Goal: Task Accomplishment & Management: Manage account settings

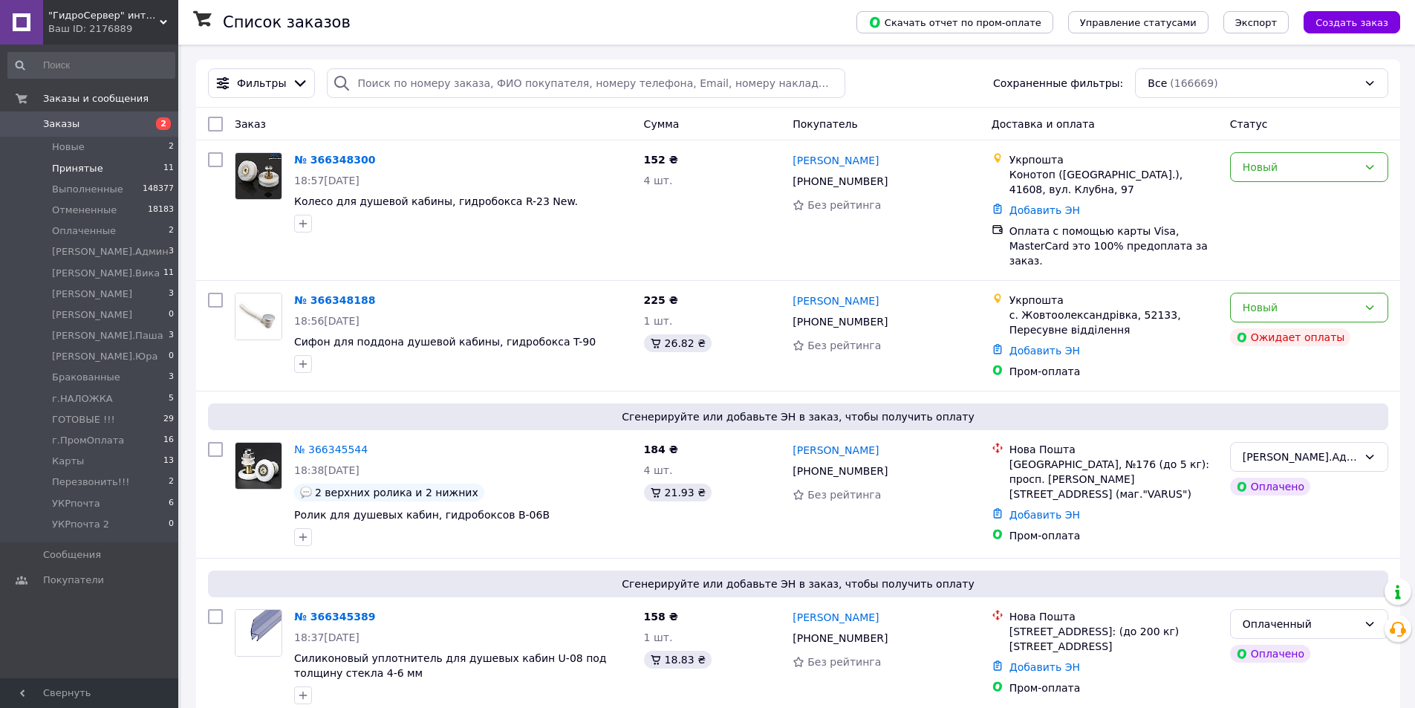
click at [129, 163] on li "Принятые 11" at bounding box center [91, 168] width 183 height 21
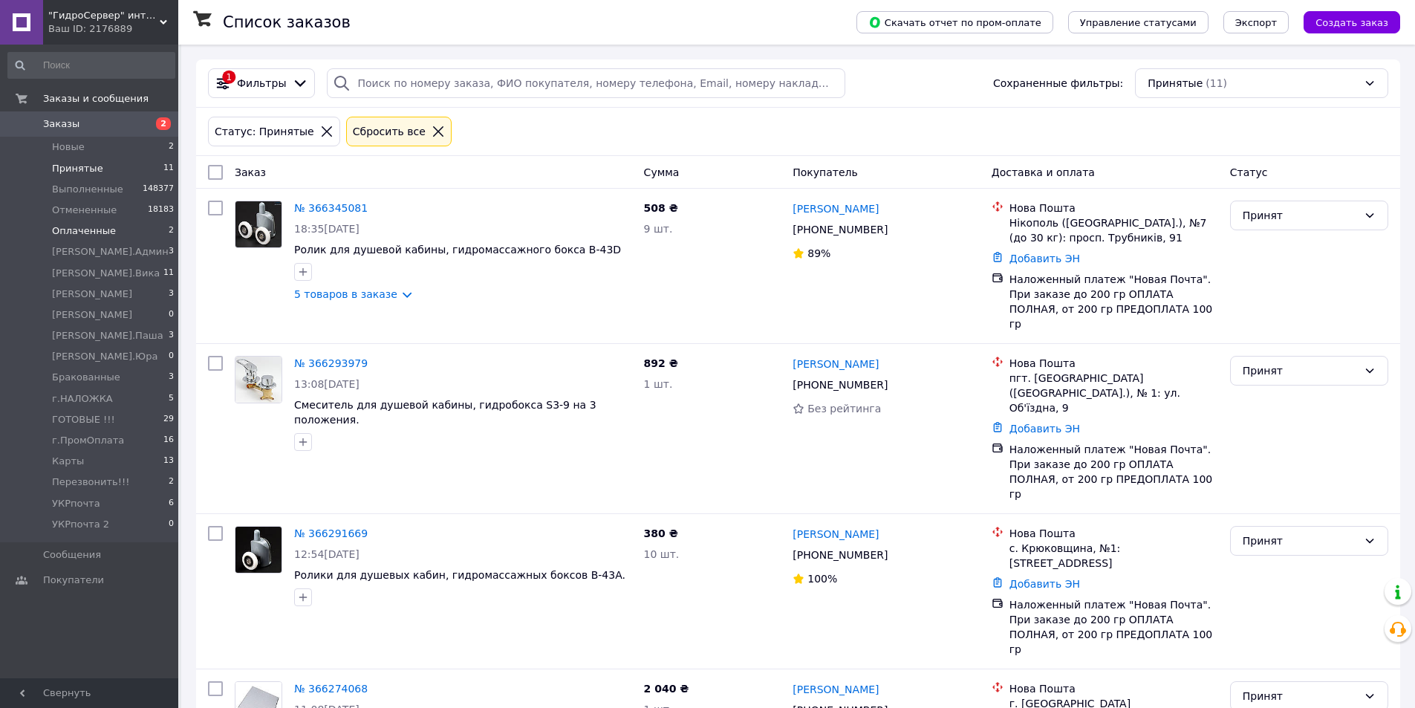
click at [134, 227] on li "Оплаченные 2" at bounding box center [91, 231] width 183 height 21
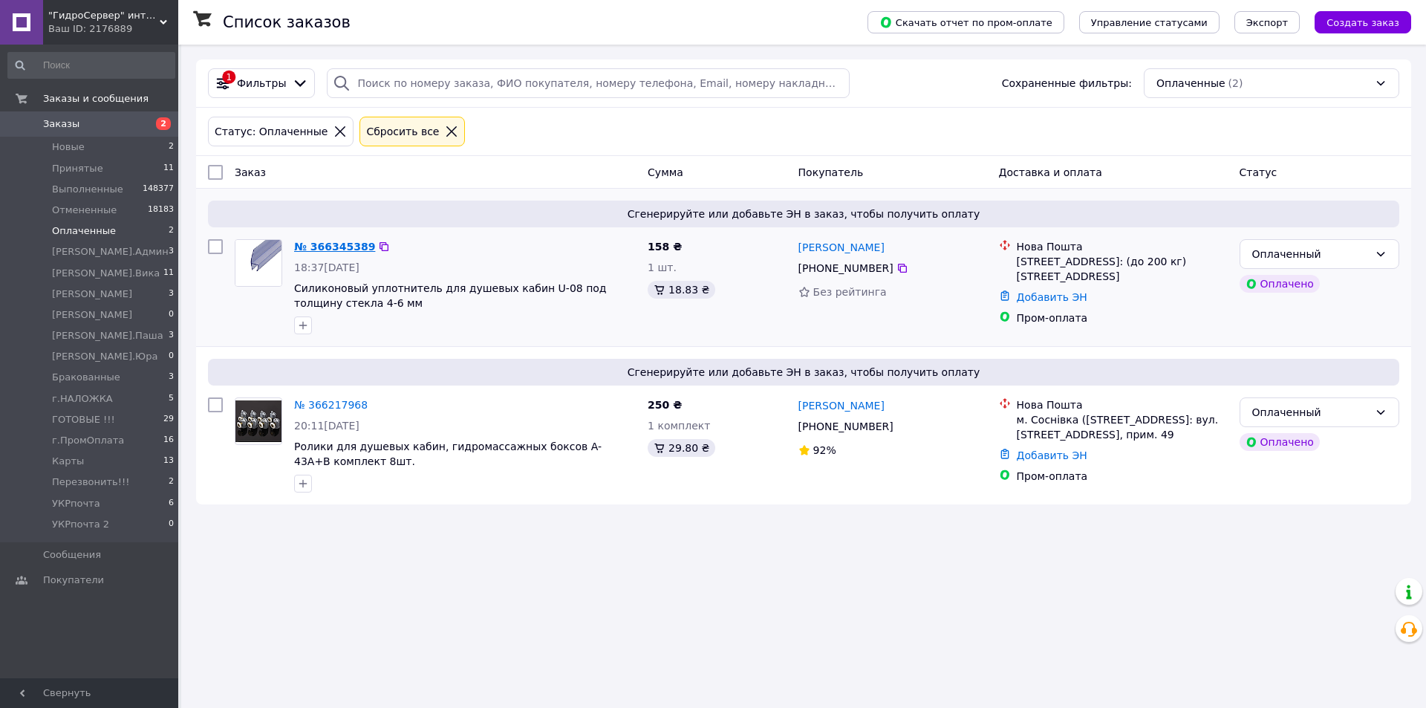
click at [320, 250] on link "№ 366345389" at bounding box center [334, 247] width 81 height 12
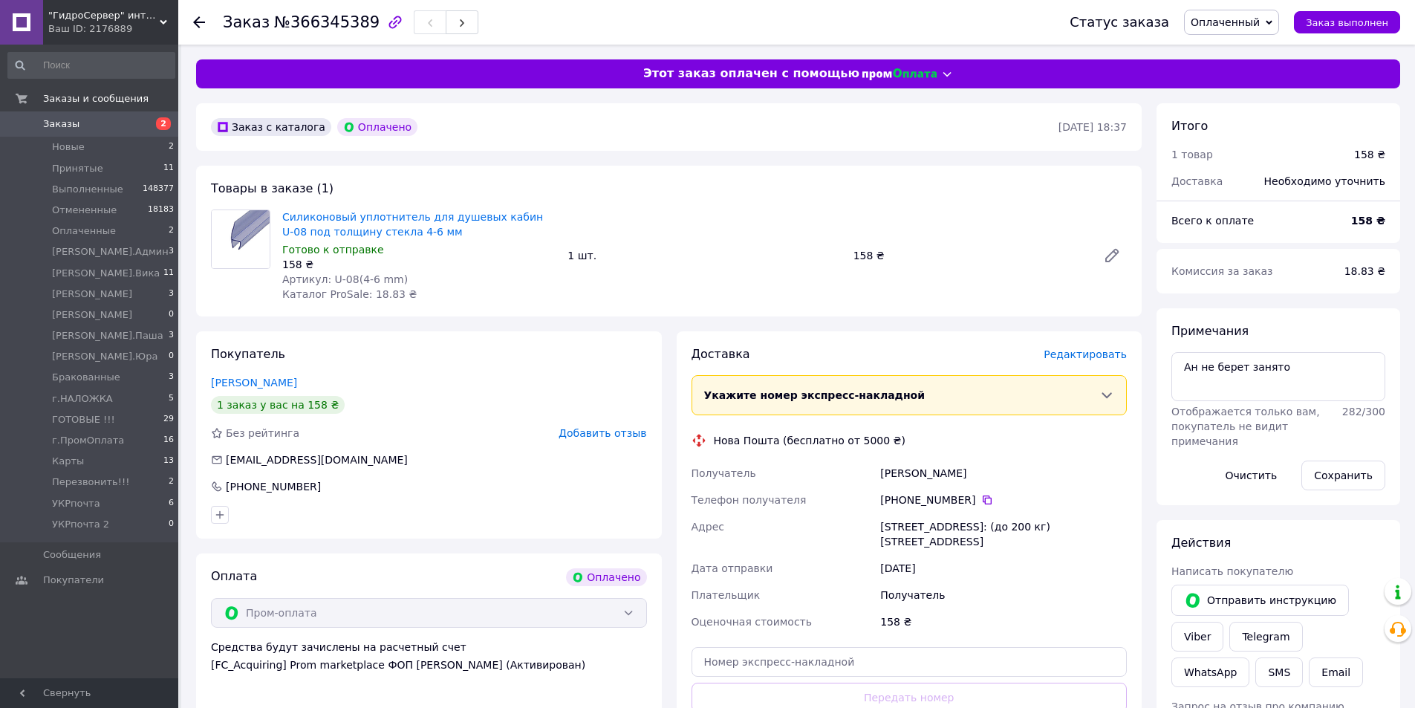
click at [806, 277] on div "Силиконовый уплотнитель для душевых кабин U-08 под толщину стекла 4-6 мм Готово…" at bounding box center [704, 256] width 857 height 98
click at [142, 146] on li "Новые 2" at bounding box center [91, 147] width 183 height 21
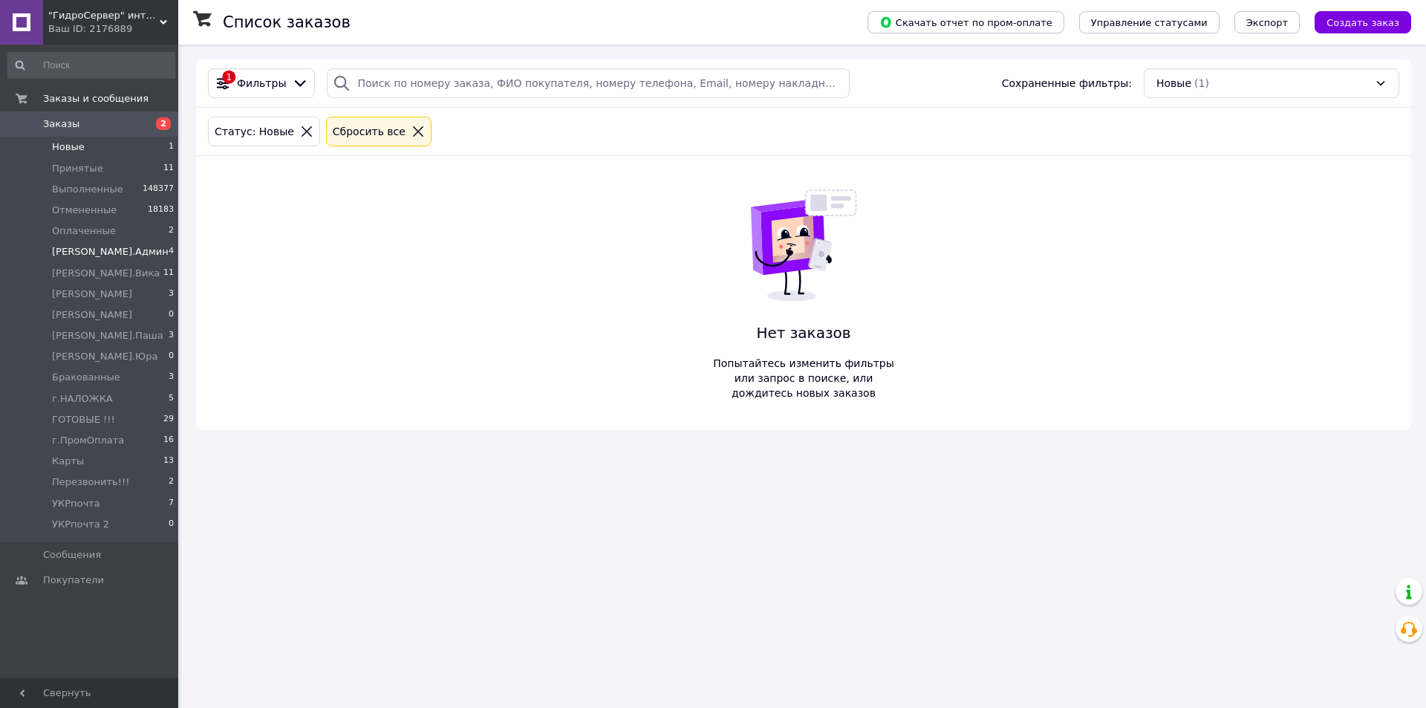
click at [143, 250] on li "[PERSON_NAME].Админ 4" at bounding box center [91, 251] width 183 height 21
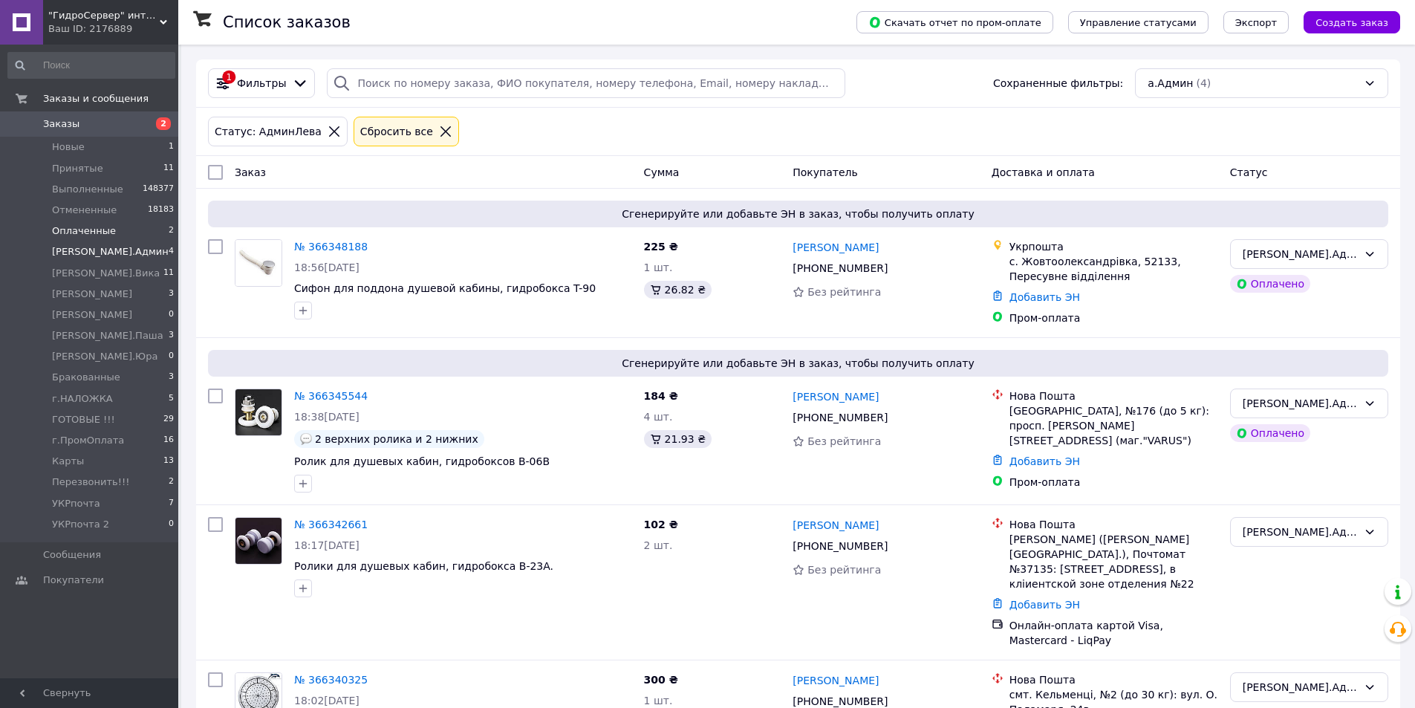
click at [169, 224] on span "2" at bounding box center [171, 230] width 5 height 13
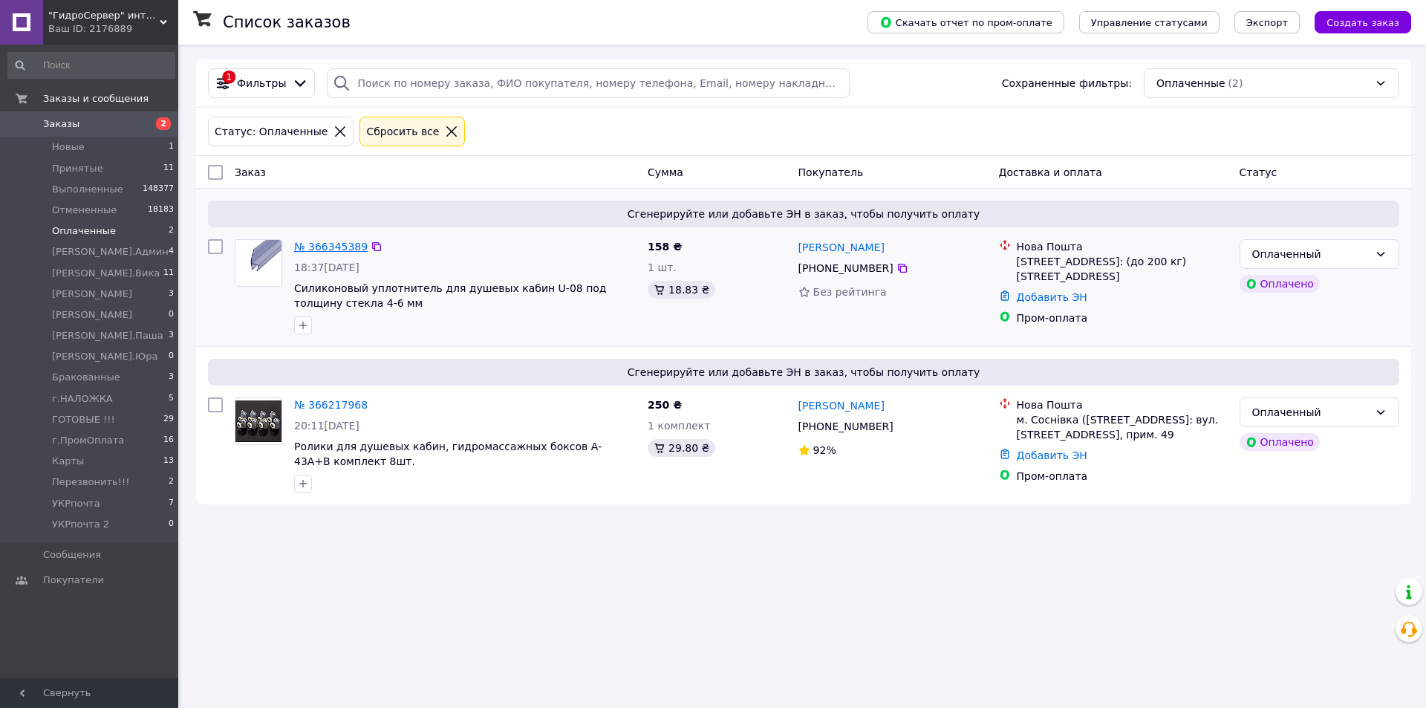
click at [322, 243] on link "№ 366345389" at bounding box center [331, 247] width 74 height 12
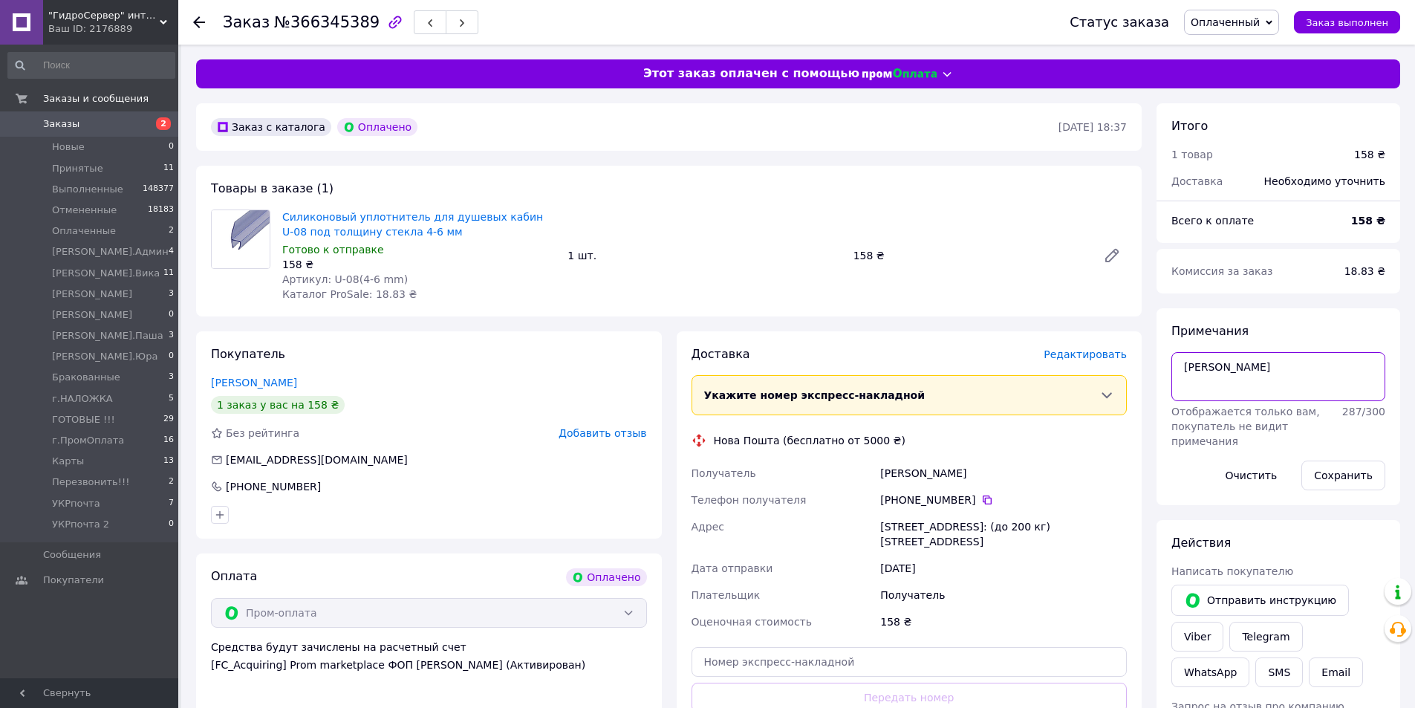
click at [1323, 395] on textarea "[PERSON_NAME]" at bounding box center [1279, 376] width 214 height 49
type textarea "Ан ПромОплата порезать по метру"
click at [1333, 482] on button "Сохранить" at bounding box center [1344, 476] width 84 height 30
drag, startPoint x: 1333, startPoint y: 482, endPoint x: 1325, endPoint y: 477, distance: 9.7
click at [1330, 481] on button "Сохранить" at bounding box center [1344, 476] width 84 height 30
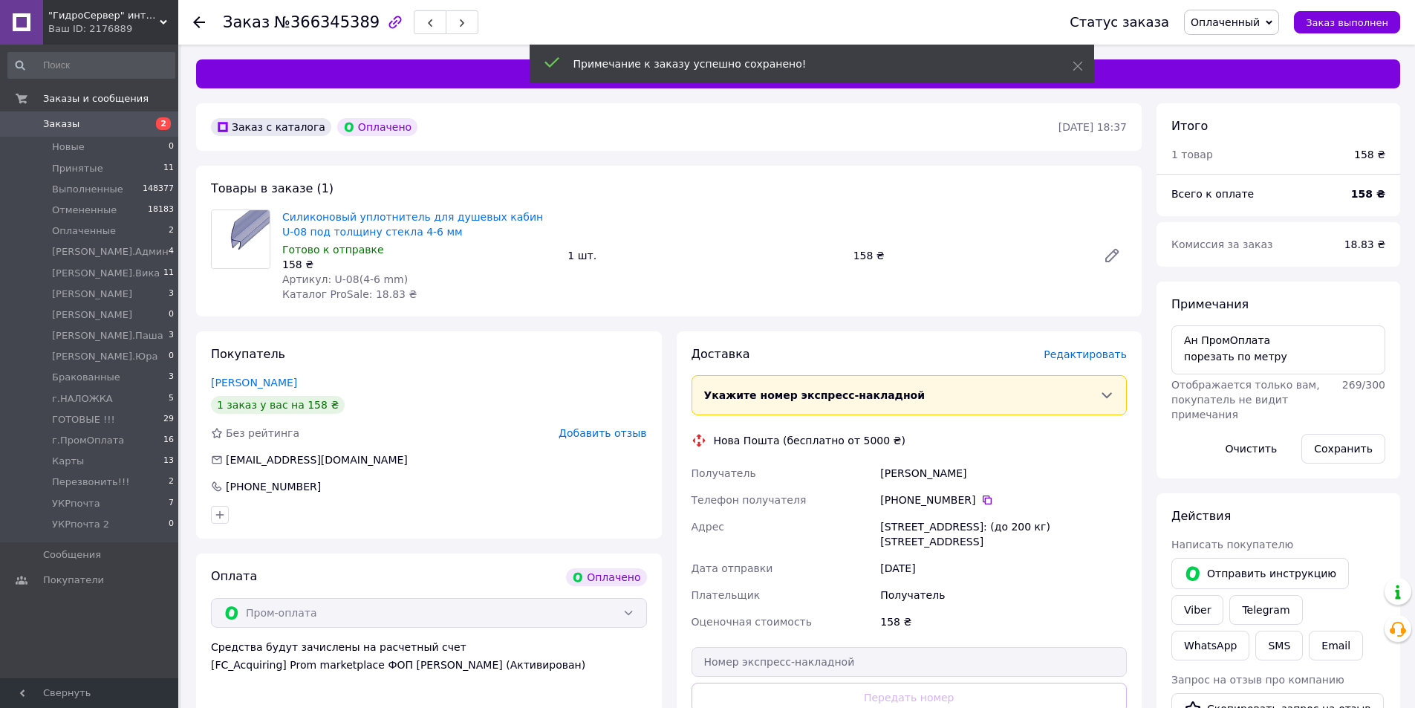
click at [1085, 357] on span "Редактировать" at bounding box center [1085, 354] width 83 height 12
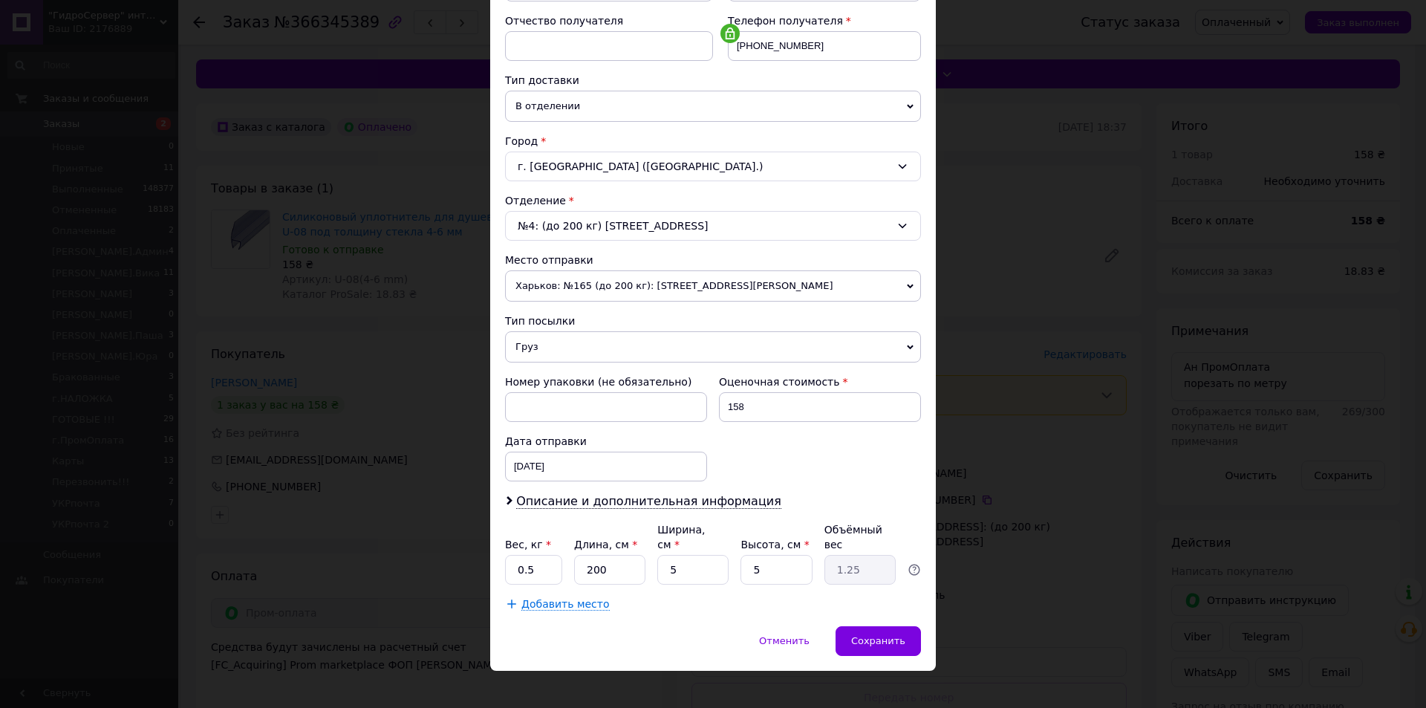
scroll to position [130, 0]
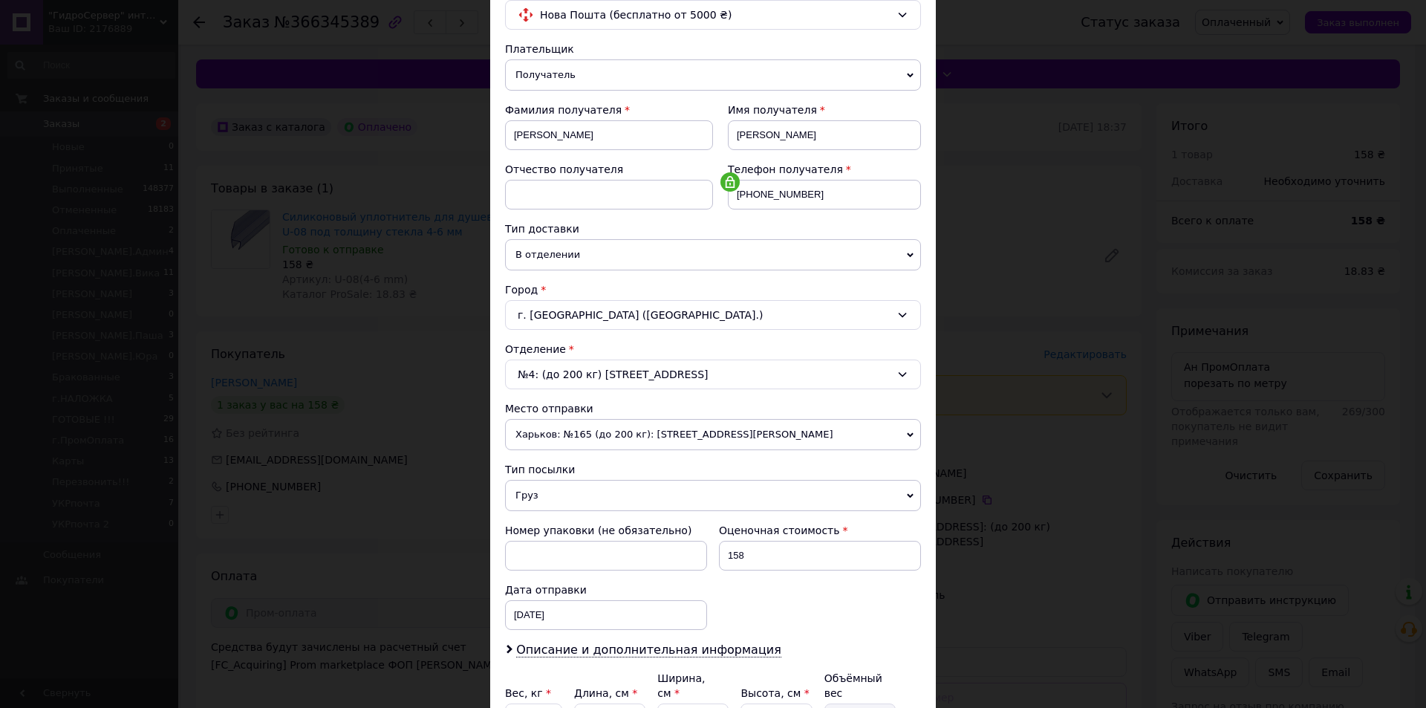
click at [661, 376] on div "№4: (до 200 кг) [STREET_ADDRESS]" at bounding box center [713, 375] width 416 height 30
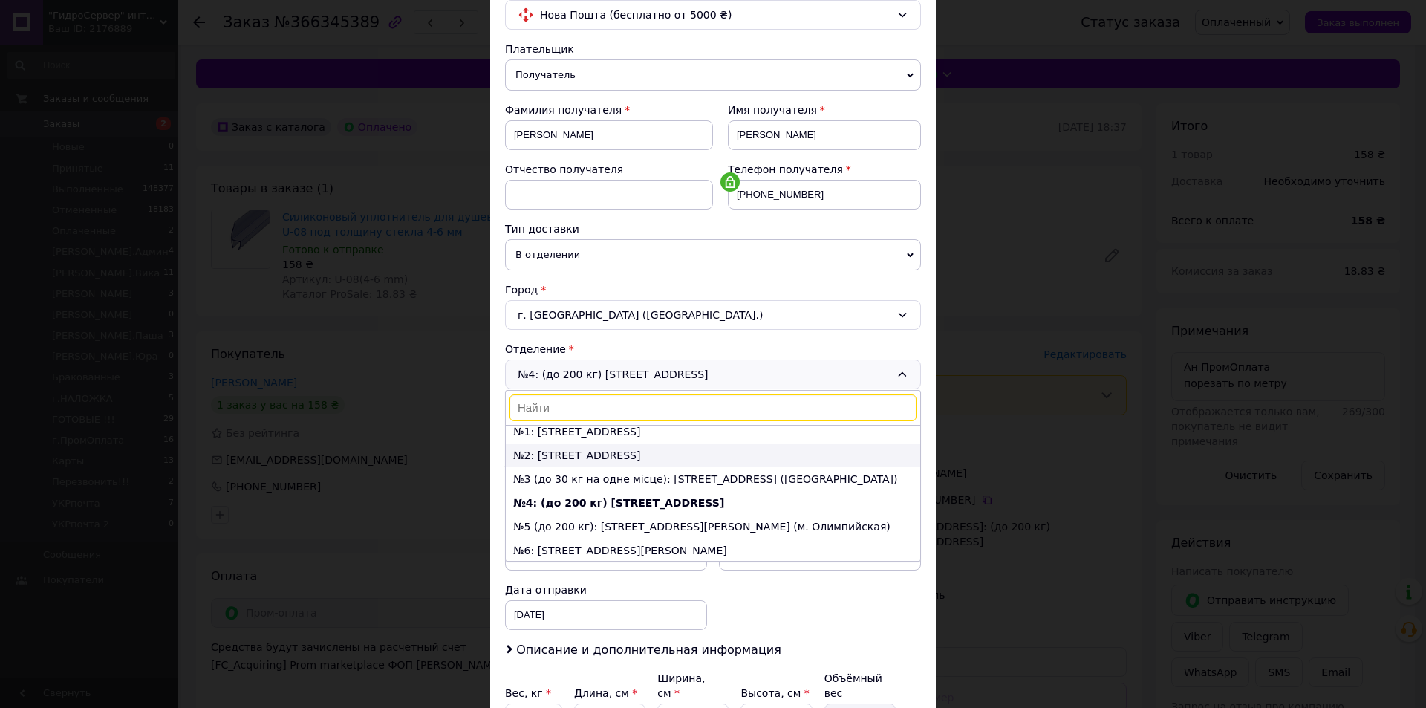
scroll to position [0, 0]
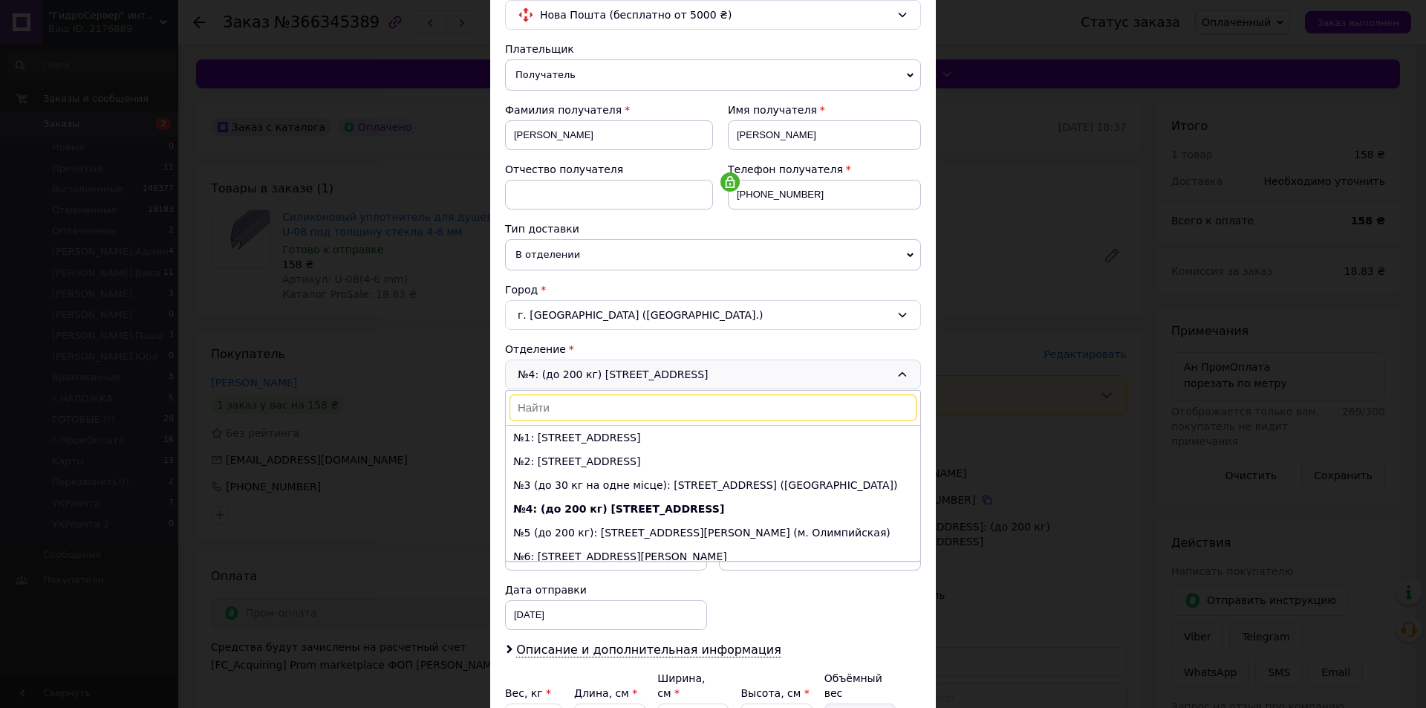
click at [638, 368] on div "№4: (до 200 кг) [STREET_ADDRESS] №1: [STREET_ADDRESS] №2: [STREET_ADDRESS] (до …" at bounding box center [713, 375] width 416 height 30
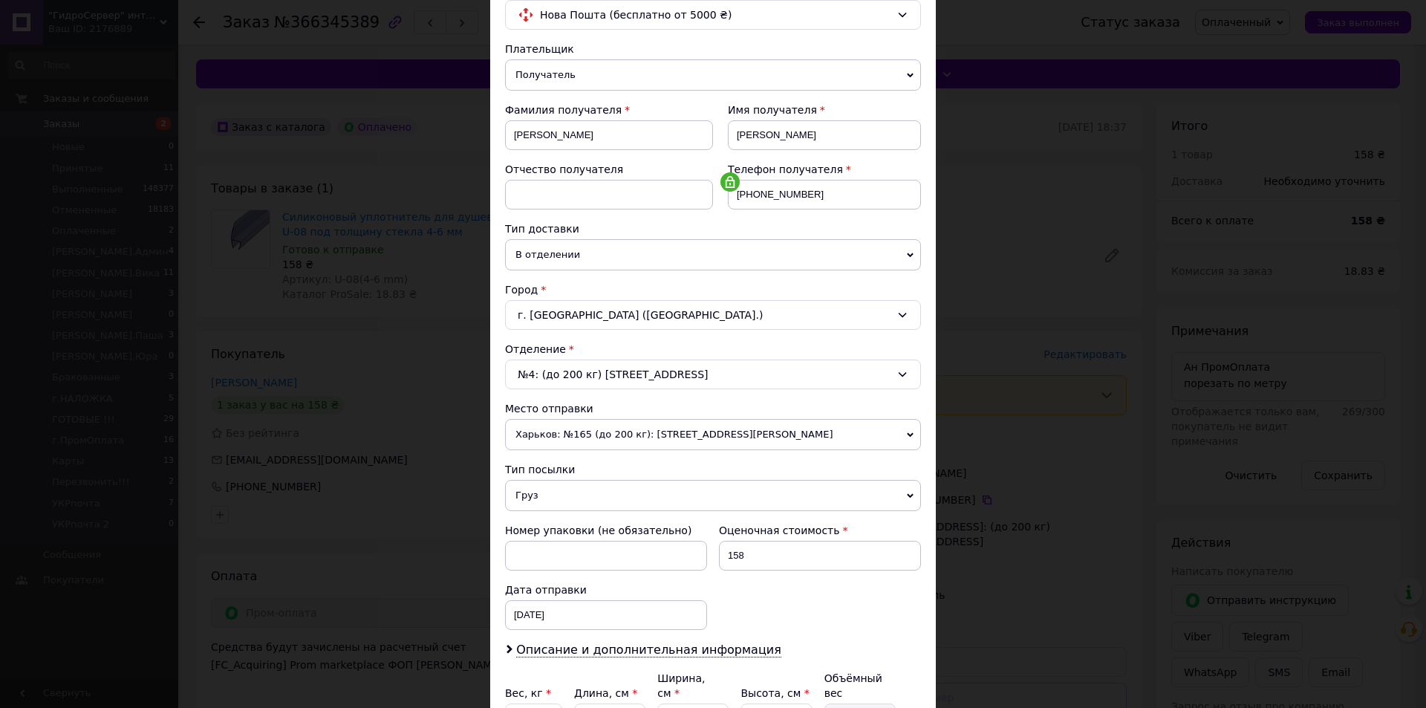
click at [638, 368] on div "№4: (до 200 кг) [STREET_ADDRESS]" at bounding box center [713, 375] width 416 height 30
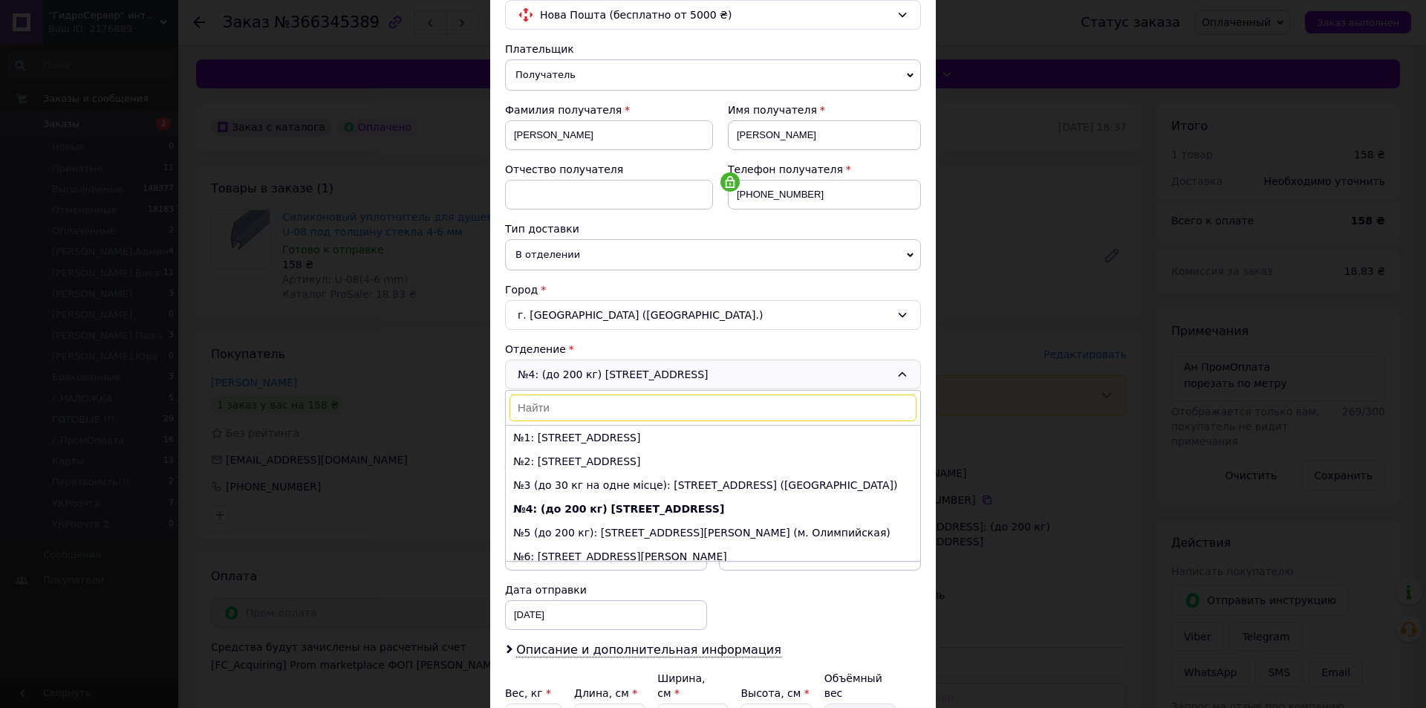
scroll to position [71, 0]
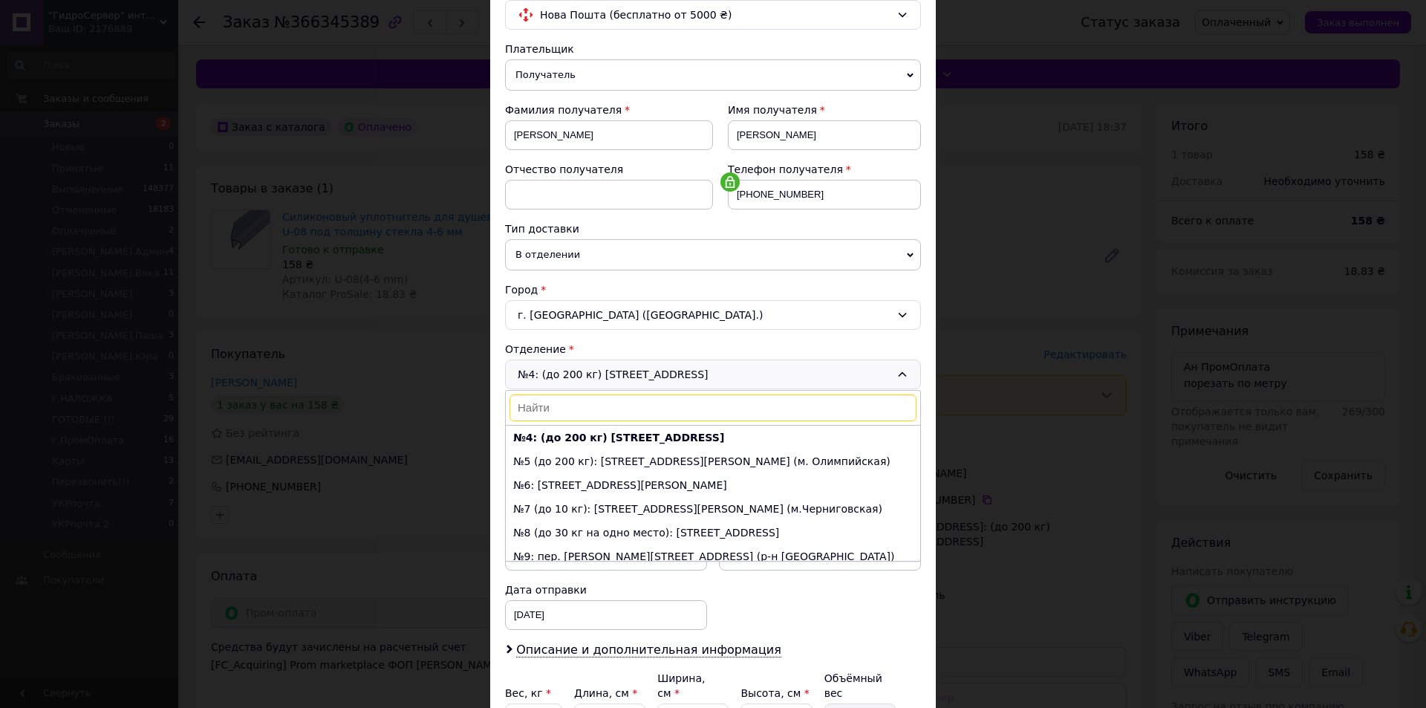
click at [638, 368] on div "№4: (до 200 кг) [STREET_ADDRESS] №1: [STREET_ADDRESS] №2: [STREET_ADDRESS] (до …" at bounding box center [713, 375] width 416 height 30
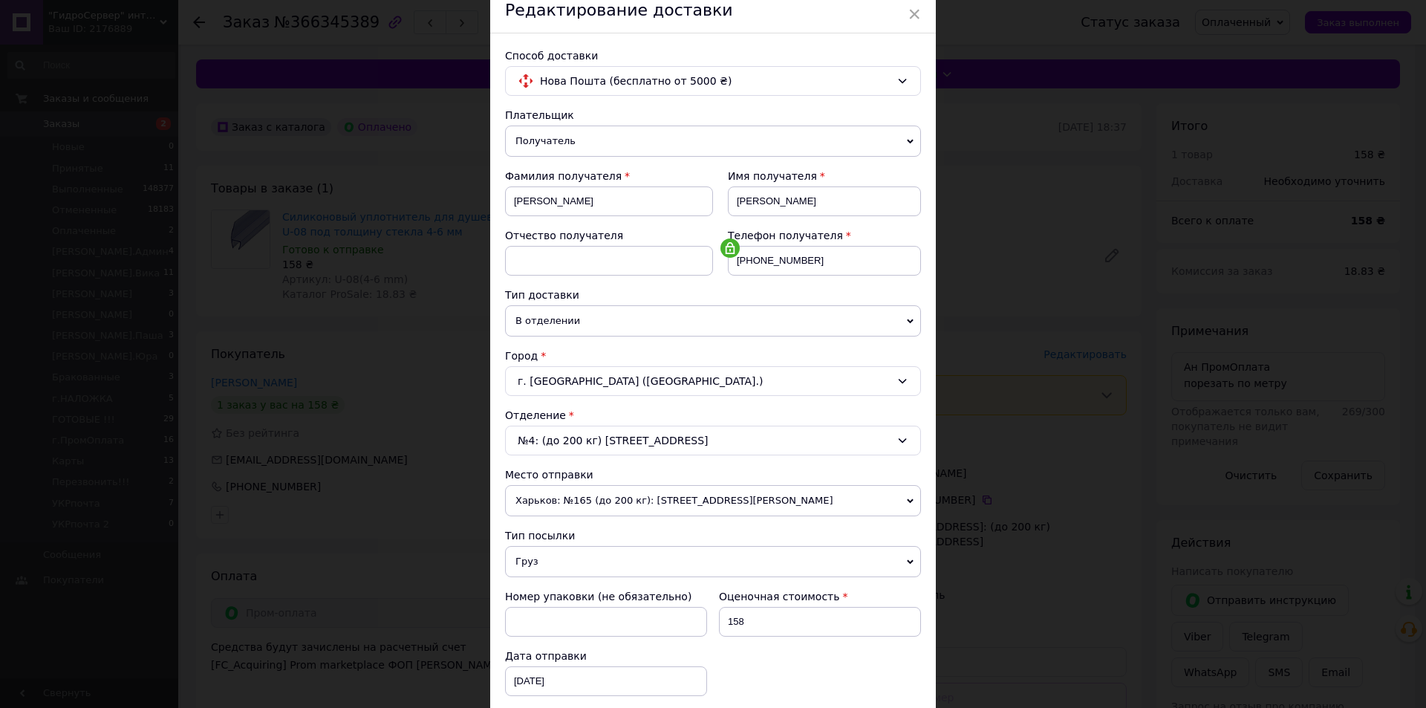
scroll to position [0, 0]
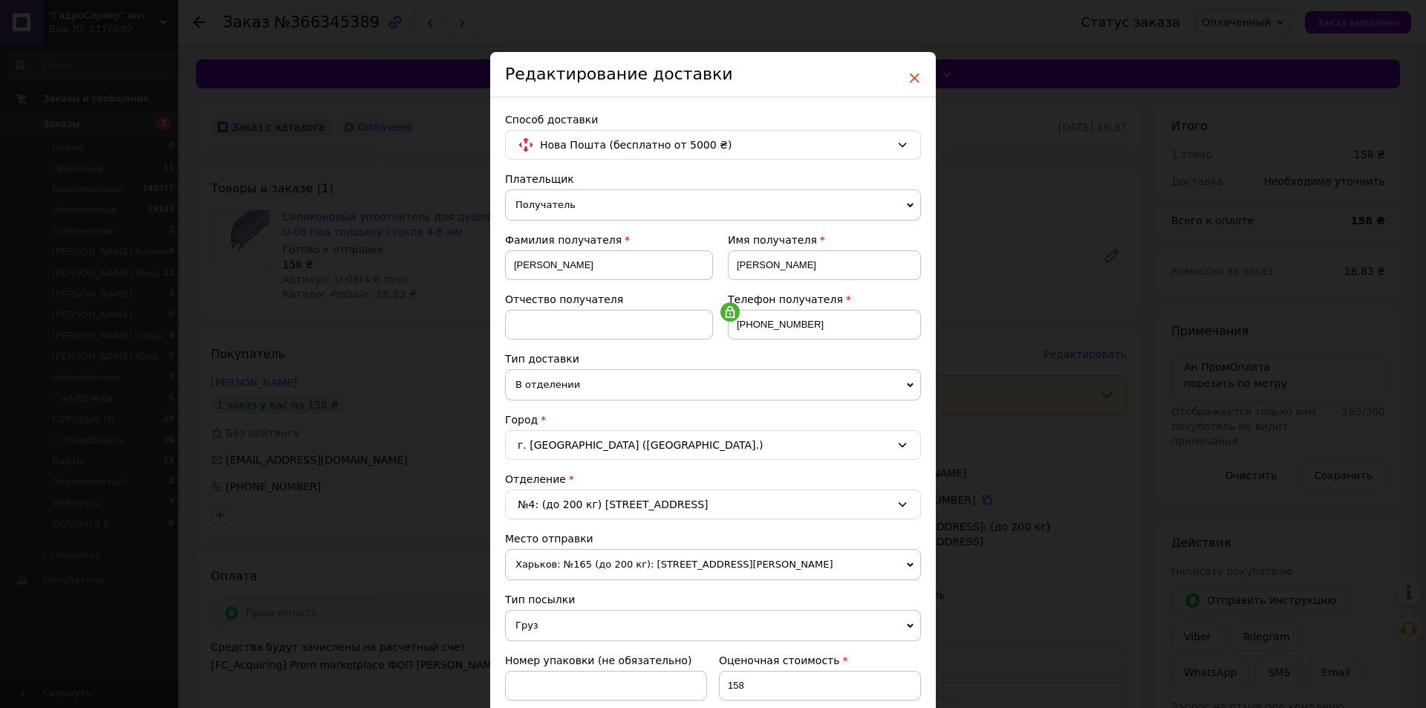
click at [917, 68] on span "×" at bounding box center [914, 77] width 13 height 25
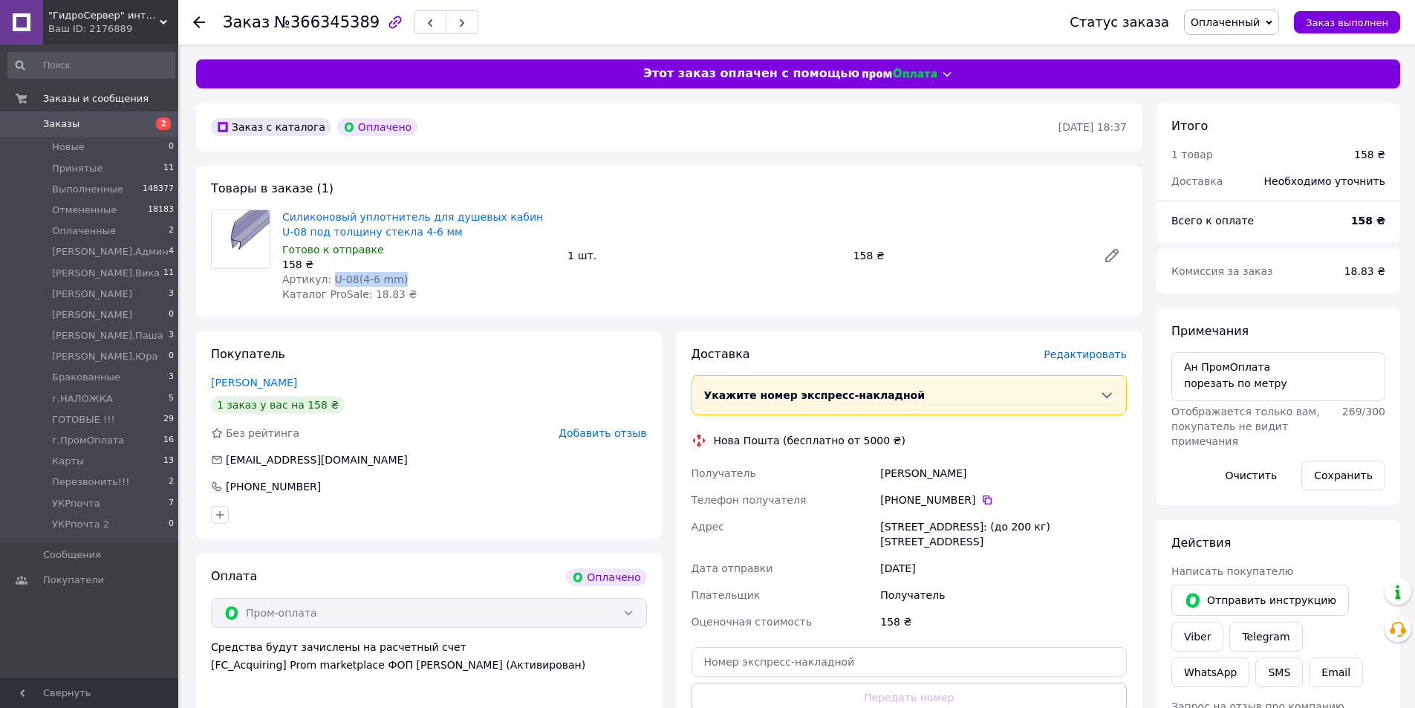
drag, startPoint x: 326, startPoint y: 275, endPoint x: 421, endPoint y: 277, distance: 95.1
click at [421, 277] on div "Артикул: U-08(4-6 mm)" at bounding box center [418, 279] width 273 height 15
copy span "U-08(4-6 mm)"
drag, startPoint x: 1177, startPoint y: 380, endPoint x: 1293, endPoint y: 381, distance: 115.9
click at [1332, 381] on textarea "Ан ПромОплата порезать по метру" at bounding box center [1279, 376] width 214 height 49
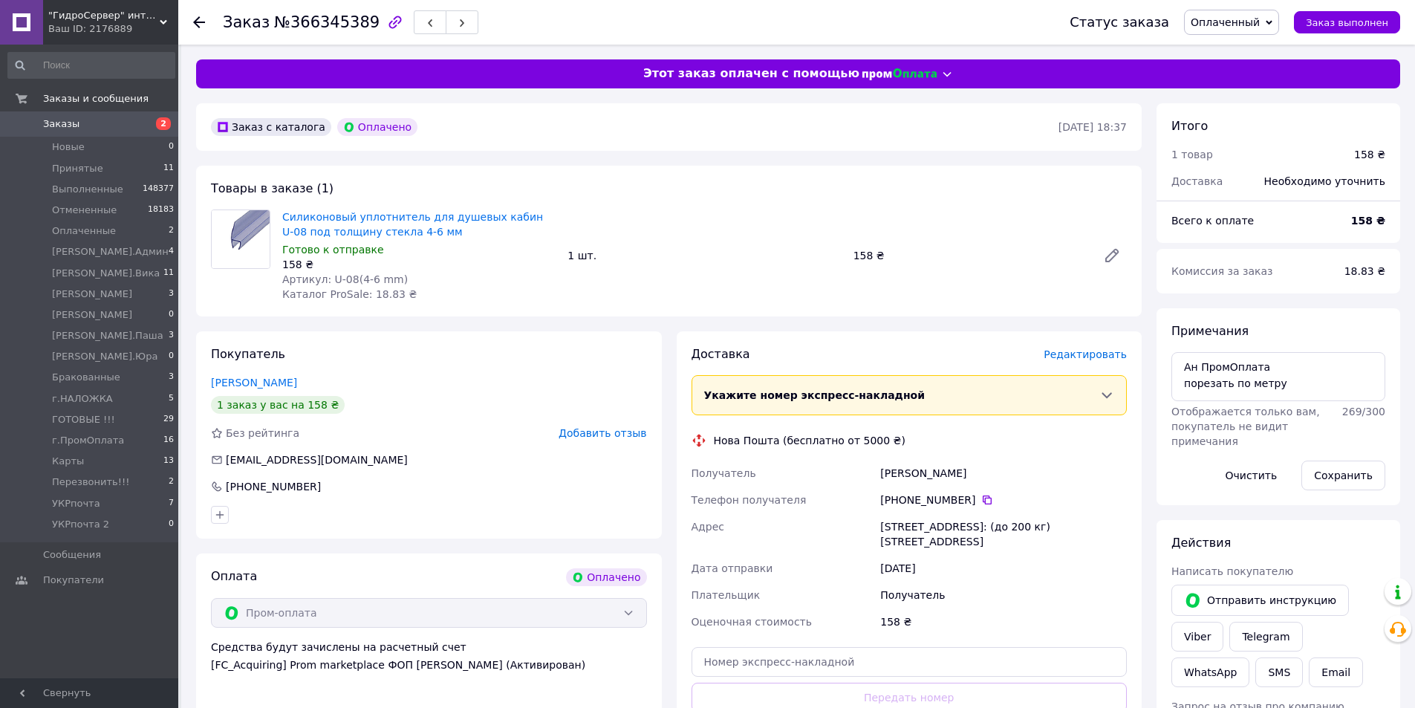
click at [1079, 353] on span "Редактировать" at bounding box center [1085, 354] width 83 height 12
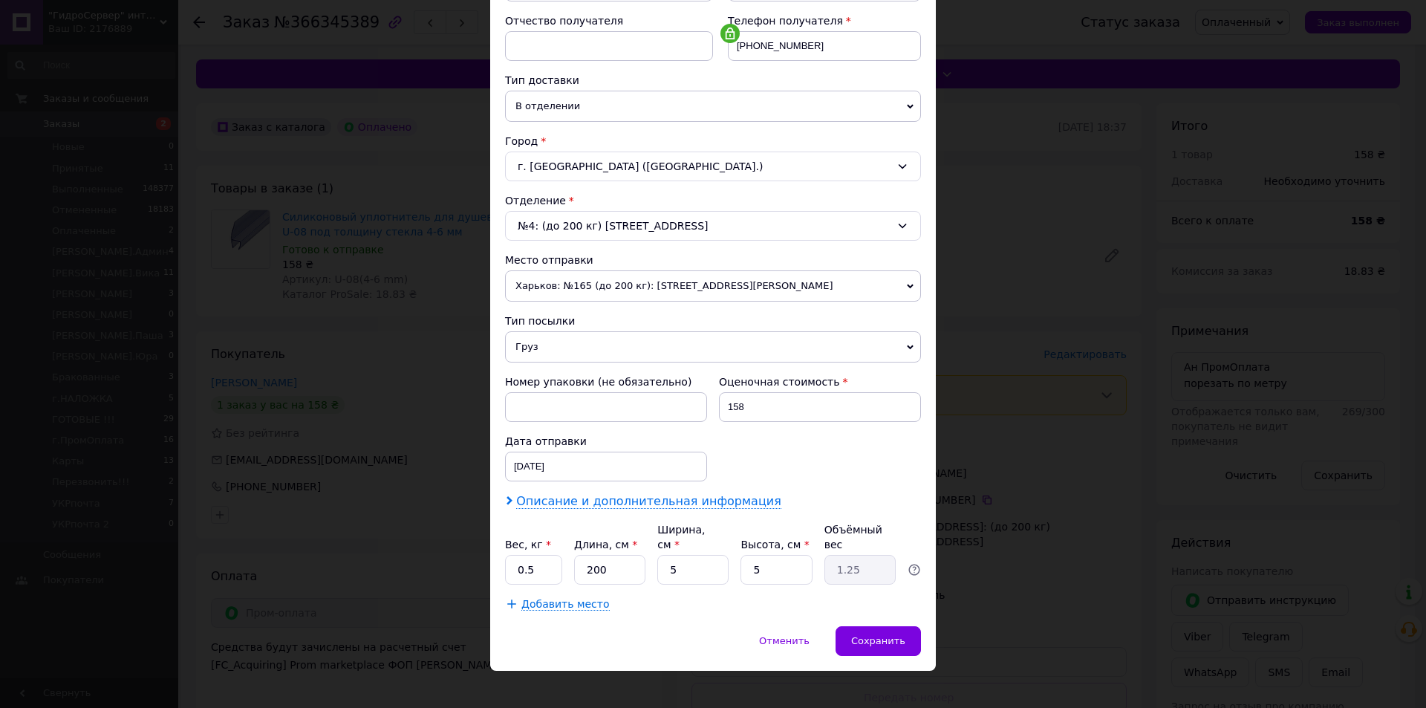
click at [582, 498] on span "Описание и дополнительная информация" at bounding box center [648, 501] width 265 height 15
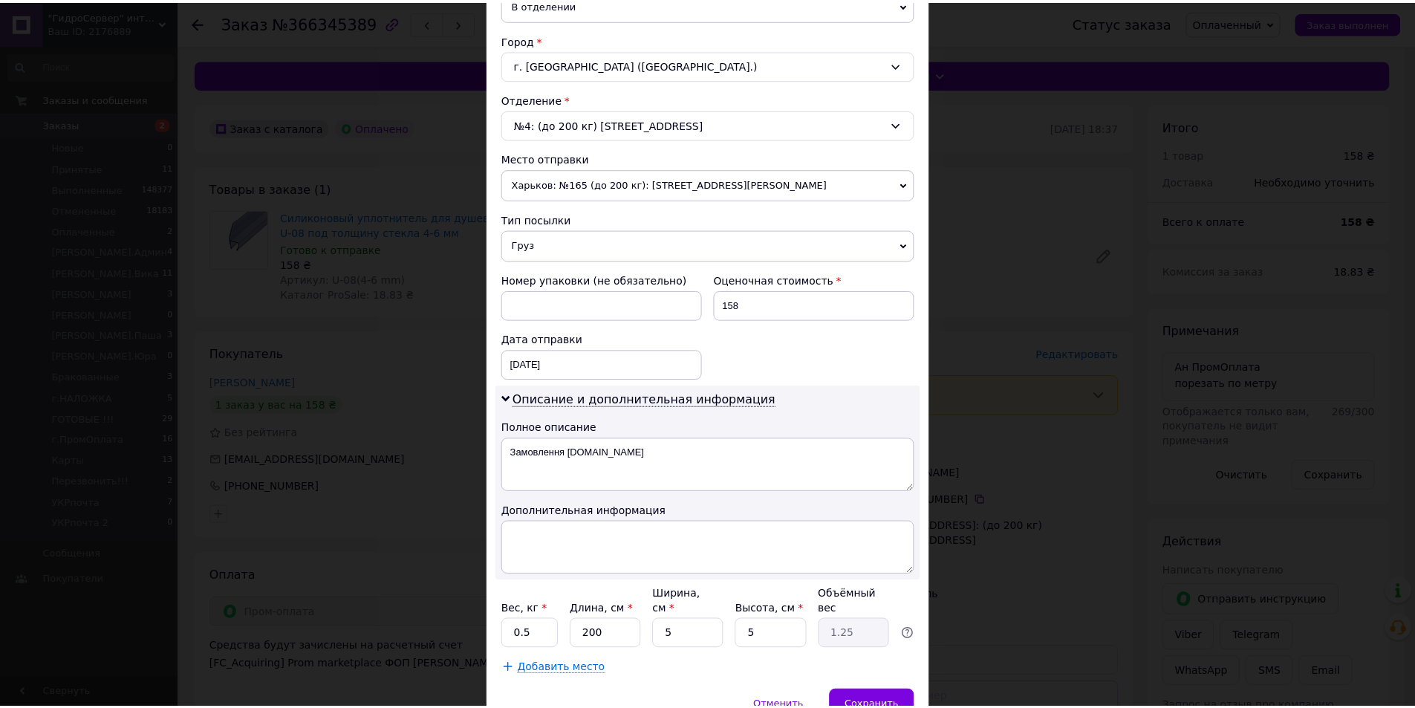
scroll to position [445, 0]
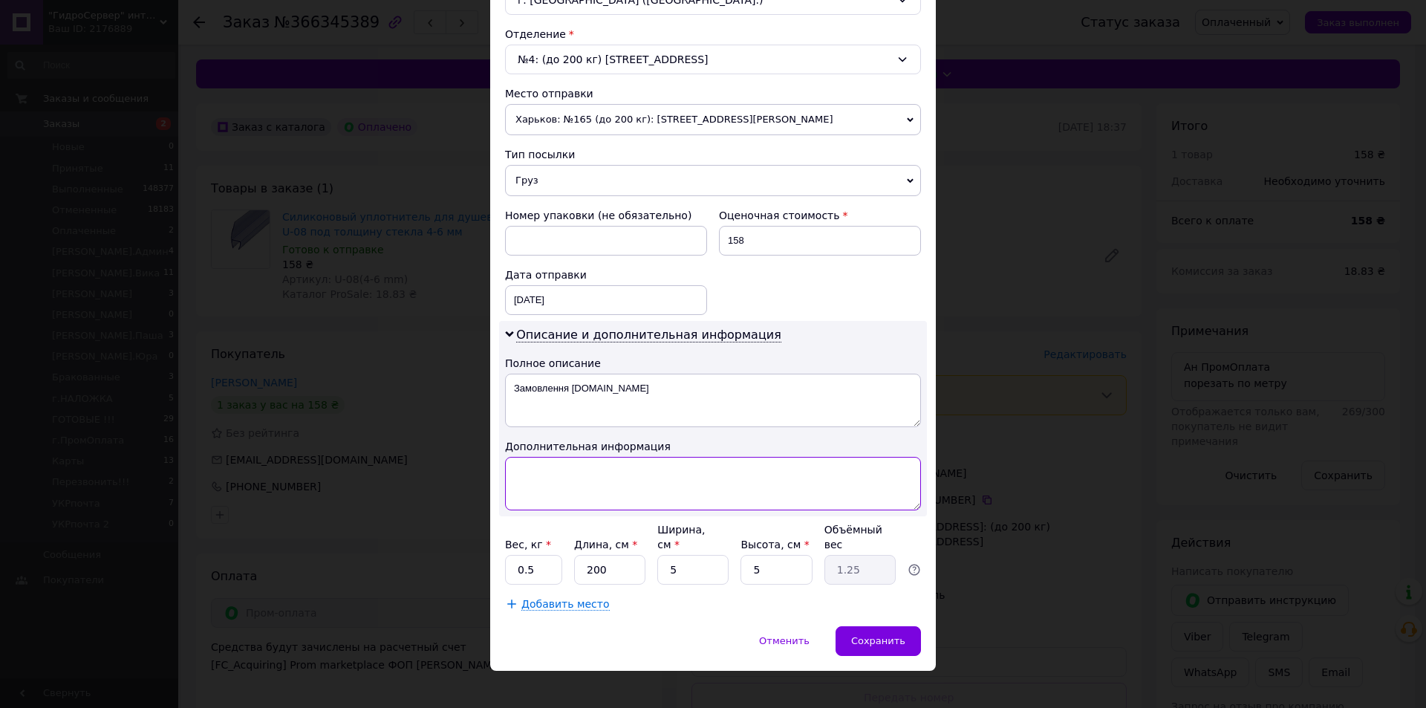
click at [578, 493] on textarea at bounding box center [713, 483] width 416 height 53
paste textarea "## U-08(4-6 mm) порезать по метру"
type textarea "## U-08(4-6 mm) порезать по метру"
click at [584, 555] on input "200" at bounding box center [609, 570] width 71 height 30
drag, startPoint x: 583, startPoint y: 551, endPoint x: 591, endPoint y: 553, distance: 8.3
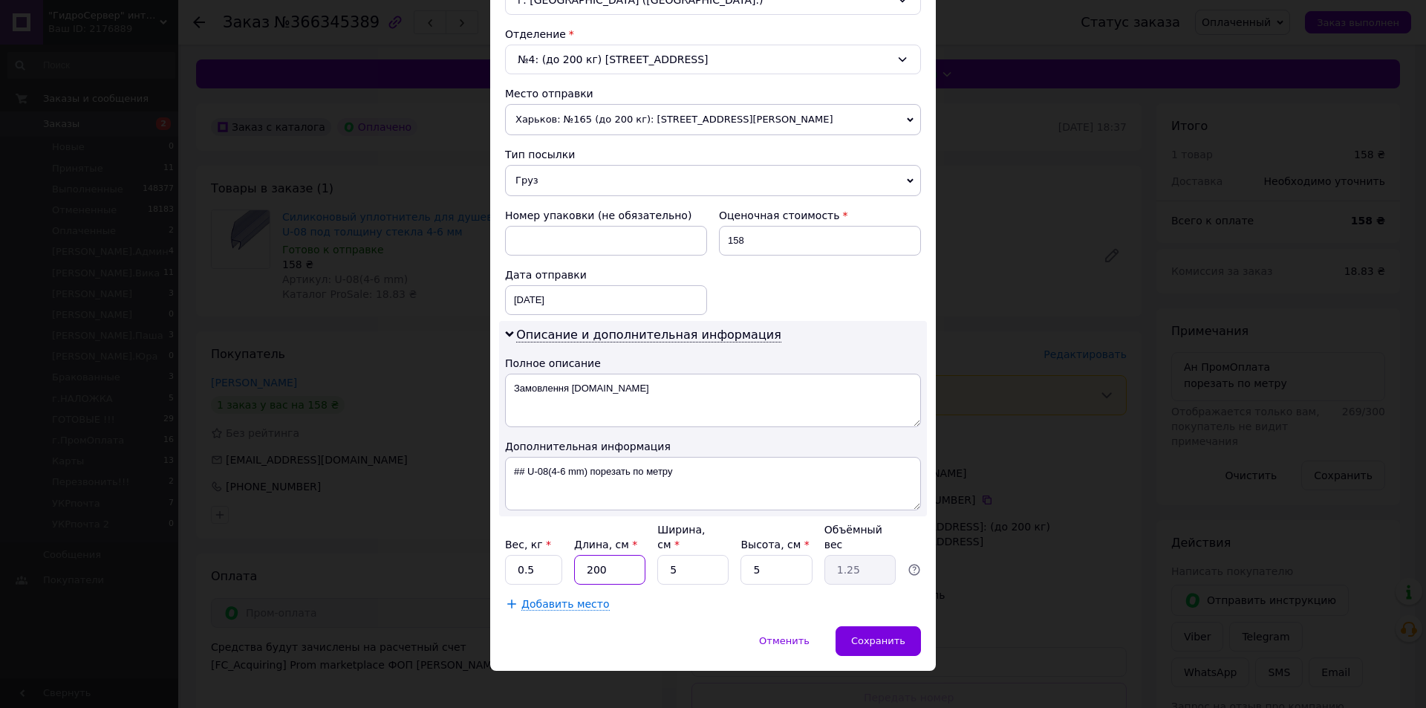
click at [591, 555] on input "200" at bounding box center [609, 570] width 71 height 30
type input "100"
type input "0.63"
type input "100"
click at [706, 474] on textarea "## U-08(4-6 mm) порезать по метру" at bounding box center [713, 483] width 416 height 53
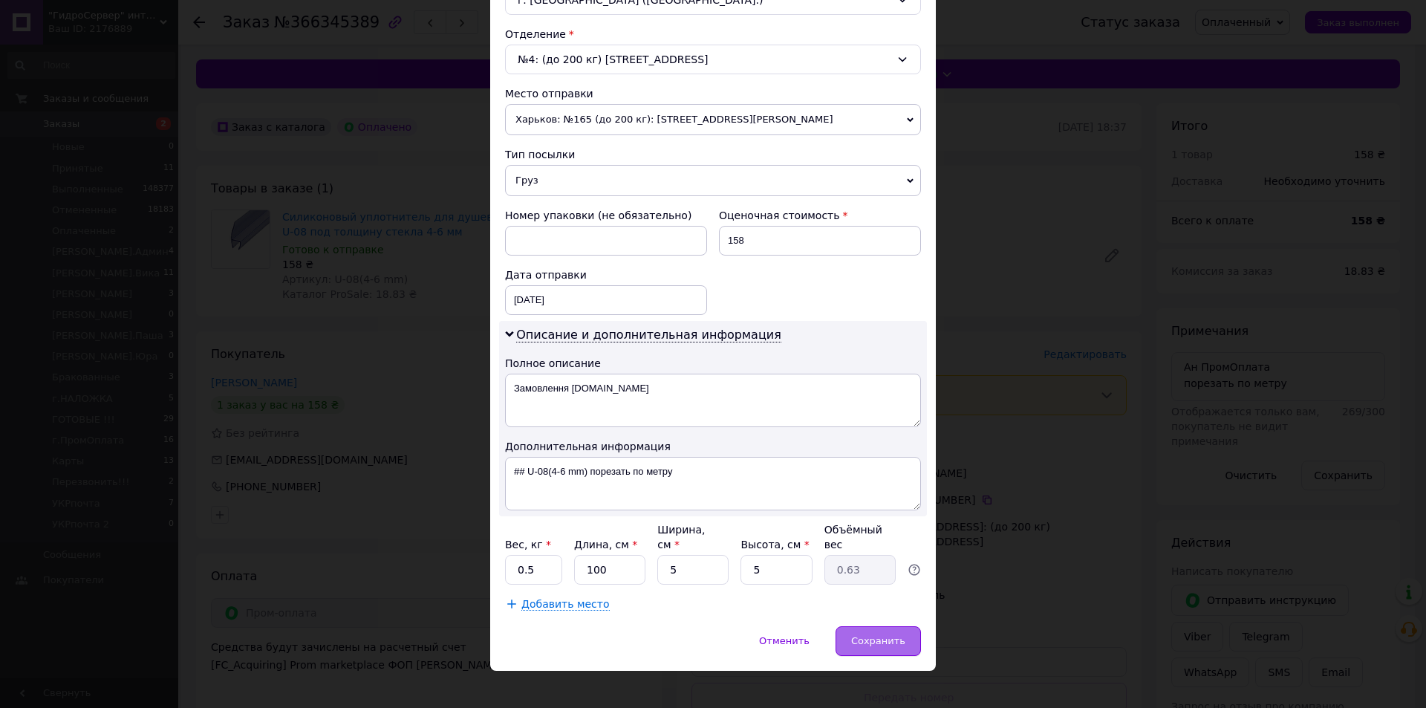
click at [877, 635] on span "Сохранить" at bounding box center [878, 640] width 54 height 11
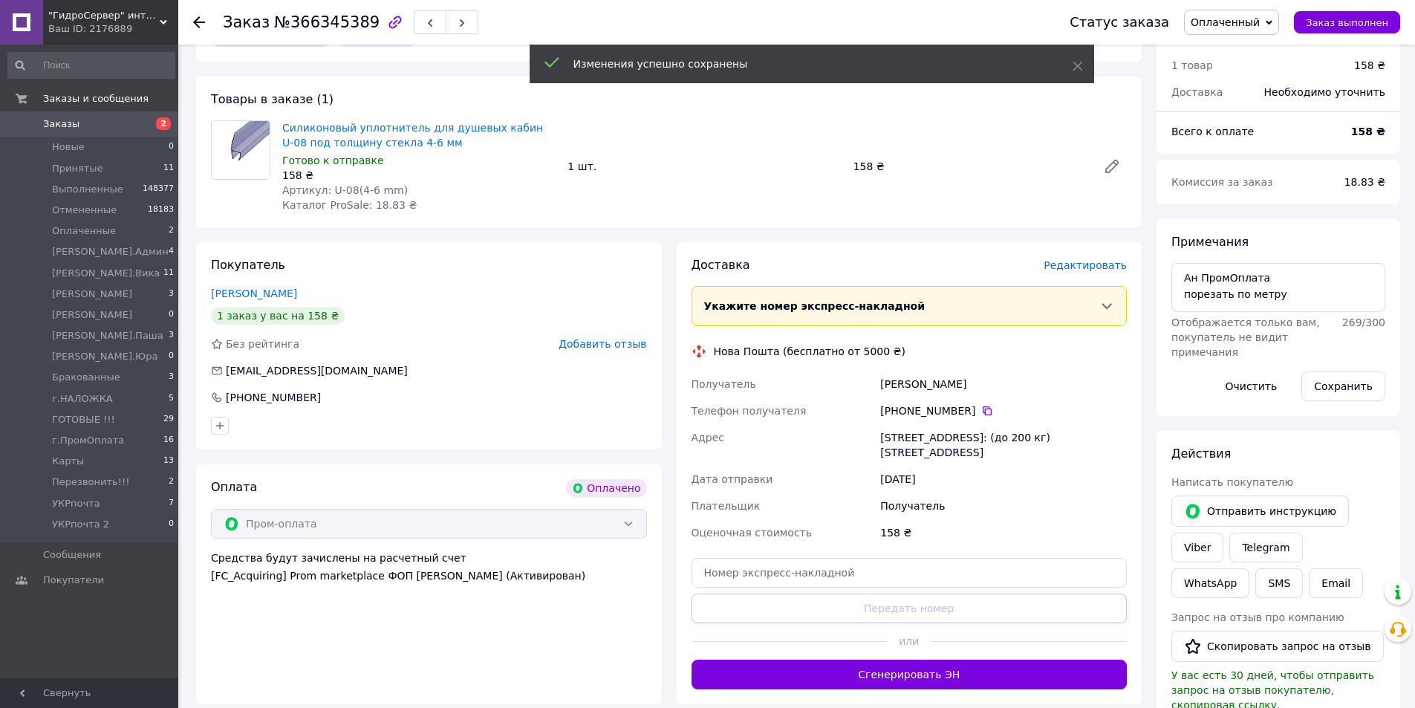
scroll to position [149, 0]
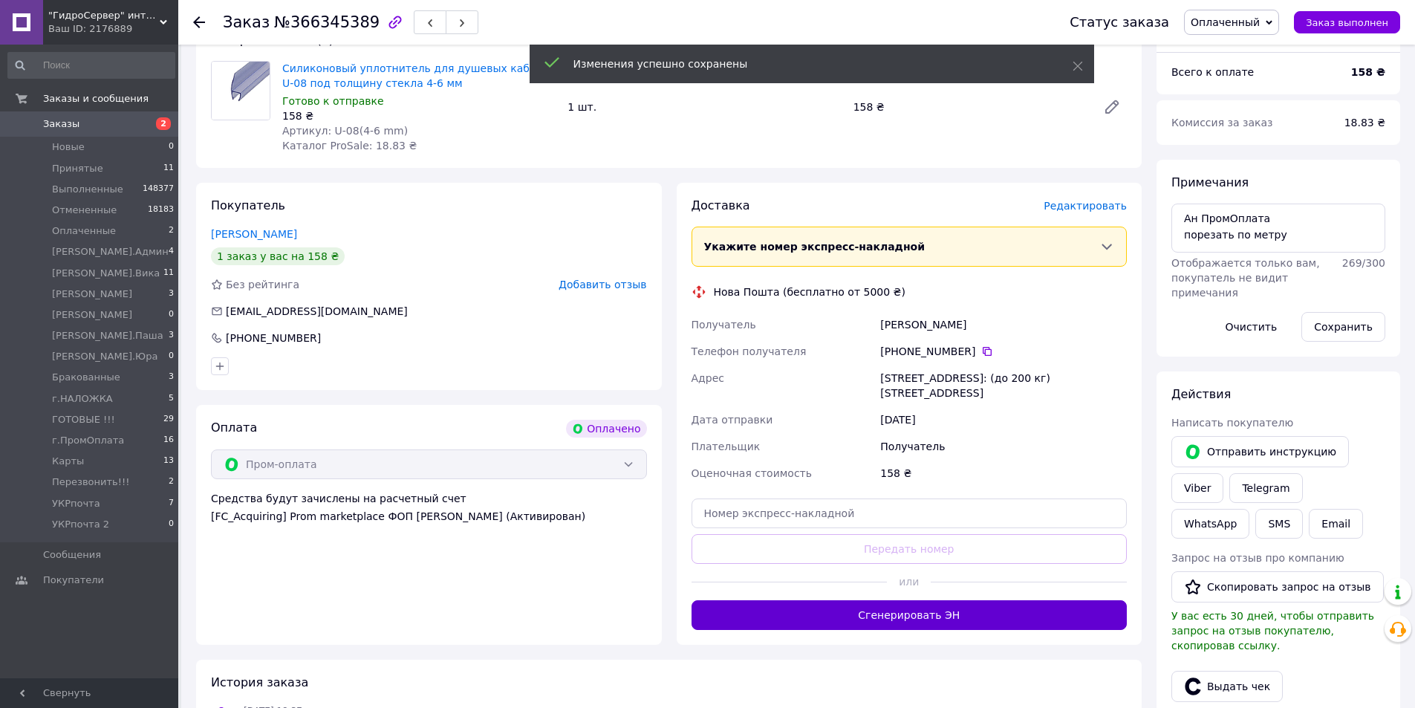
click at [837, 601] on button "Сгенерировать ЭН" at bounding box center [910, 615] width 436 height 30
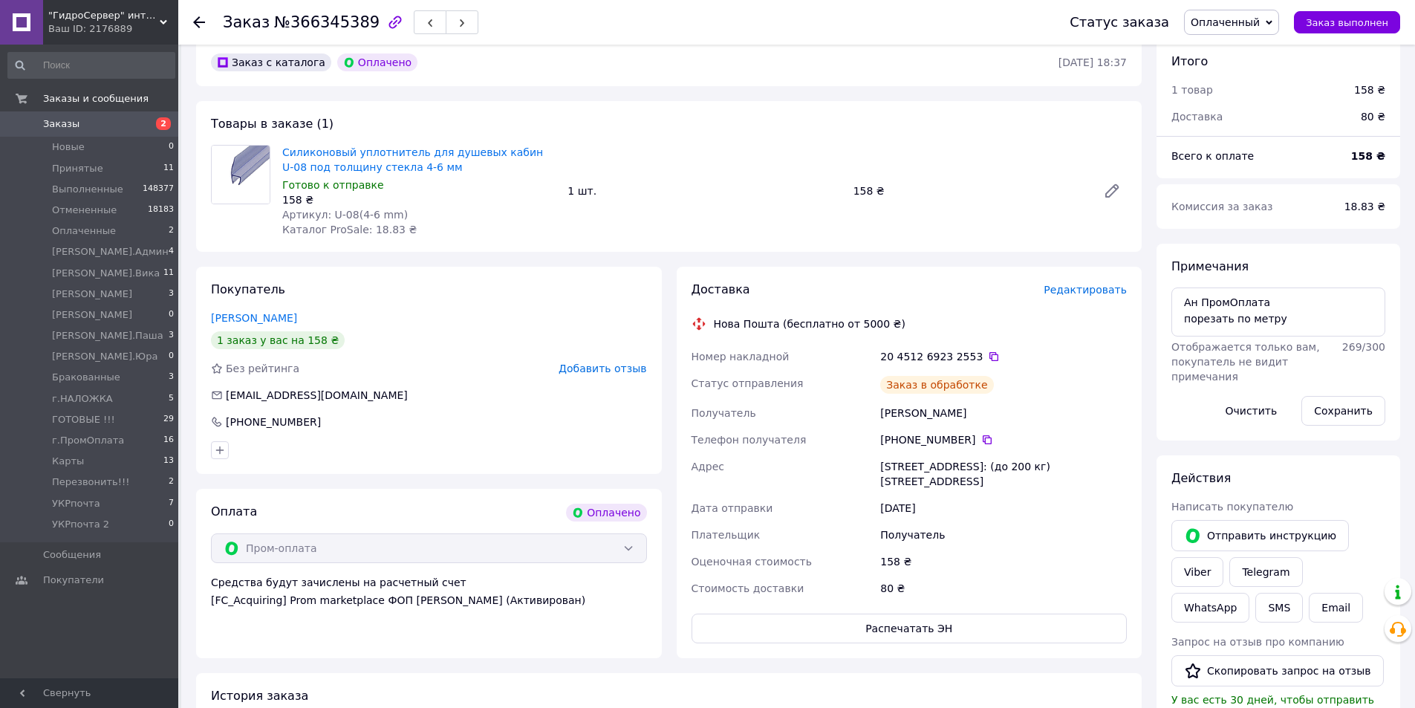
scroll to position [0, 0]
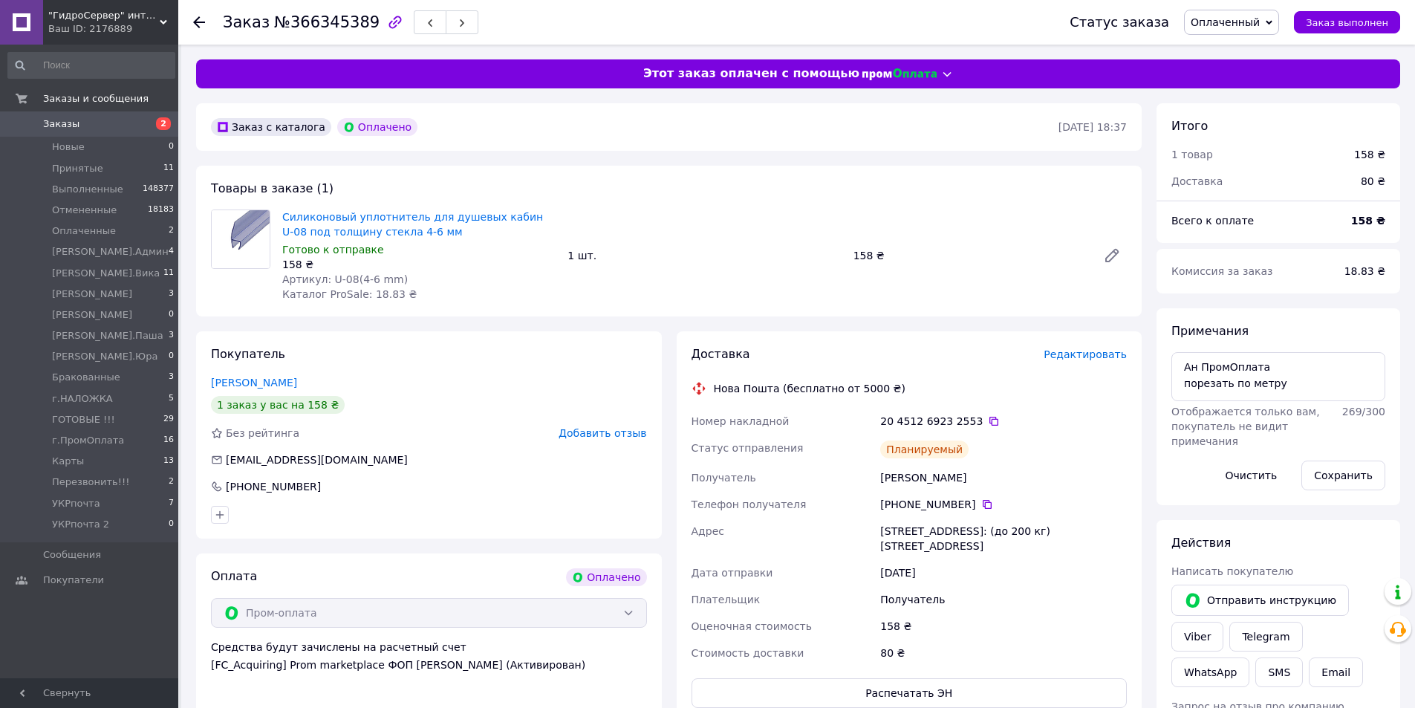
click at [1255, 10] on span "Оплаченный" at bounding box center [1231, 22] width 95 height 25
click at [1241, 101] on li "г.ПромОплата" at bounding box center [1250, 96] width 131 height 22
click at [1083, 625] on div "158 ₴" at bounding box center [1003, 626] width 253 height 27
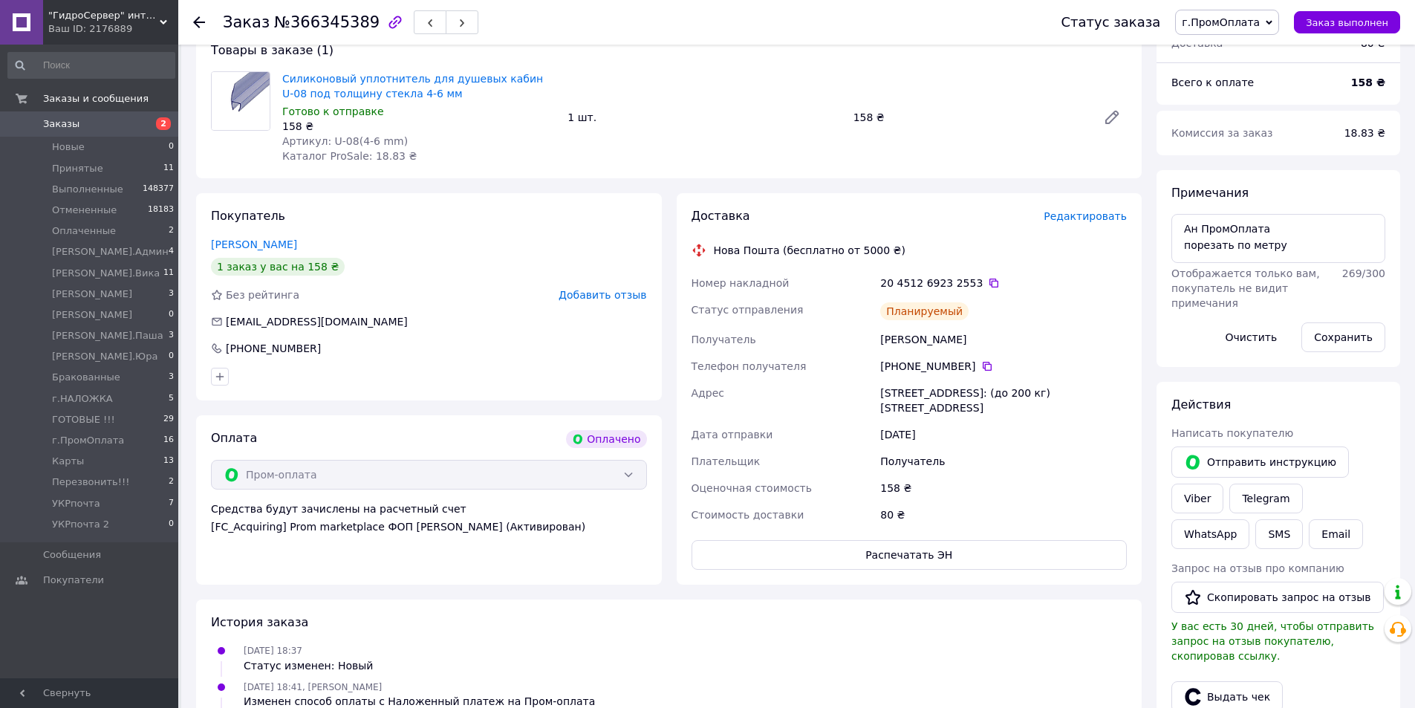
scroll to position [67, 0]
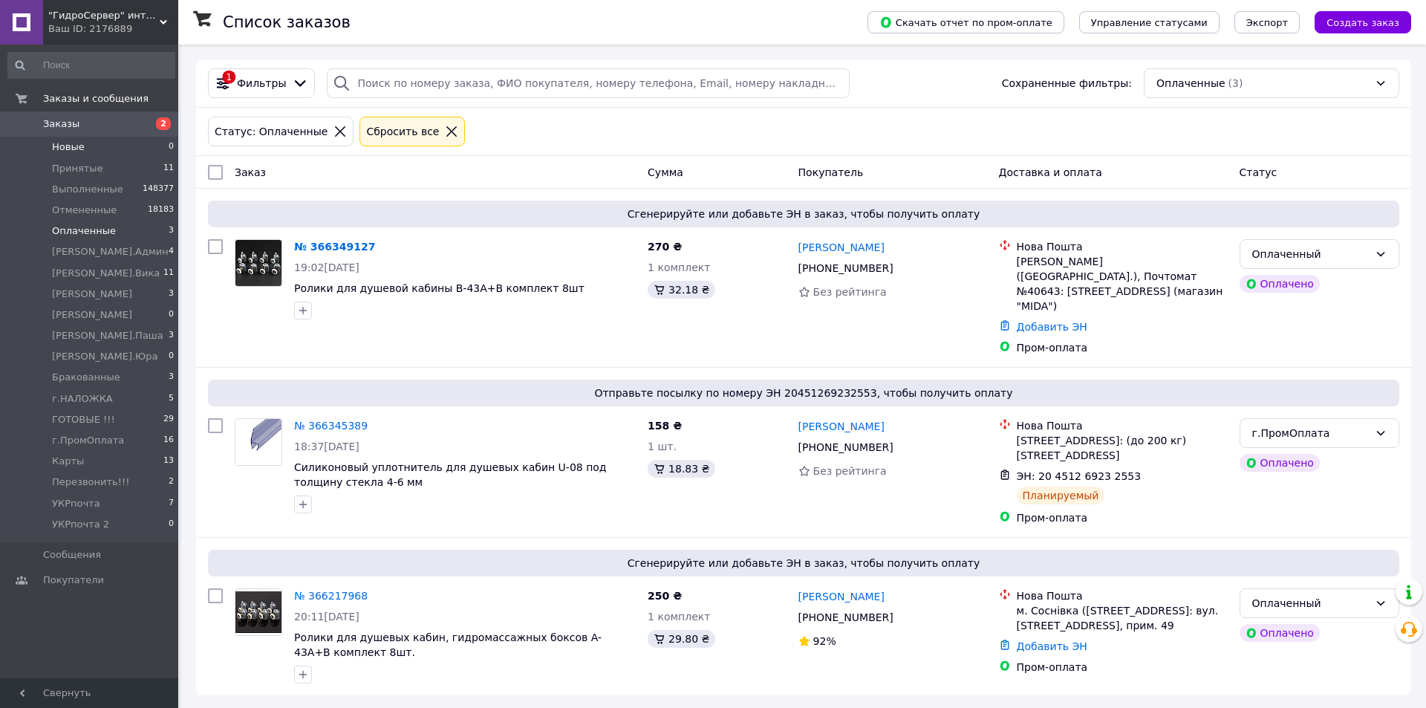
click at [129, 147] on li "Новые 0" at bounding box center [91, 147] width 183 height 21
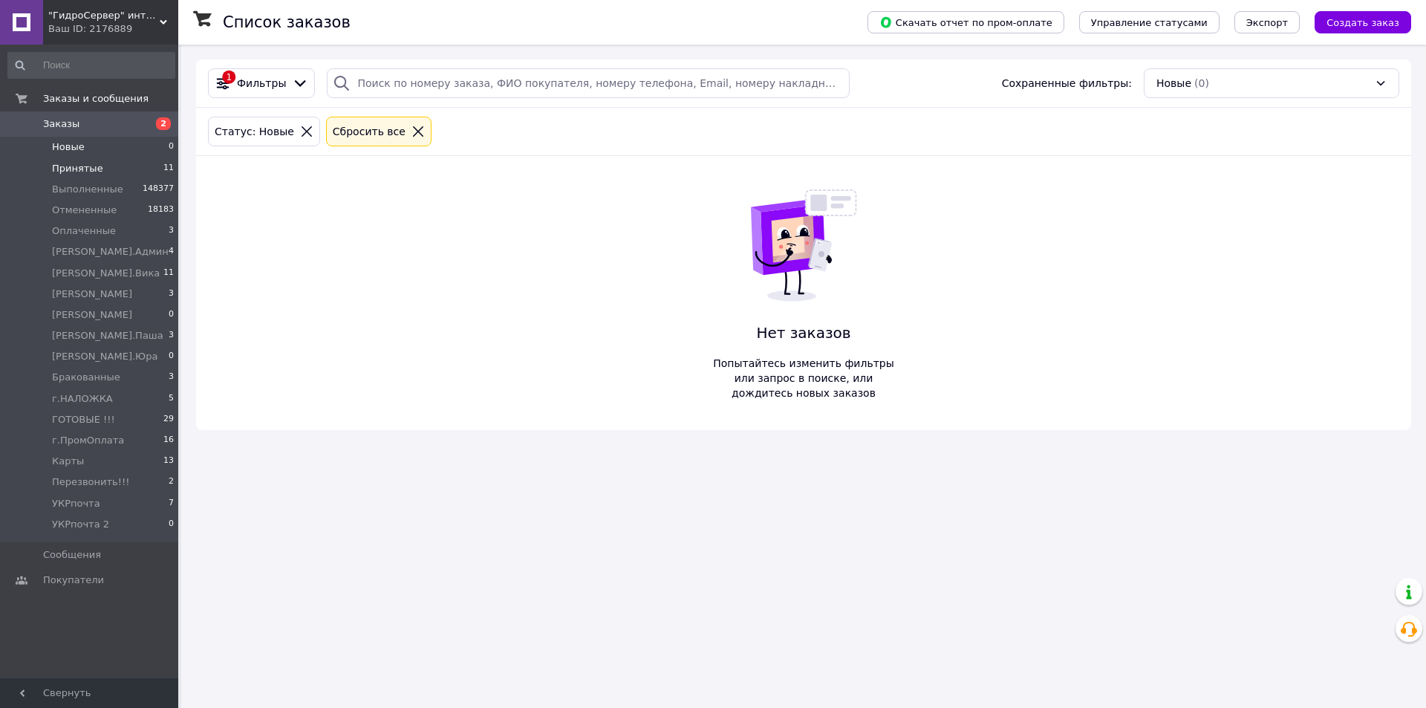
click at [147, 168] on li "Принятые 11" at bounding box center [91, 168] width 183 height 21
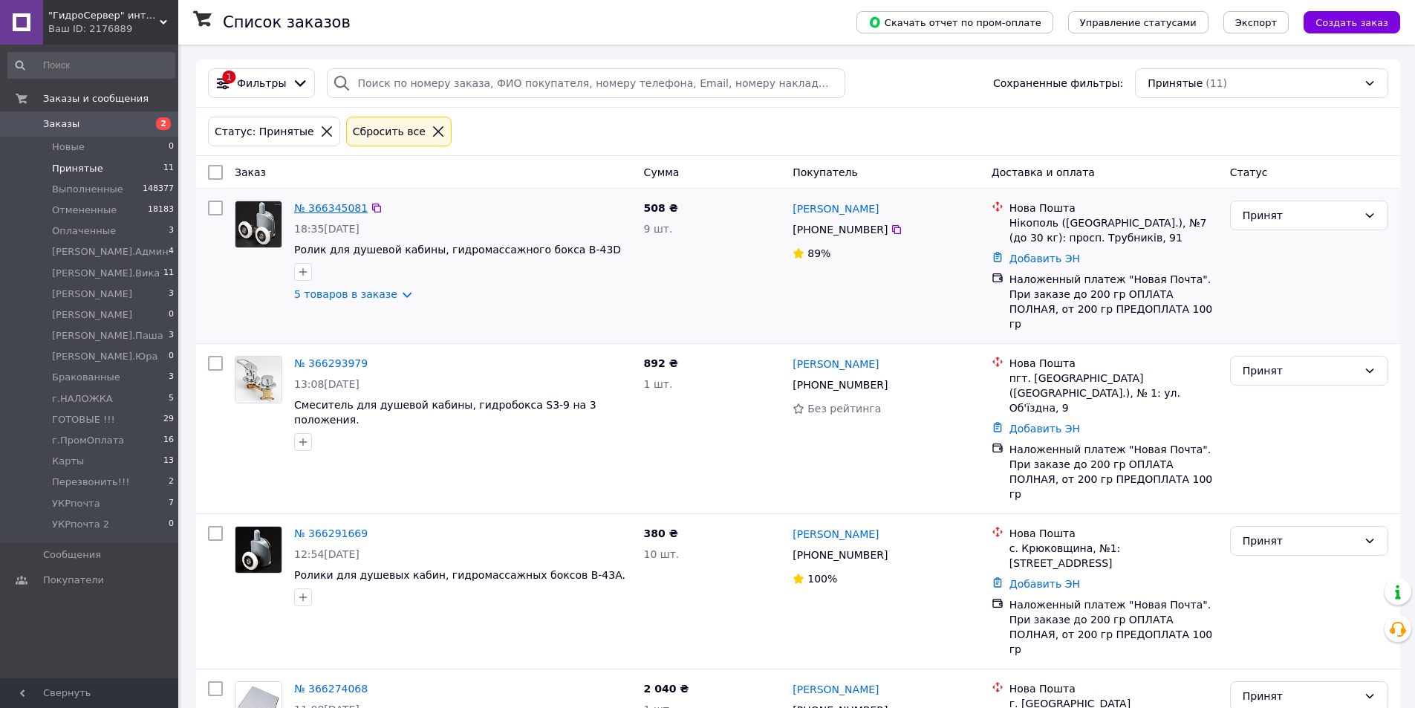
click at [342, 212] on link "№ 366345081" at bounding box center [331, 208] width 74 height 12
click at [137, 228] on li "Оплаченные 2" at bounding box center [91, 231] width 183 height 21
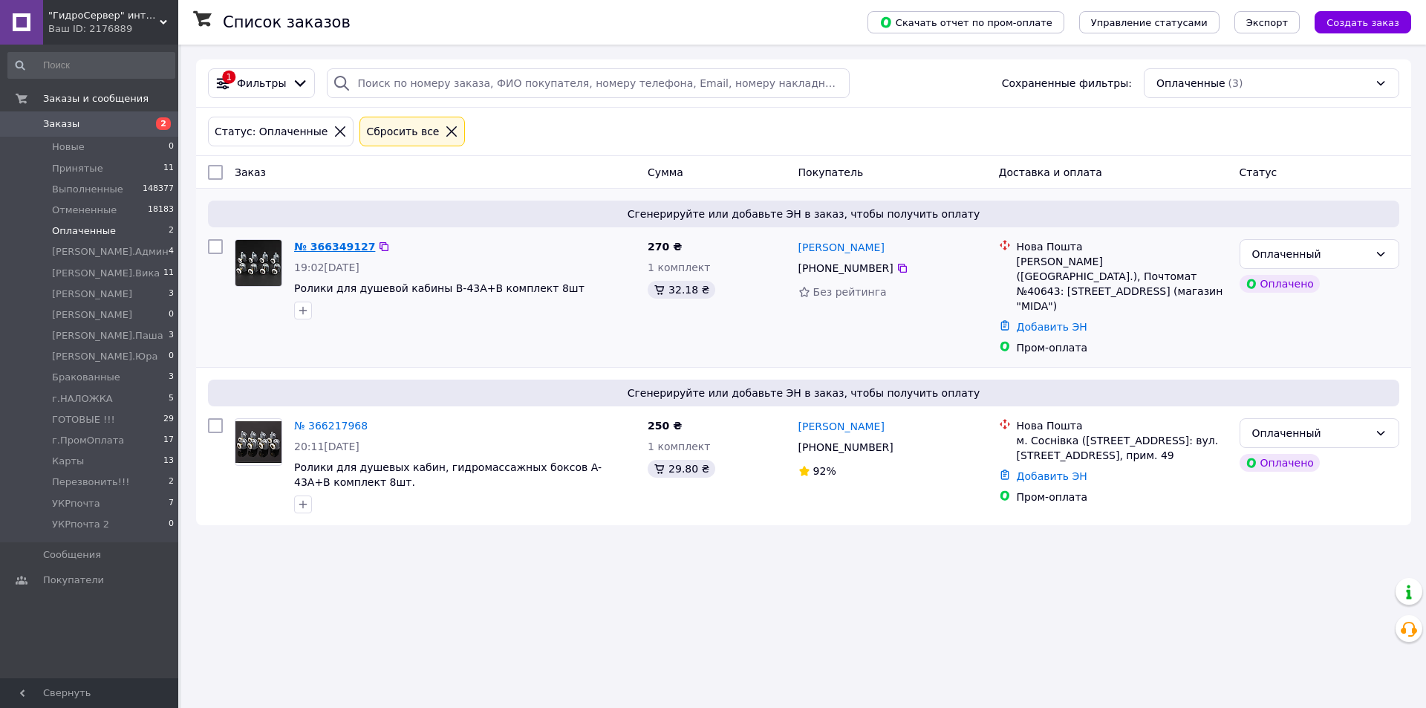
click at [335, 247] on link "№ 366349127" at bounding box center [334, 247] width 81 height 12
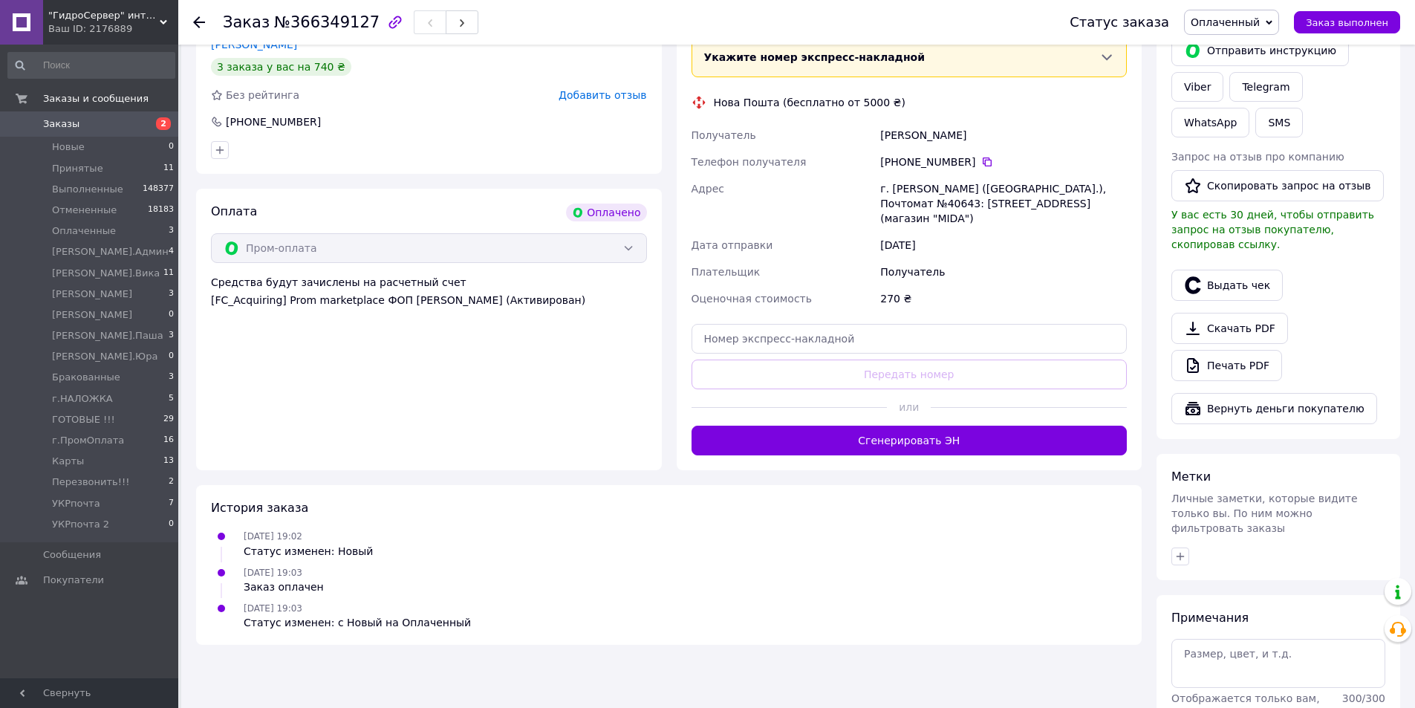
scroll to position [407, 0]
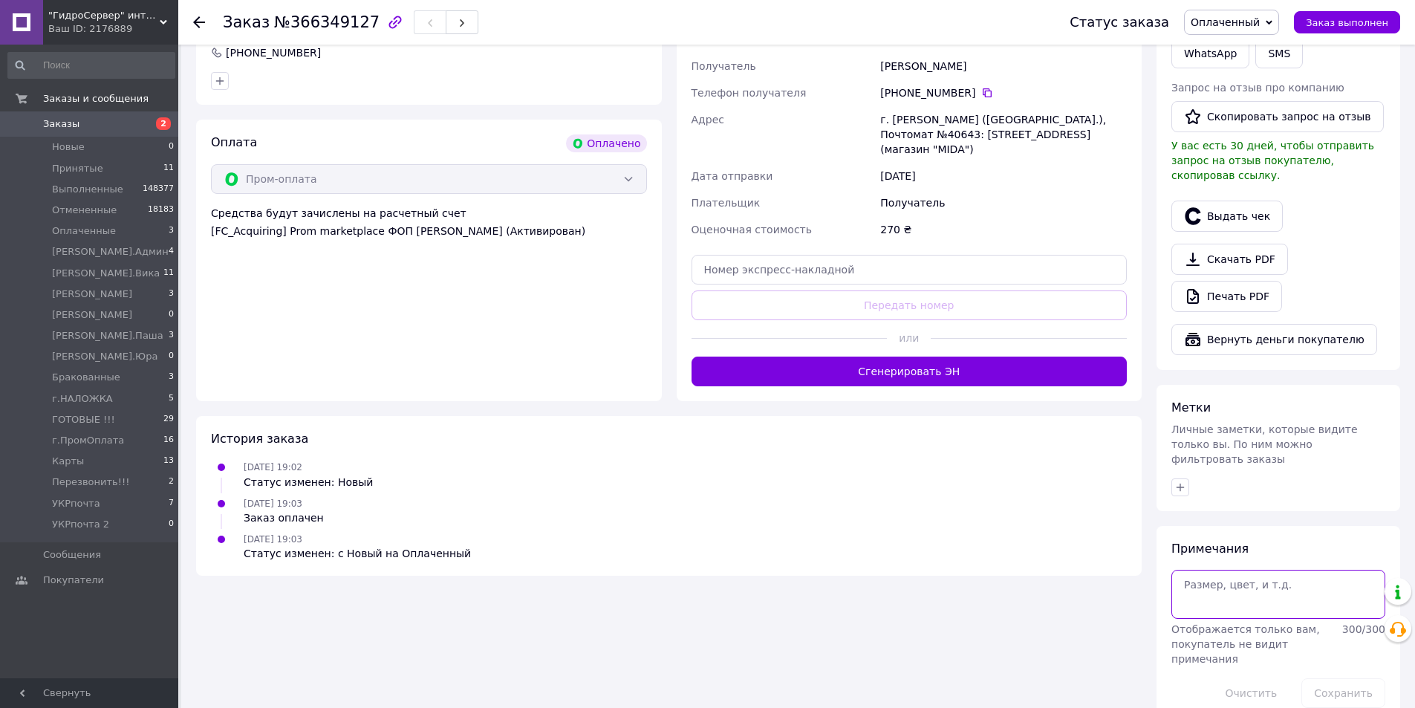
click at [1218, 592] on textarea at bounding box center [1279, 594] width 214 height 49
type textarea "f"
click at [1197, 570] on textarea "ан мм пром оплата" at bounding box center [1279, 594] width 214 height 49
click at [1198, 570] on textarea "ан мм пром оплата" at bounding box center [1279, 594] width 214 height 49
click at [1200, 570] on textarea "ан мм пром оплата" at bounding box center [1279, 594] width 214 height 49
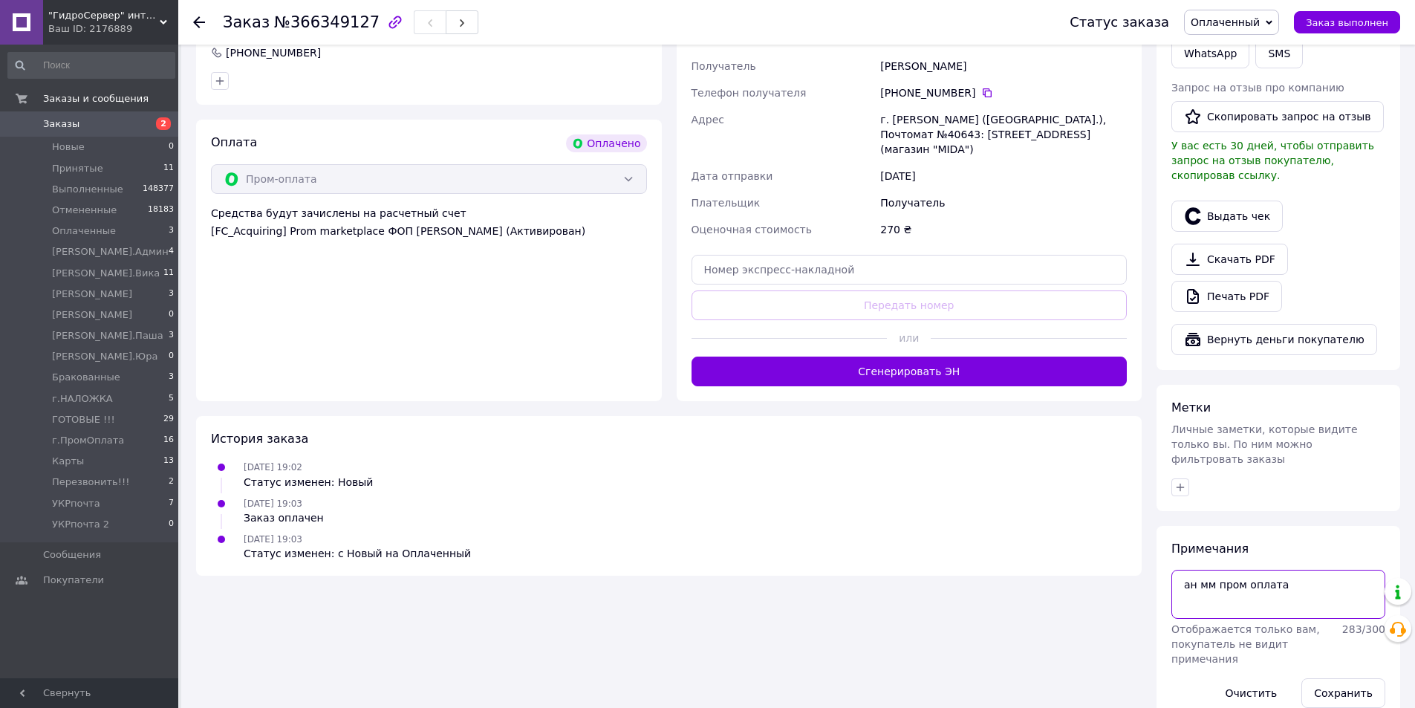
drag, startPoint x: 1201, startPoint y: 553, endPoint x: 1420, endPoint y: 562, distance: 219.3
click at [1415, 562] on html ""ГидроСервер" интернет-магазин сантехники. Ваш ID: 2176889 Сайт "ГидроСервер" и…" at bounding box center [707, 165] width 1415 height 1145
type textarea "ан не берет"
click at [1325, 678] on button "Сохранить" at bounding box center [1344, 693] width 84 height 30
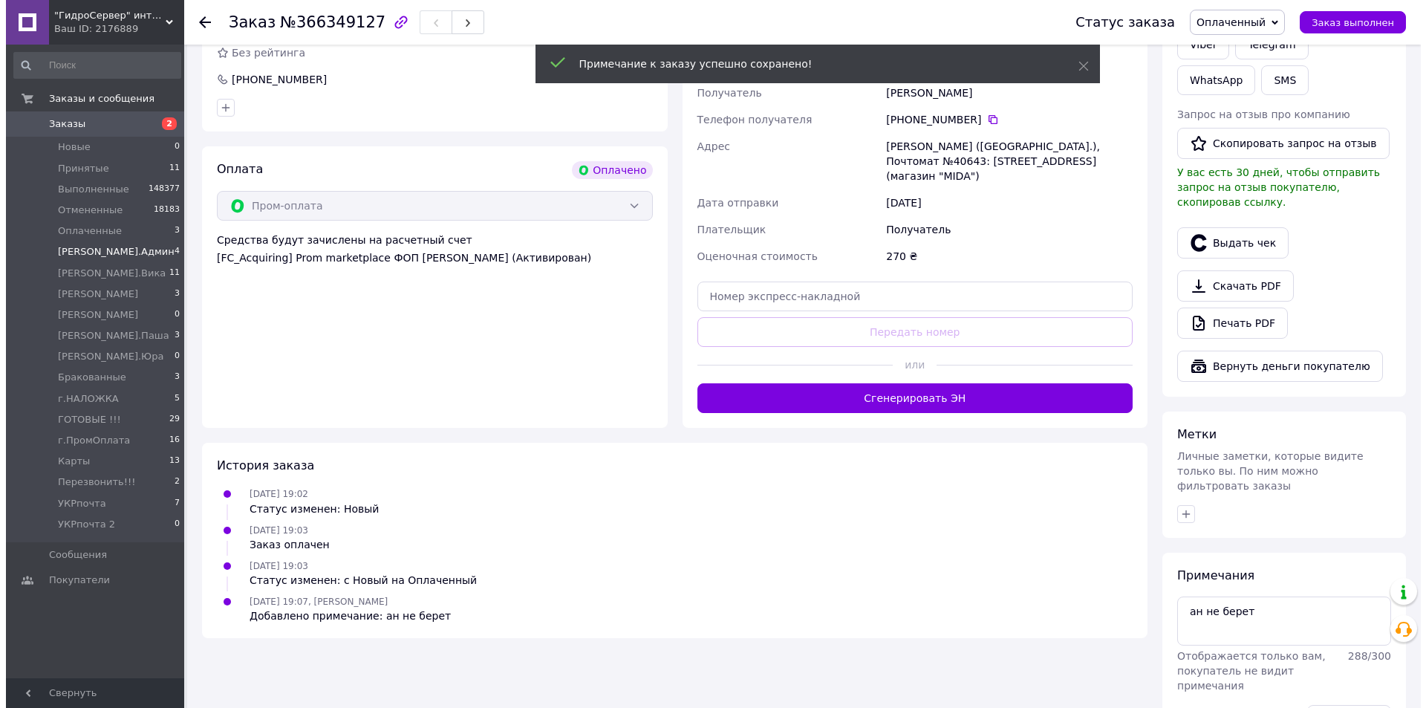
scroll to position [0, 0]
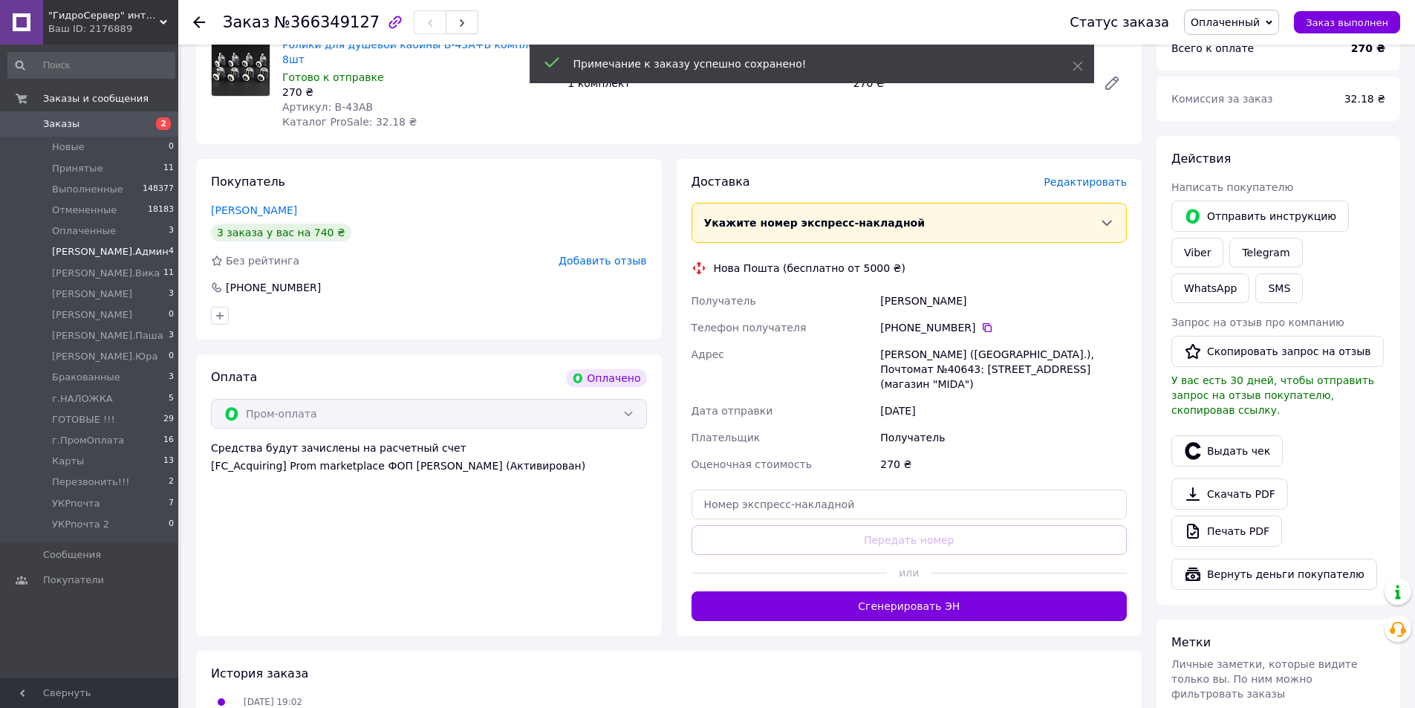
click at [151, 249] on li "[PERSON_NAME].Админ 4" at bounding box center [91, 251] width 183 height 21
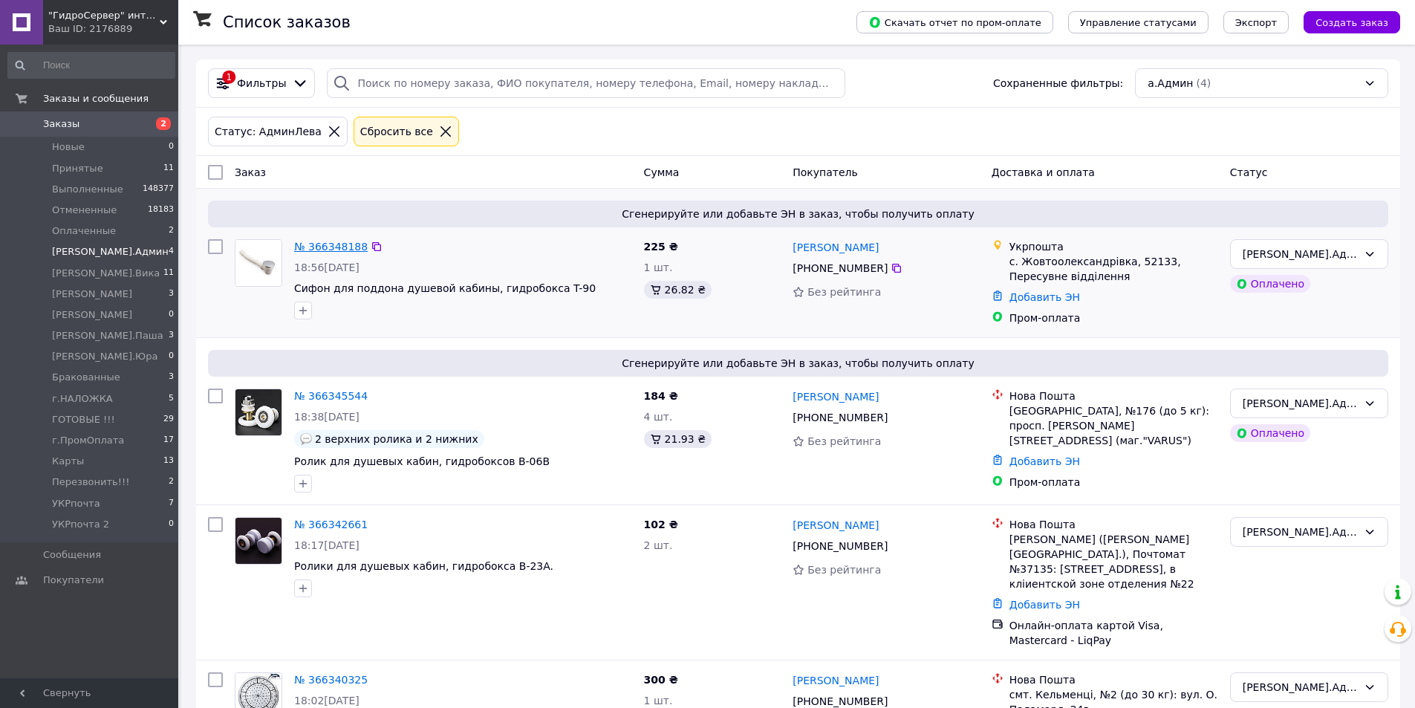
click at [326, 241] on link "№ 366348188" at bounding box center [331, 247] width 74 height 12
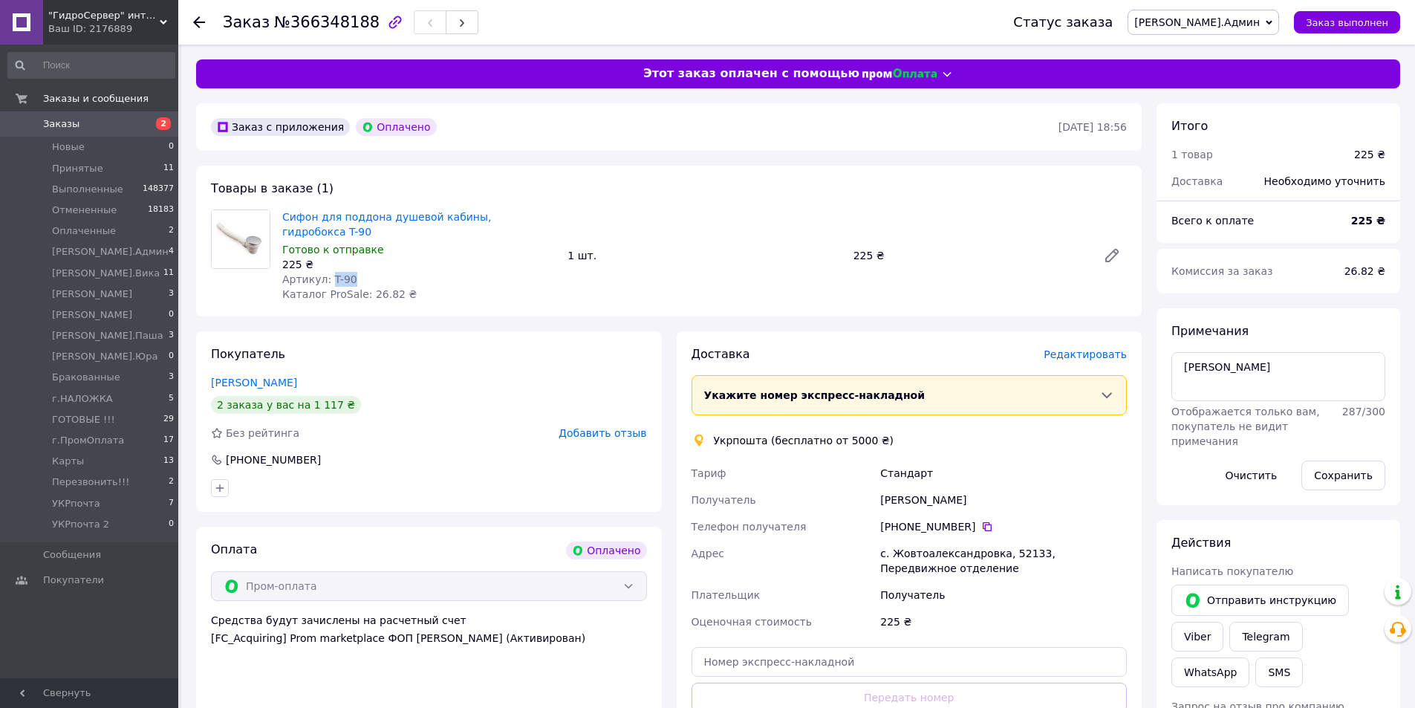
drag, startPoint x: 326, startPoint y: 261, endPoint x: 370, endPoint y: 261, distance: 43.8
click at [370, 272] on div "Артикул: T-90" at bounding box center [418, 279] width 273 height 15
click at [1096, 348] on span "Редактировать" at bounding box center [1085, 354] width 83 height 12
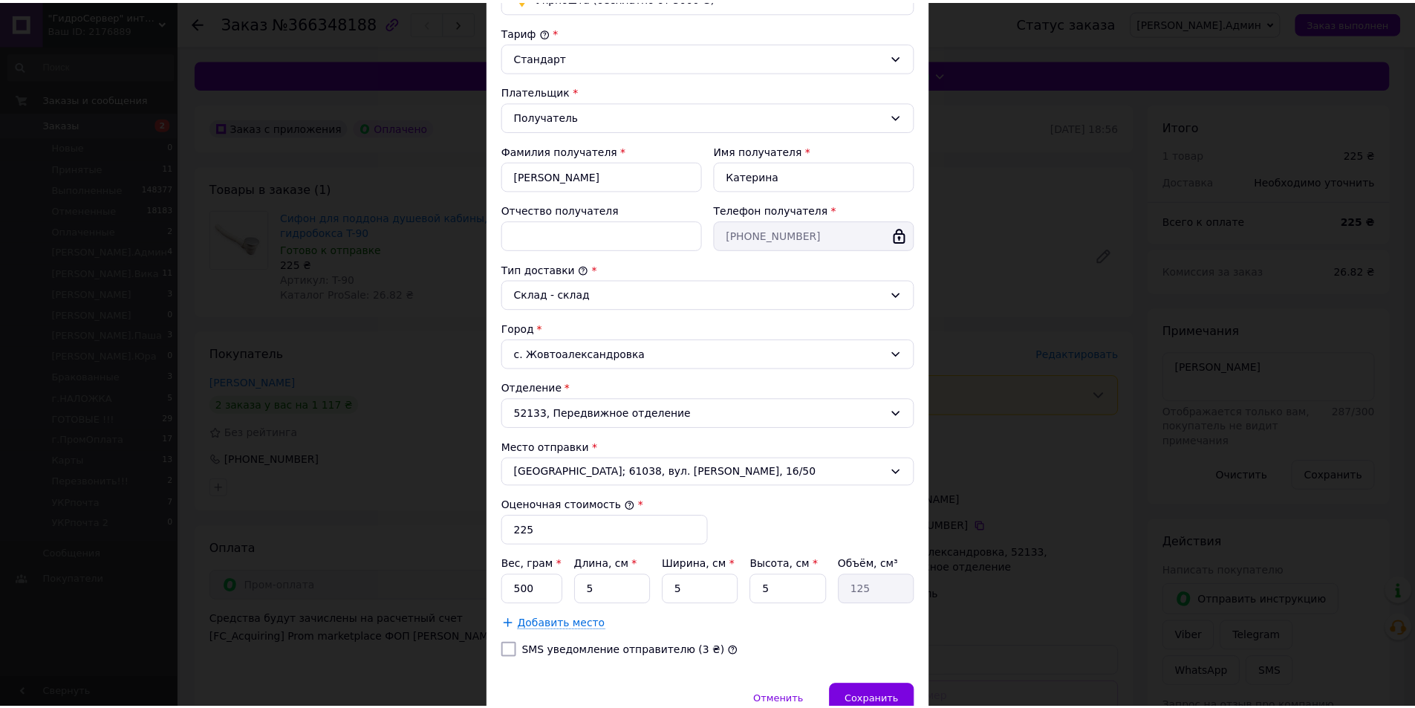
scroll to position [221, 0]
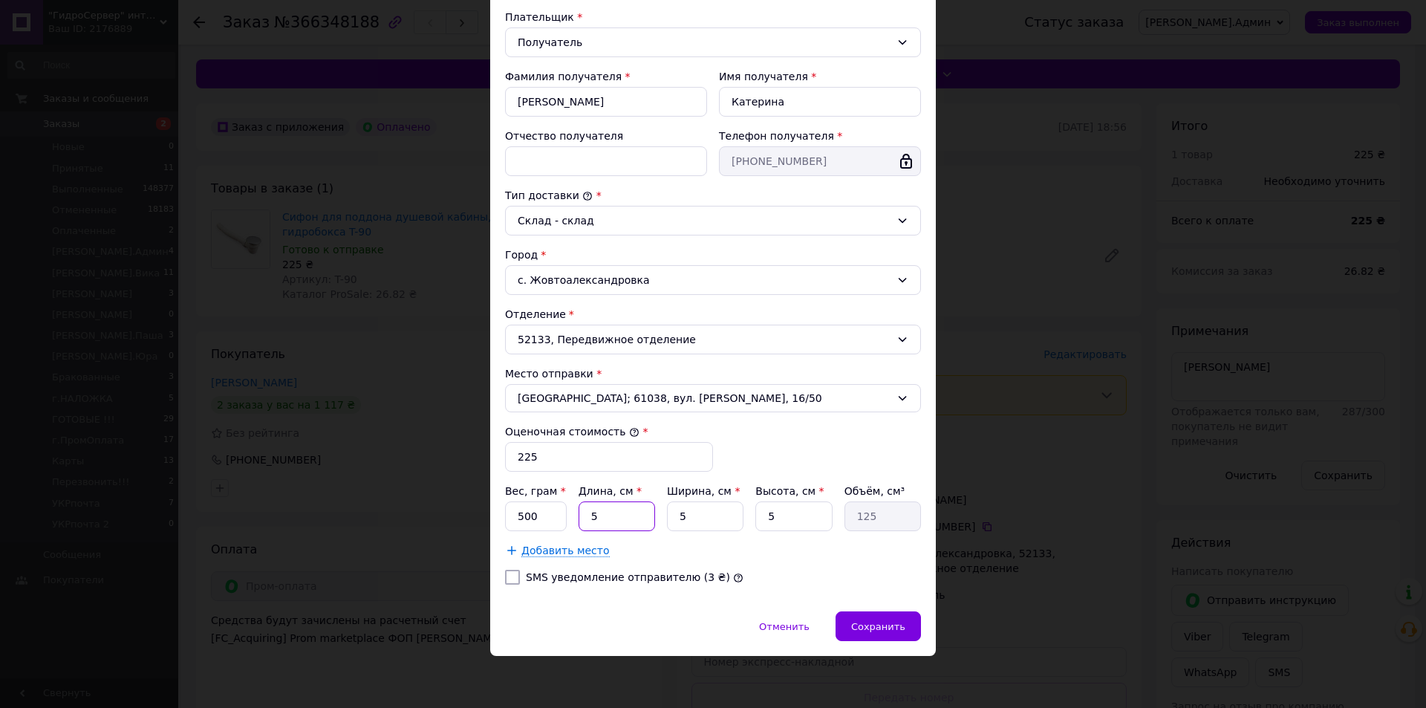
click at [599, 515] on input "5" at bounding box center [617, 516] width 77 height 30
type input "2"
type input "50"
type input "20"
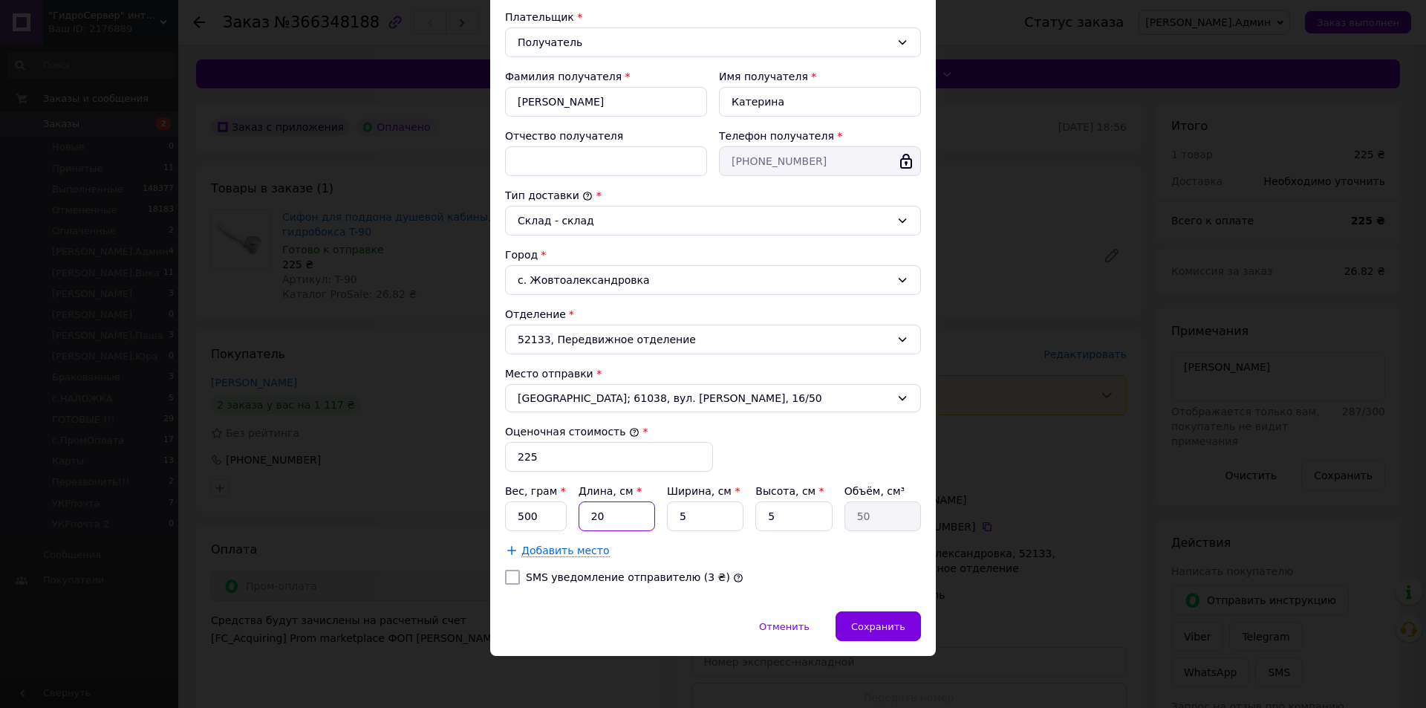
type input "500"
click at [686, 518] on input "5" at bounding box center [705, 516] width 77 height 30
type input "3"
type input "300"
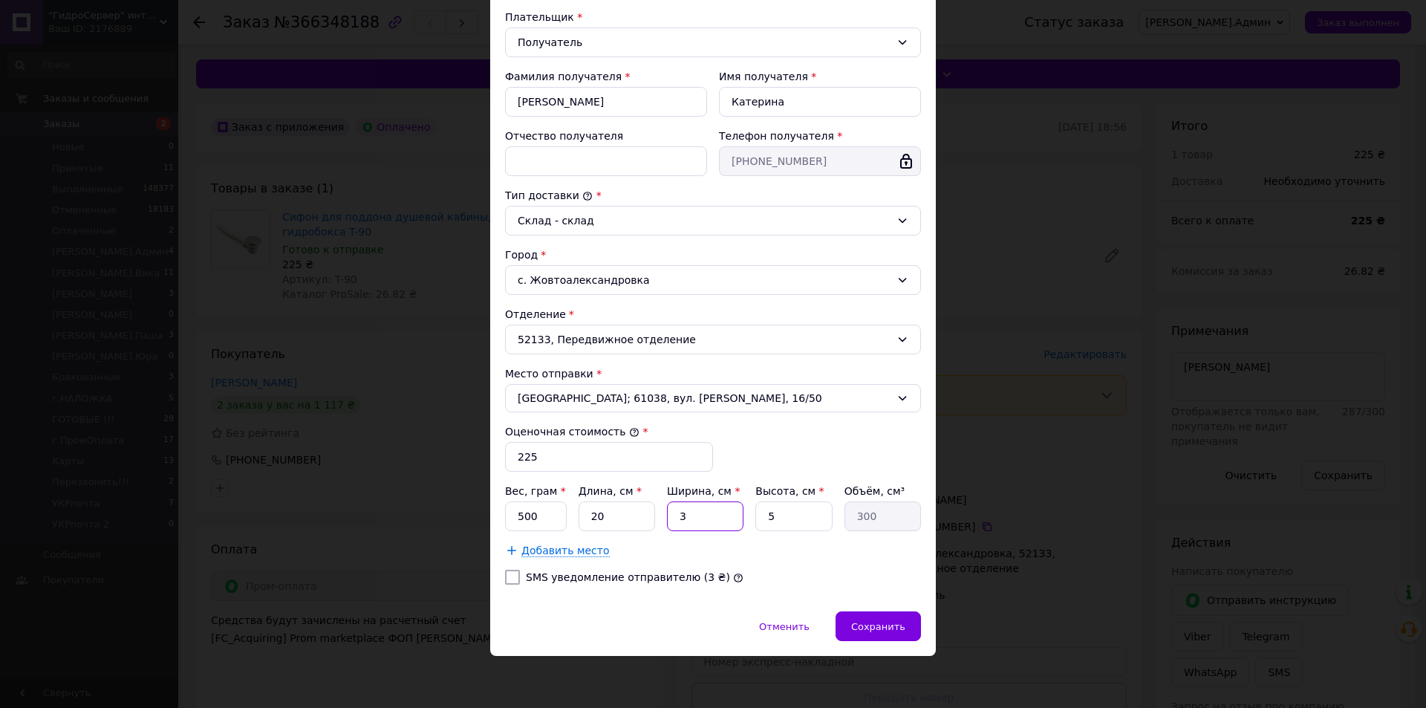
type input "3"
click at [790, 516] on input "5" at bounding box center [794, 516] width 77 height 30
type input "1"
type input "60"
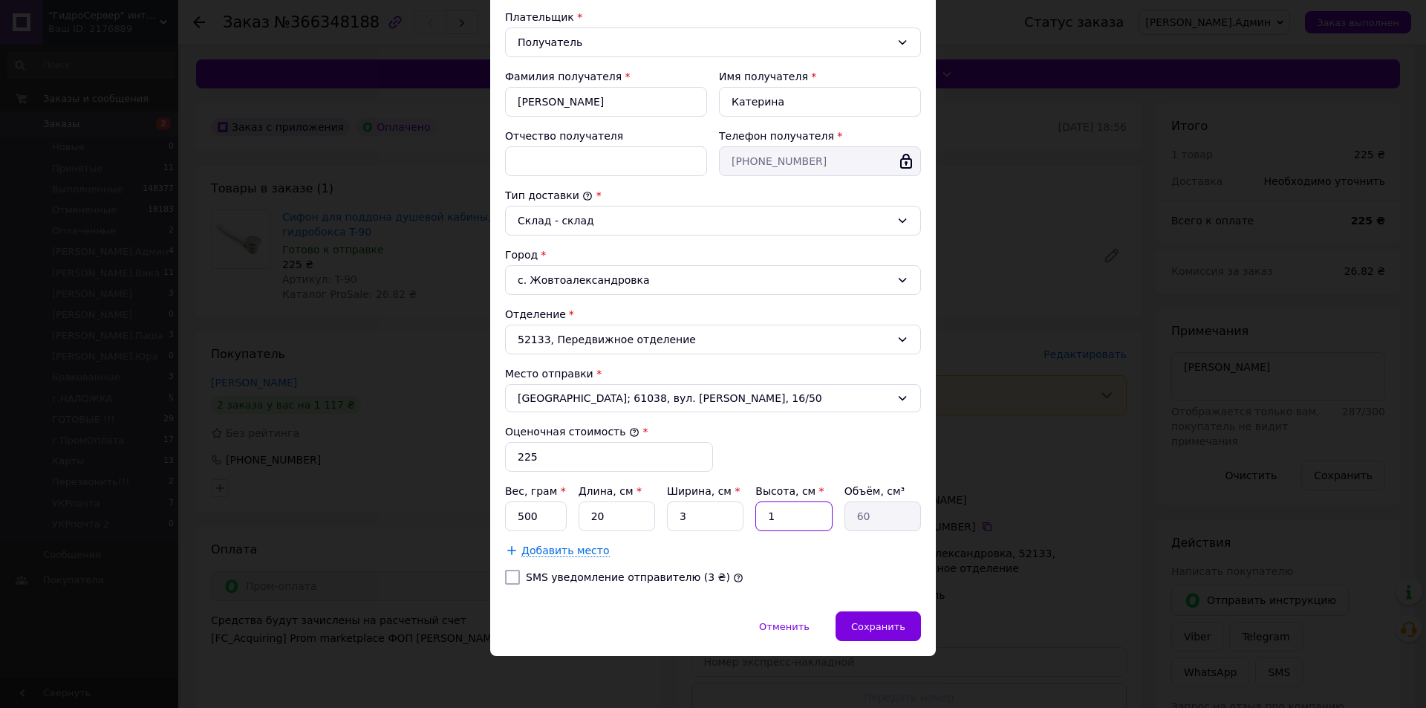
type input "13"
type input "780"
type input "13"
click at [601, 506] on input "20" at bounding box center [617, 516] width 77 height 30
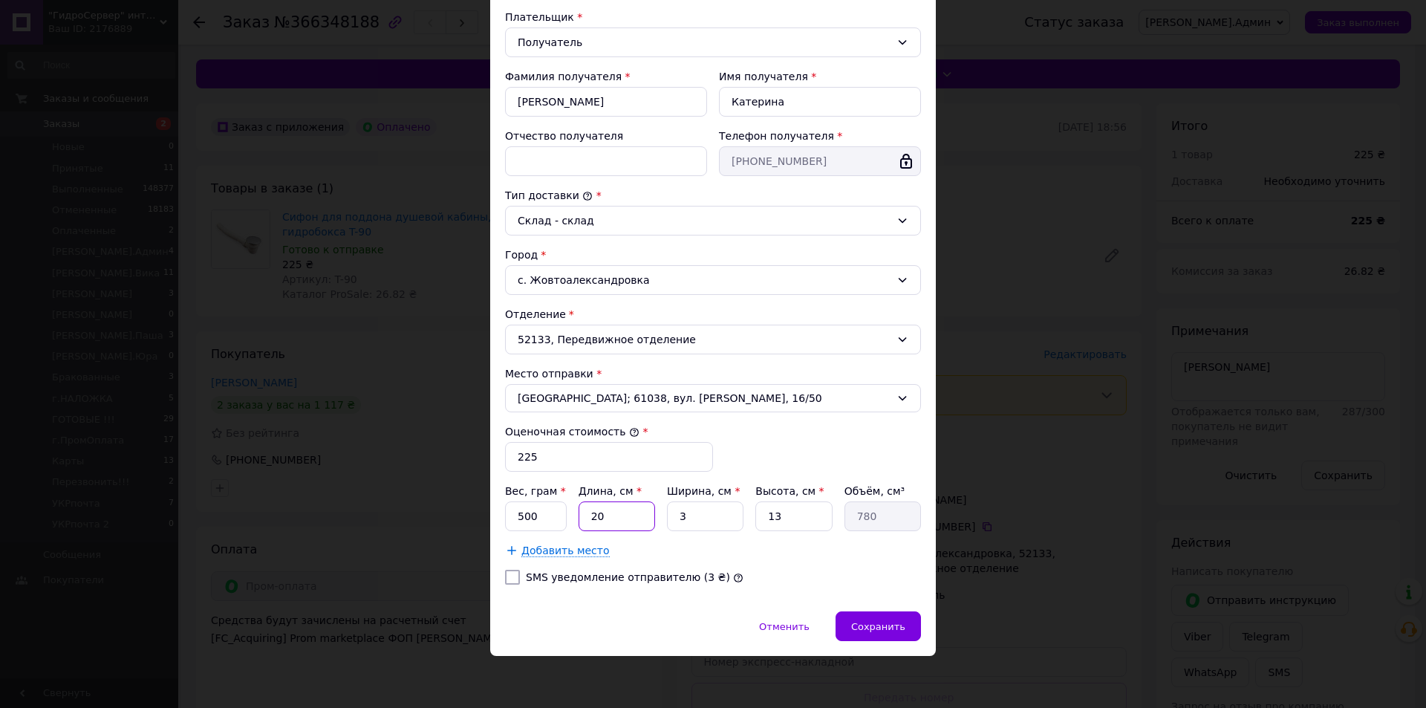
type input "3"
type input "117"
type input "35"
type input "1365"
type input "35"
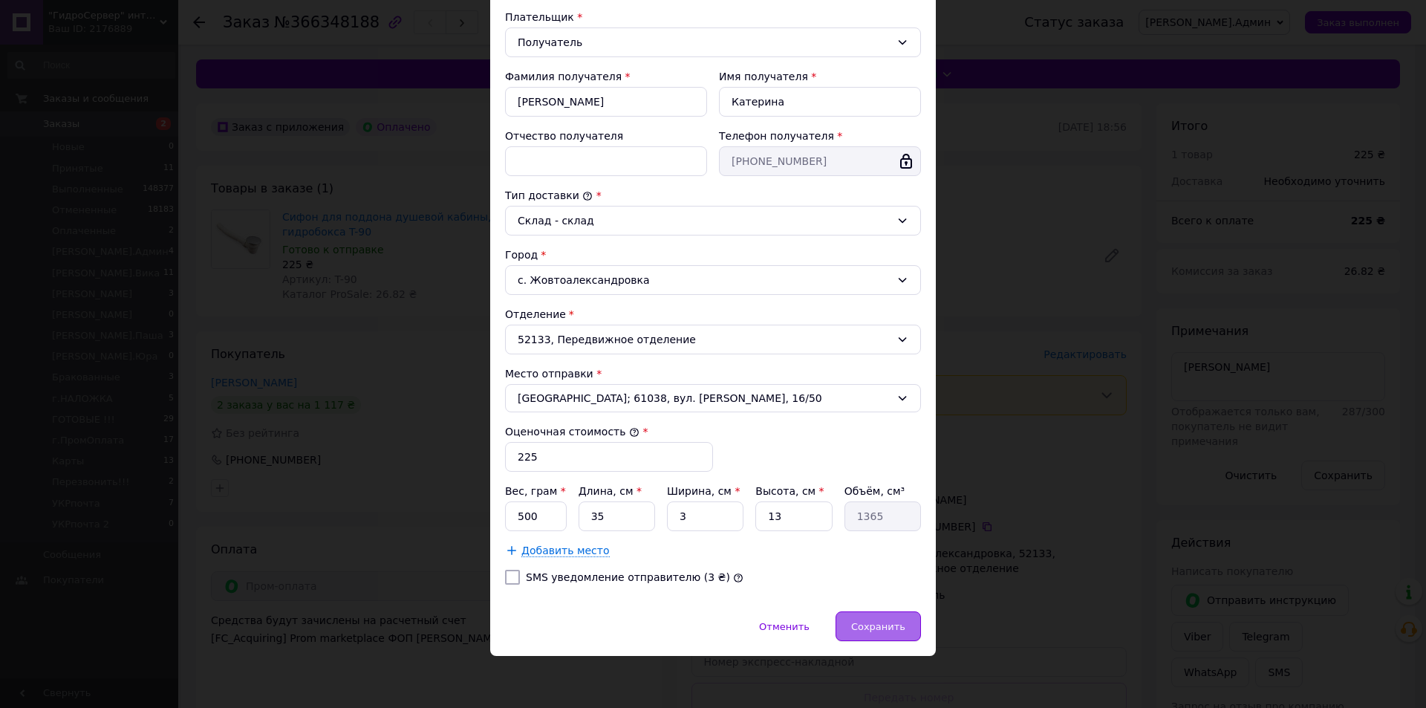
click at [863, 617] on div "Сохранить" at bounding box center [878, 626] width 85 height 30
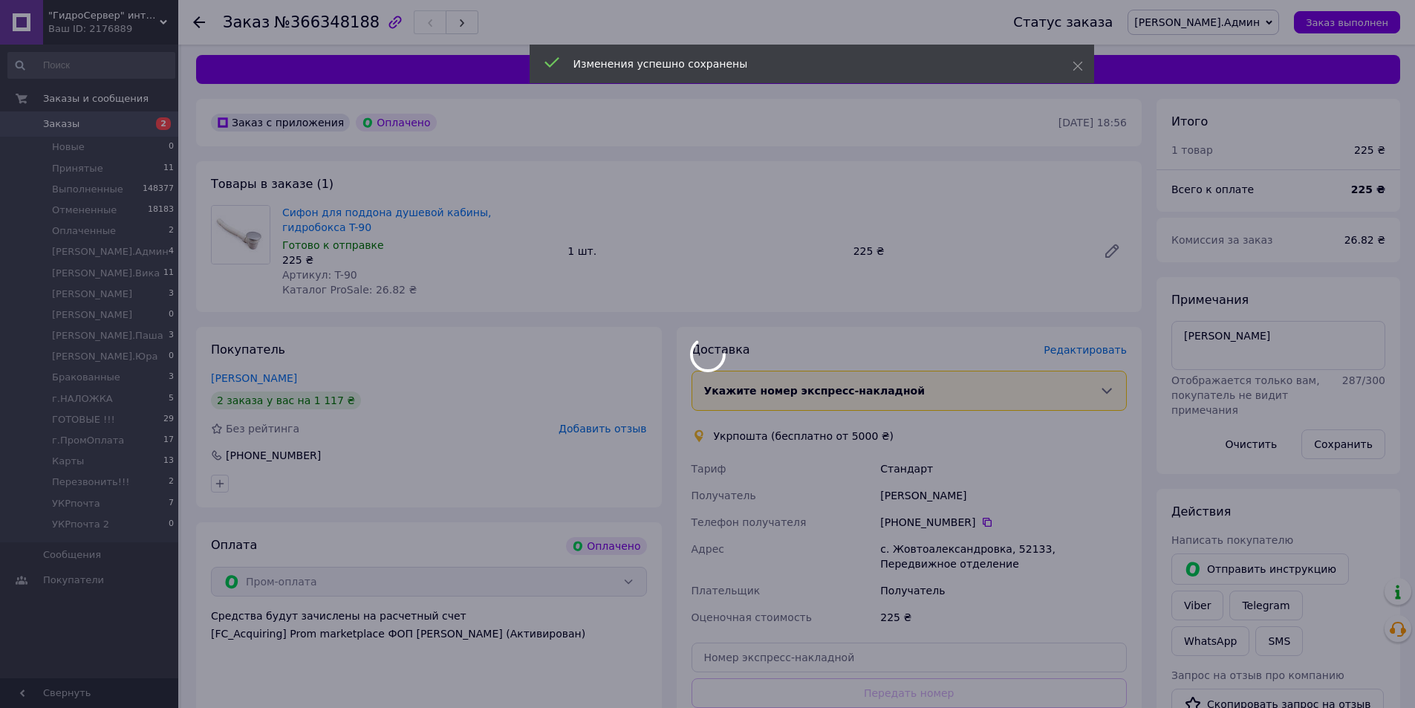
scroll to position [149, 0]
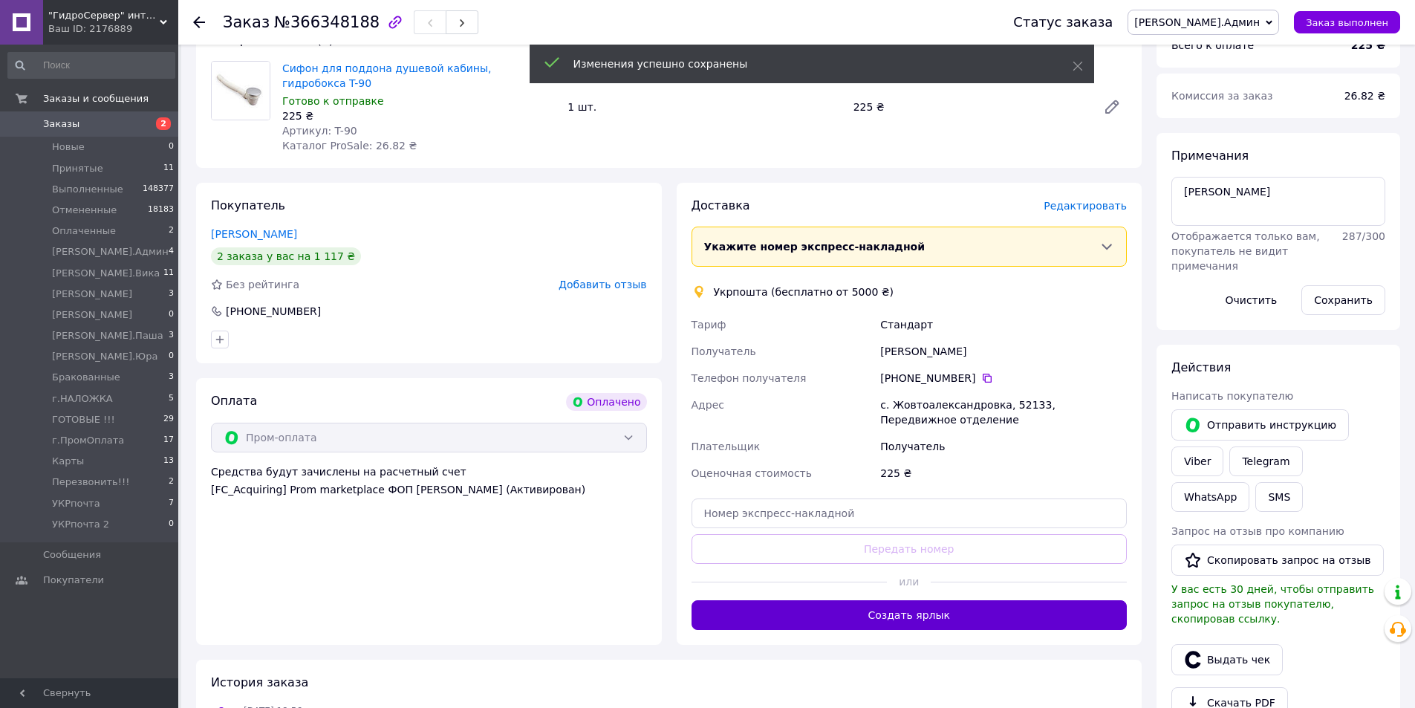
click at [806, 608] on button "Создать ярлык" at bounding box center [910, 615] width 436 height 30
click at [1244, 29] on span "[PERSON_NAME].Админ" at bounding box center [1204, 22] width 152 height 25
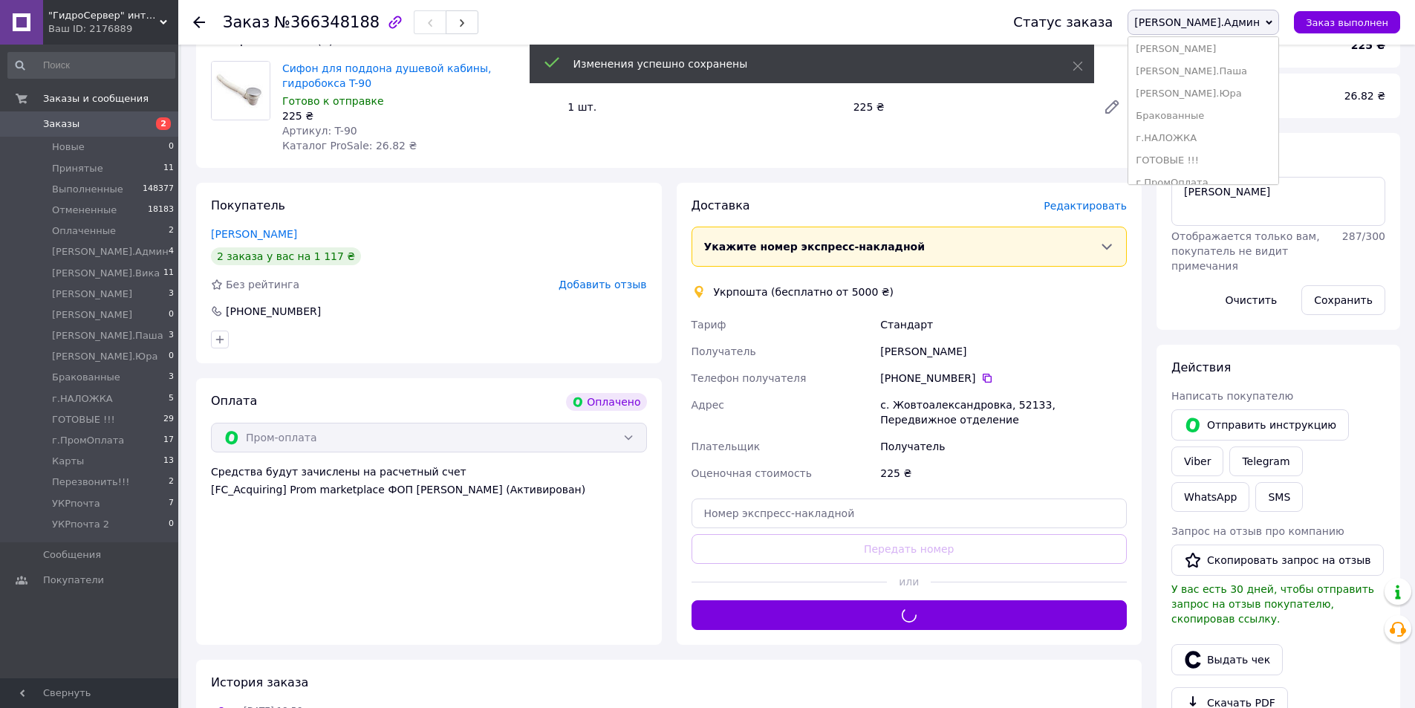
scroll to position [239, 0]
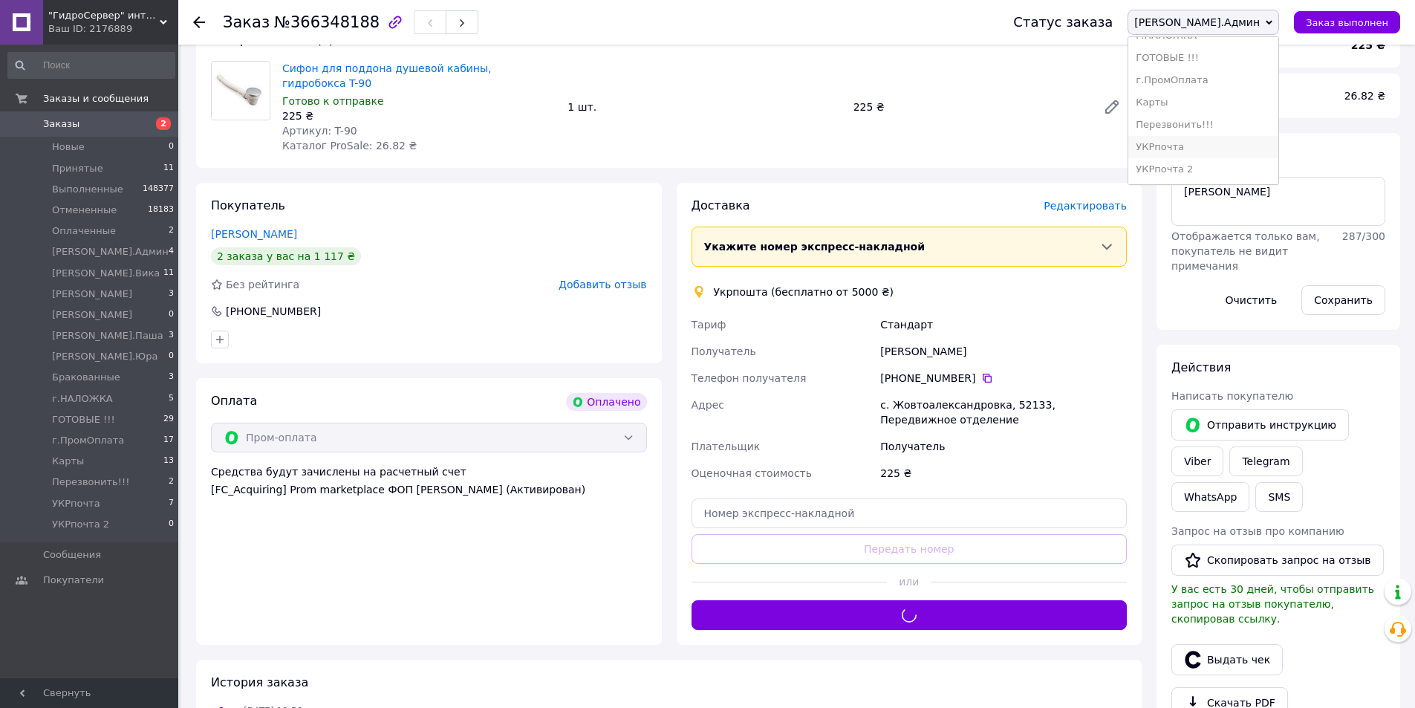
click at [1245, 151] on li "УКРпочта" at bounding box center [1203, 147] width 150 height 22
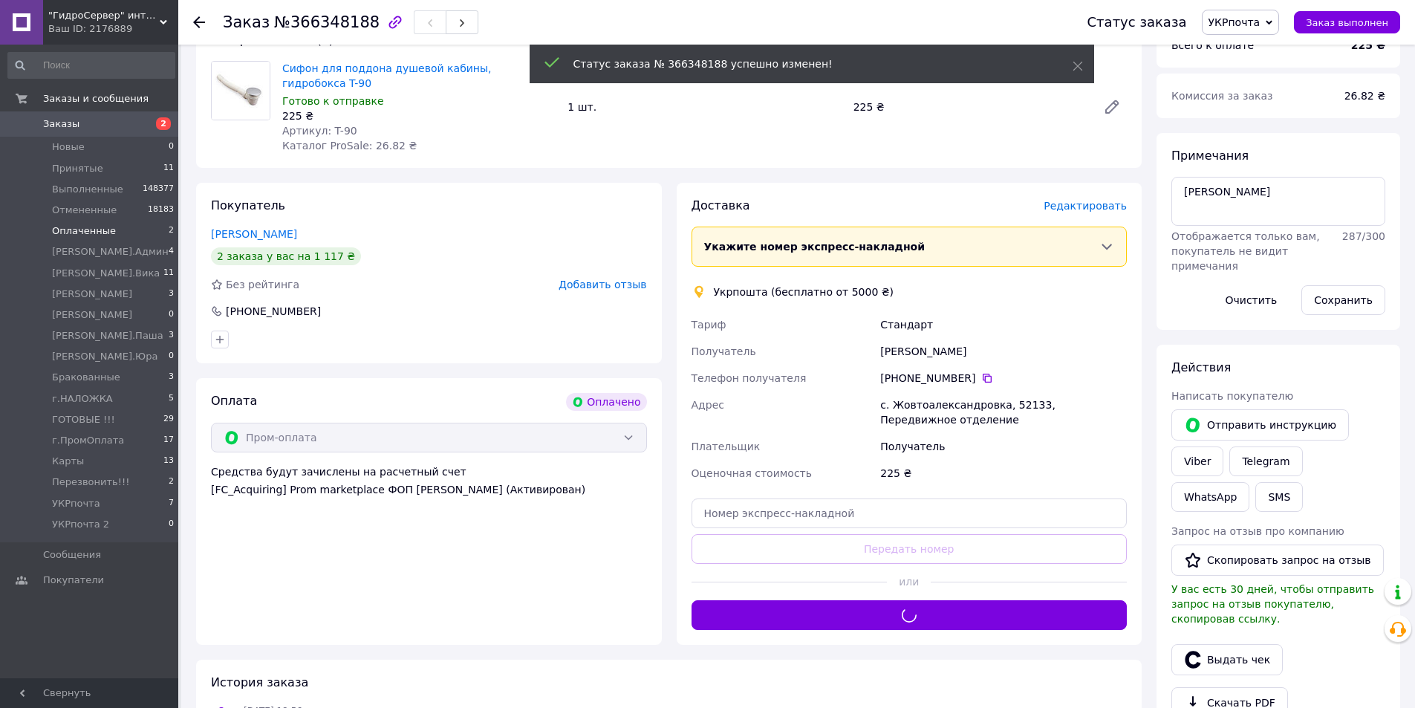
click at [139, 234] on li "Оплаченные 2" at bounding box center [91, 231] width 183 height 21
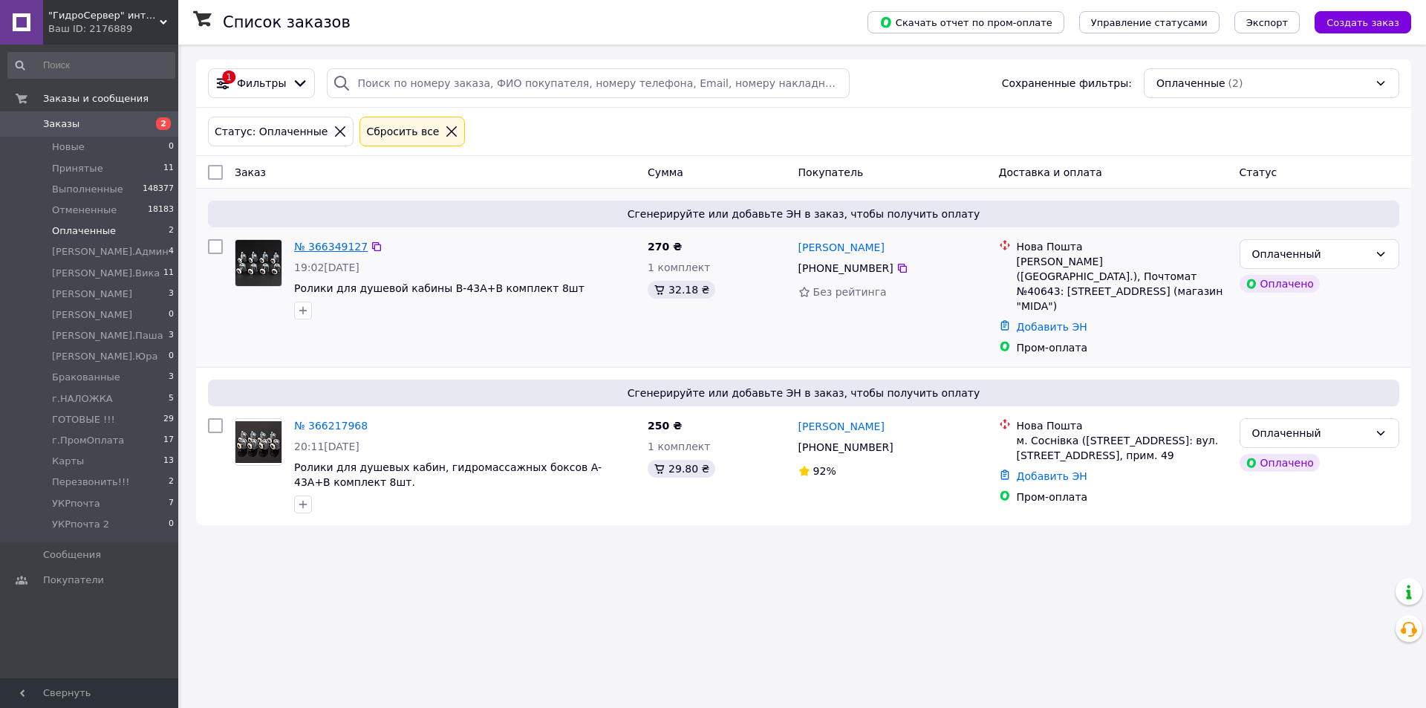
click at [299, 241] on link "№ 366349127" at bounding box center [331, 247] width 74 height 12
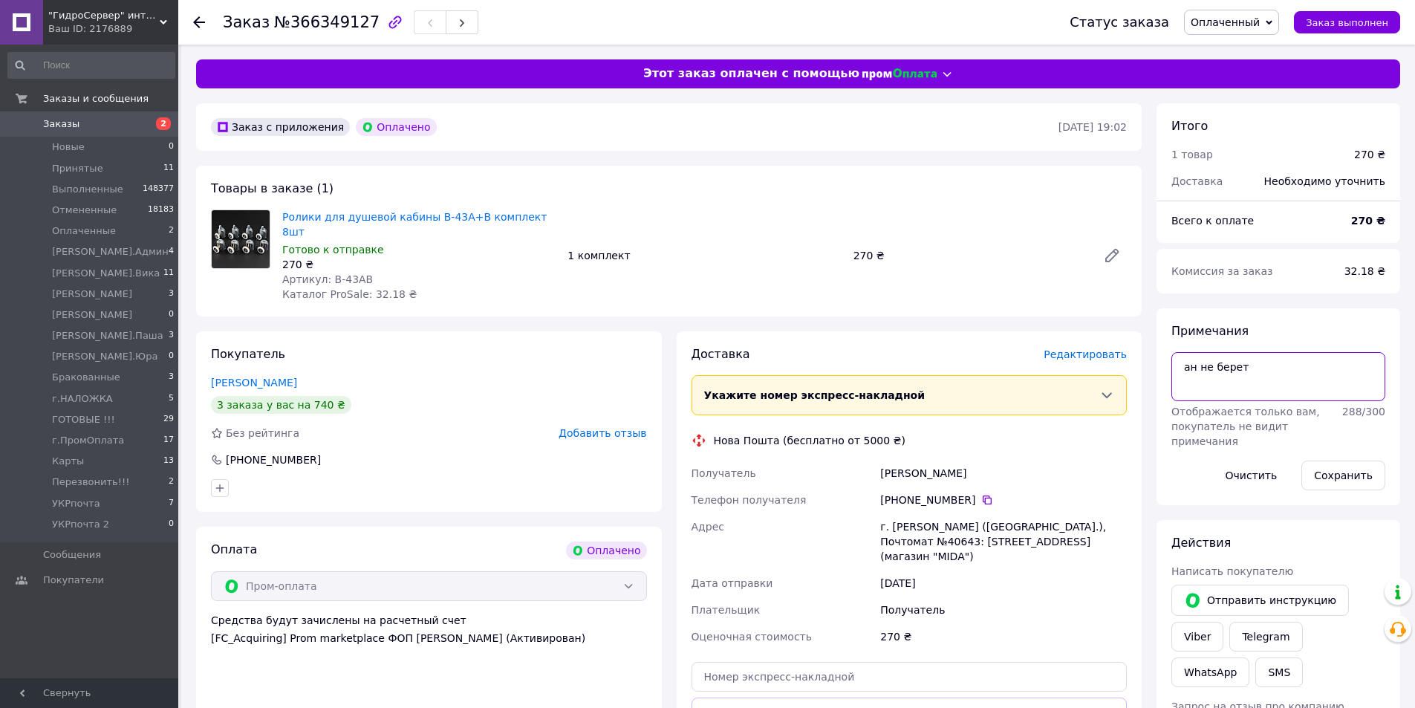
drag, startPoint x: 1200, startPoint y: 373, endPoint x: 1296, endPoint y: 366, distance: 95.3
click at [1294, 368] on textarea "ан не берет" at bounding box center [1279, 376] width 214 height 49
drag, startPoint x: 1199, startPoint y: 362, endPoint x: 1354, endPoint y: 364, distance: 155.3
click at [1352, 363] on textarea "ан vv ghjv jgkfnf" at bounding box center [1279, 376] width 214 height 49
click at [1200, 363] on textarea "ан мм пром оплата" at bounding box center [1279, 376] width 214 height 49
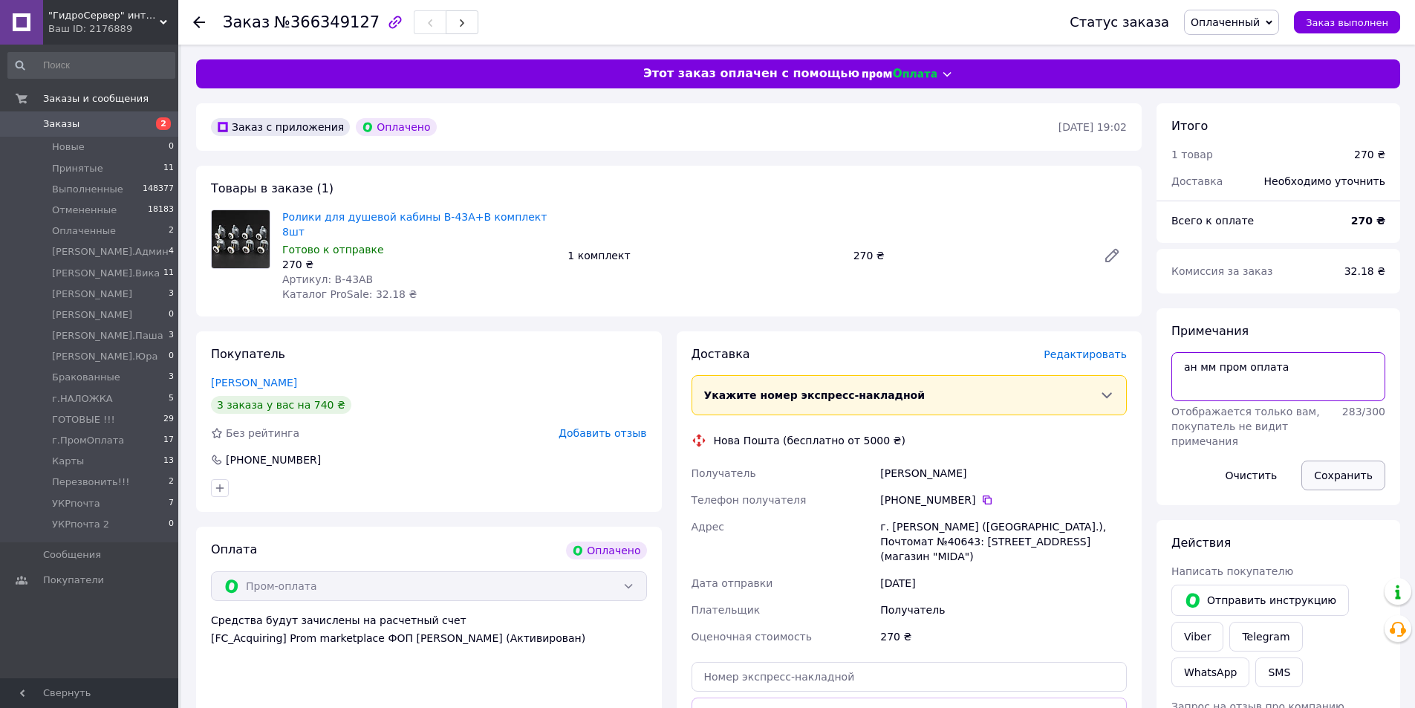
type textarea "ан мм пром оплата"
click at [1321, 463] on button "Сохранить" at bounding box center [1344, 476] width 84 height 30
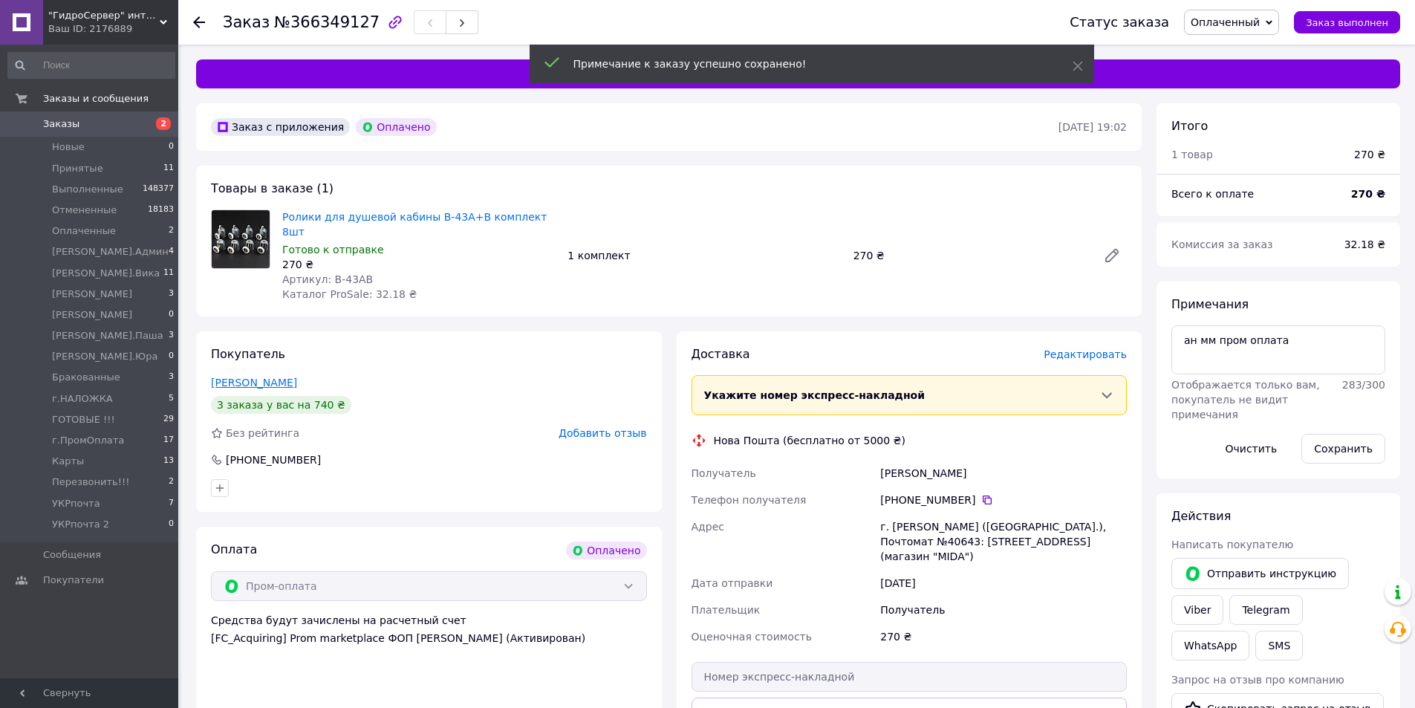
click at [257, 377] on link "[PERSON_NAME]" at bounding box center [254, 383] width 86 height 12
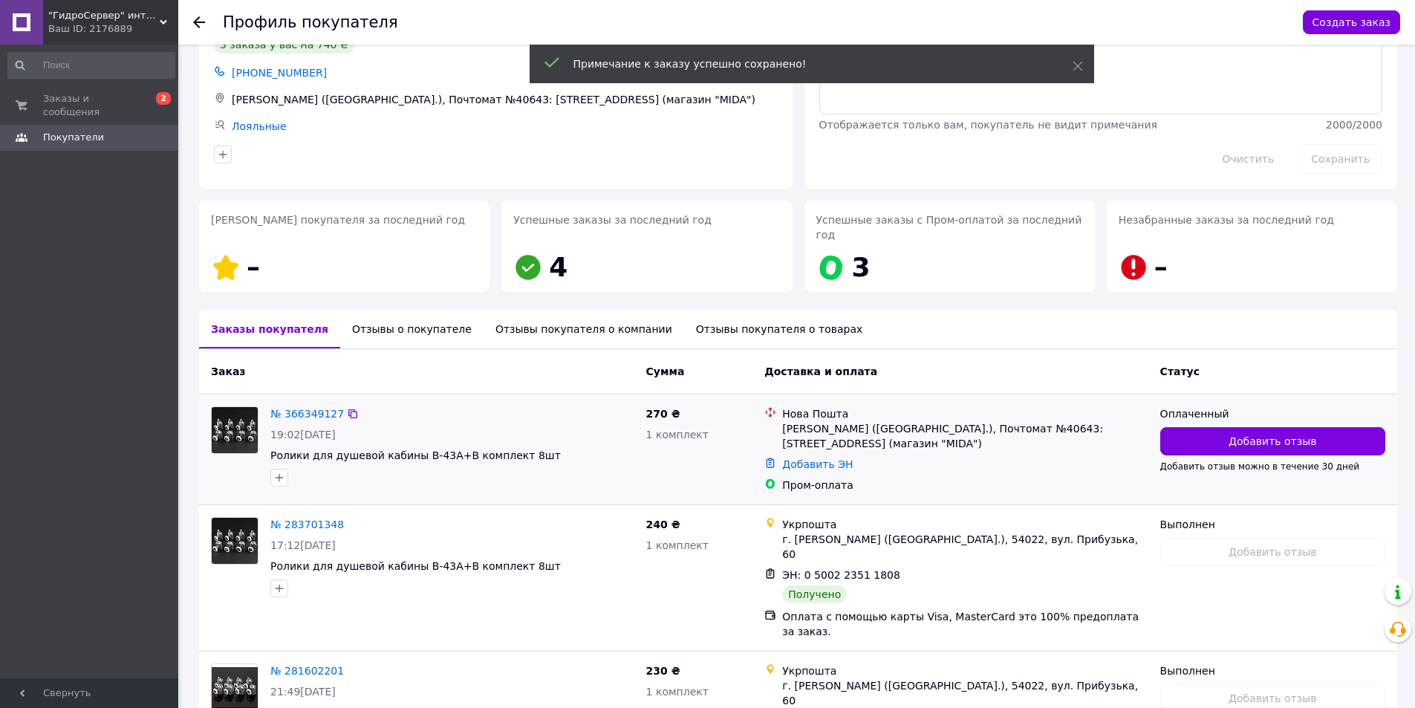
scroll to position [154, 0]
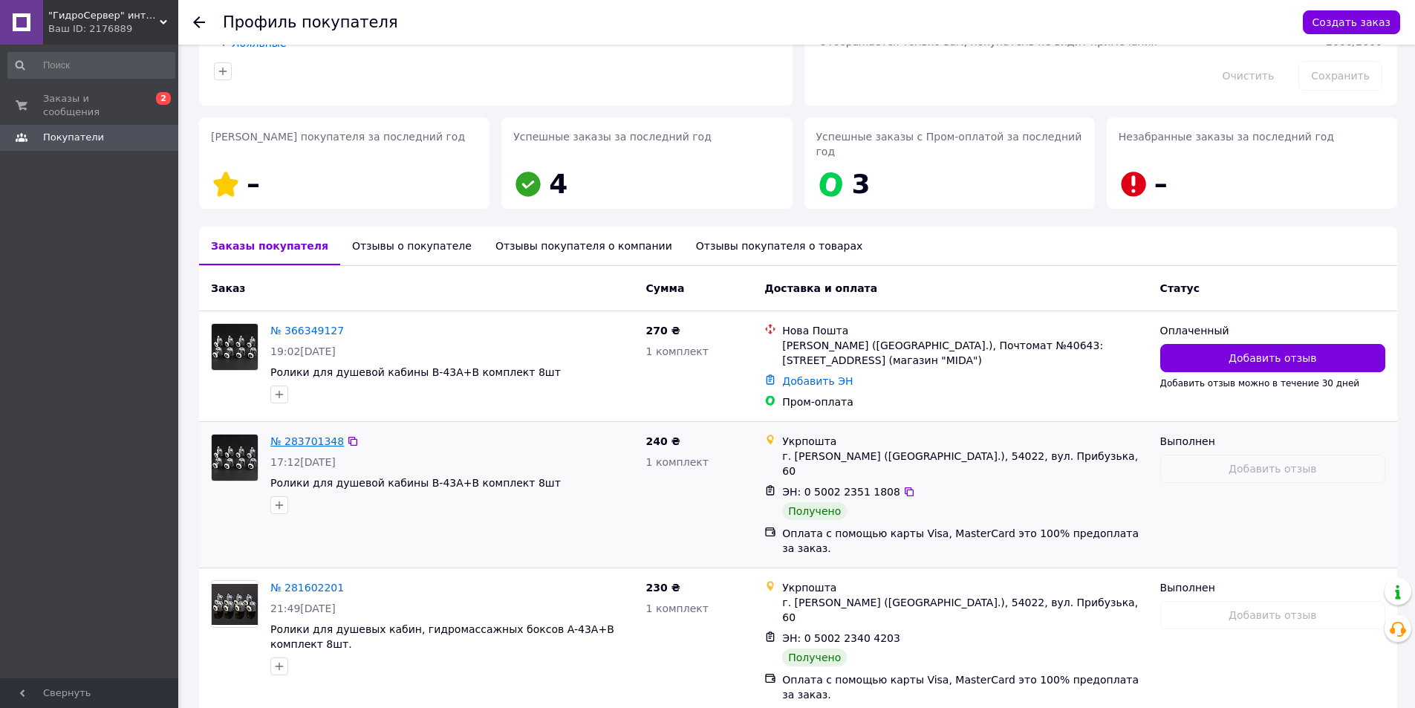
click at [315, 435] on link "№ 283701348" at bounding box center [307, 441] width 74 height 12
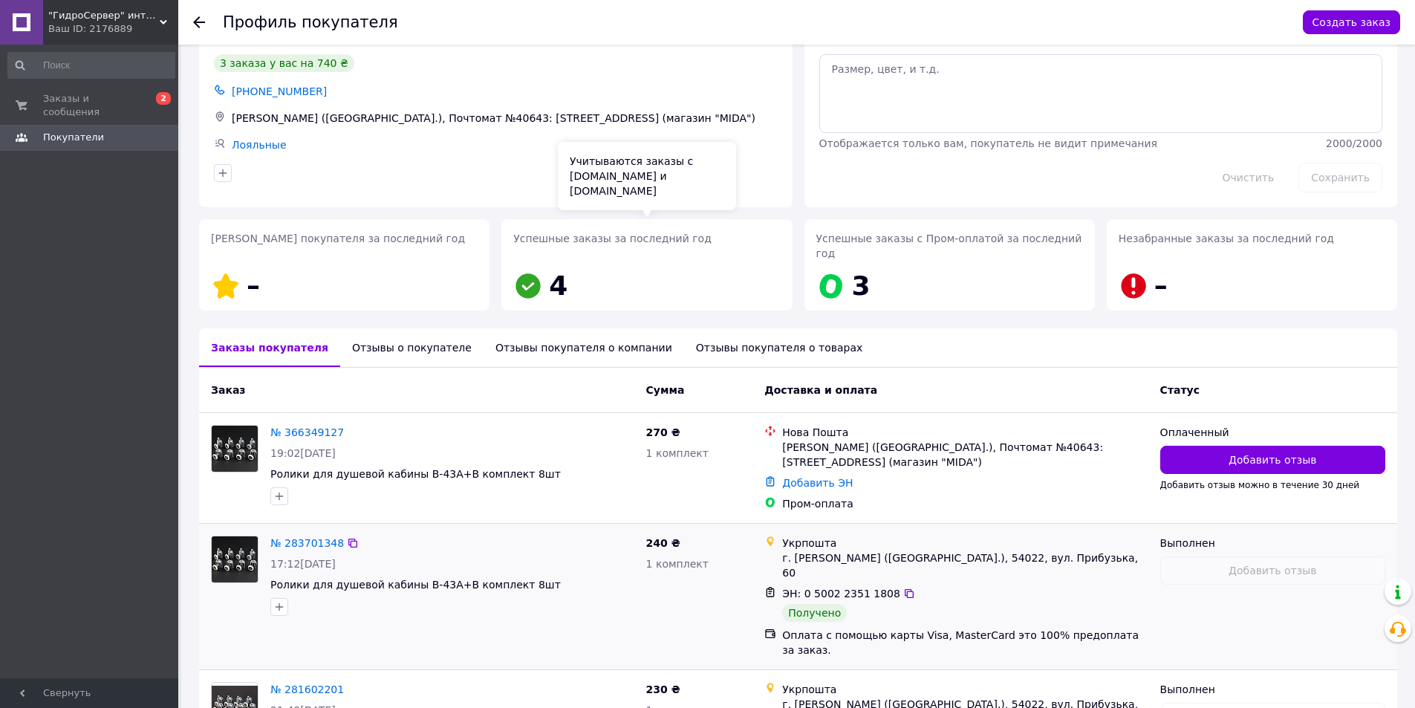
scroll to position [154, 0]
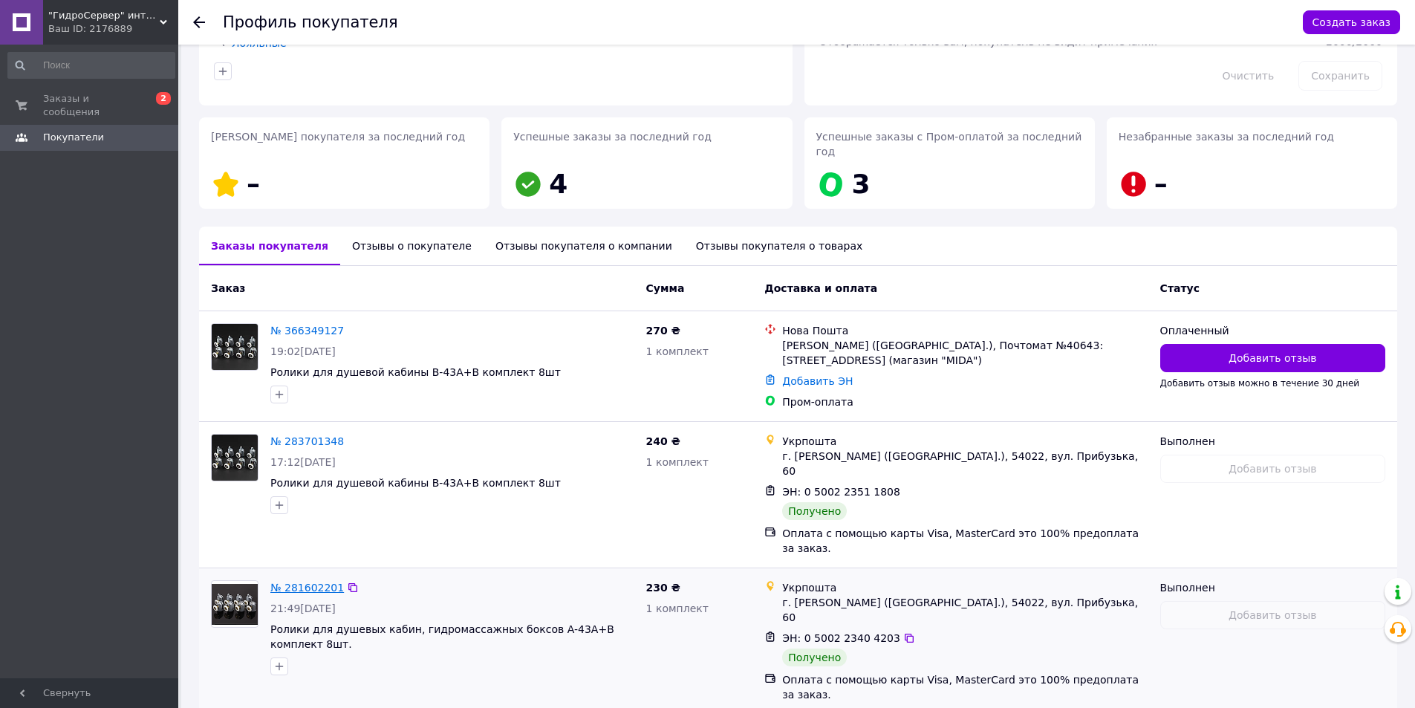
click at [301, 582] on link "№ 281602201" at bounding box center [307, 588] width 74 height 12
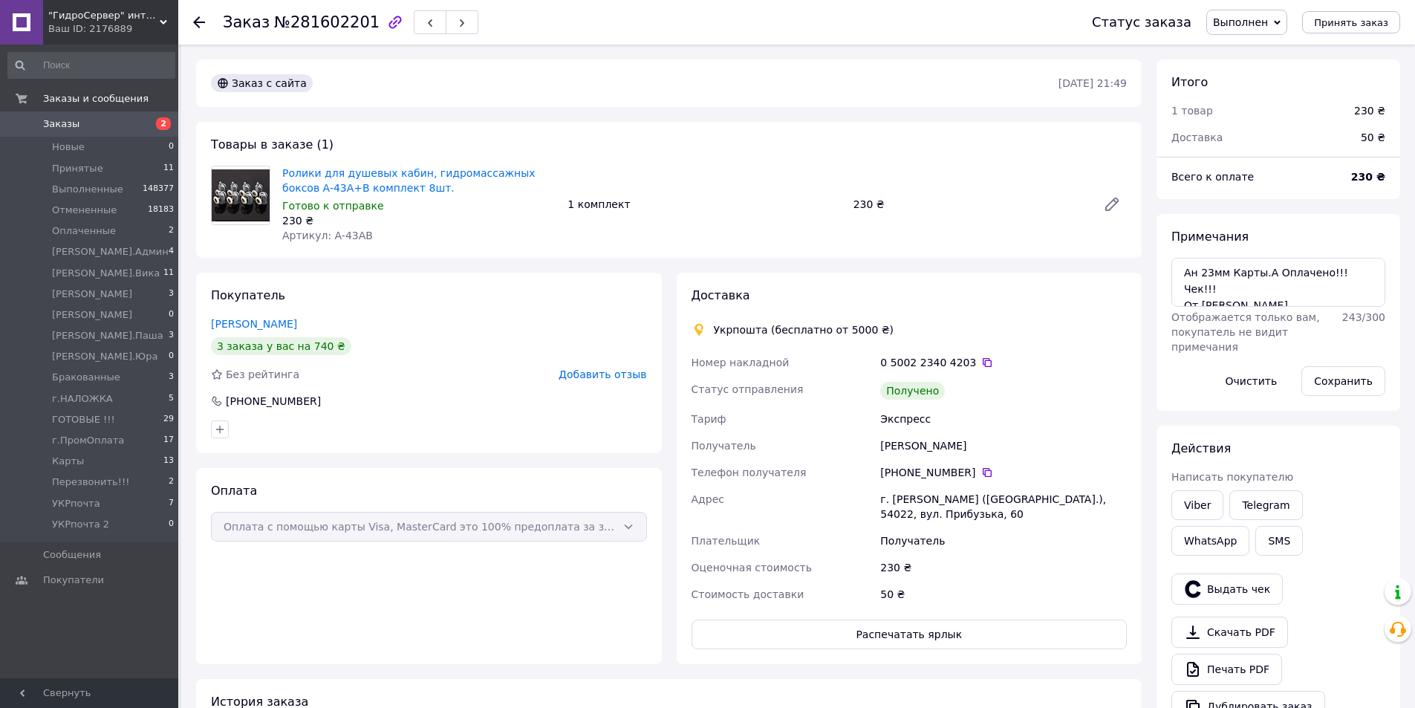
scroll to position [98, 0]
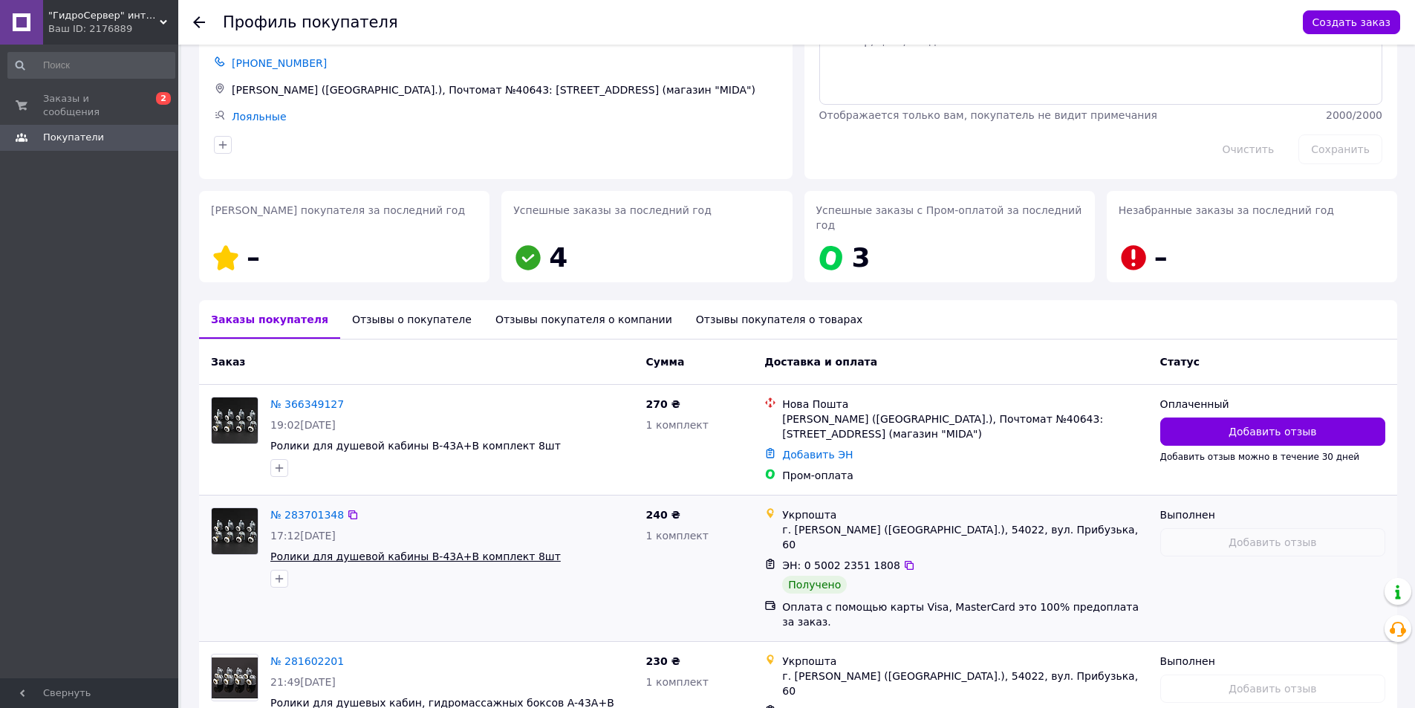
scroll to position [154, 0]
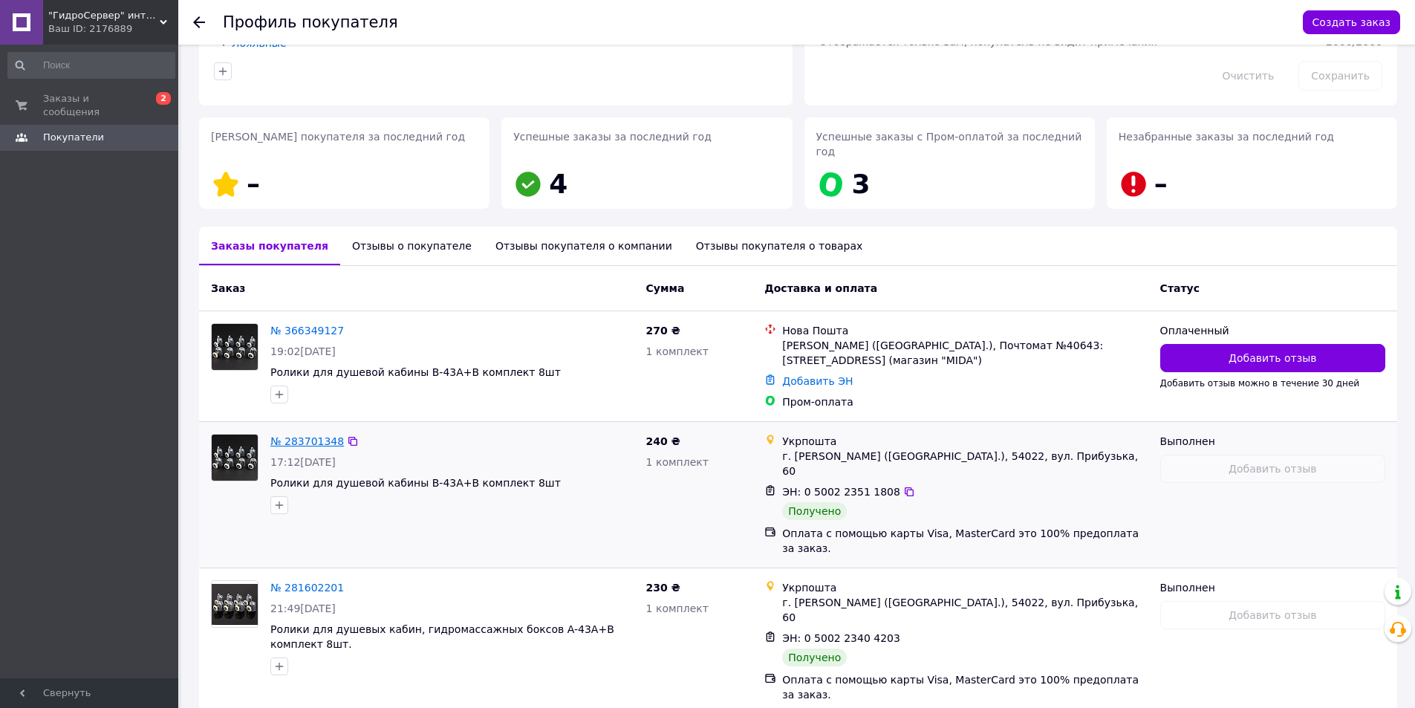
click at [298, 435] on link "№ 283701348" at bounding box center [307, 441] width 74 height 12
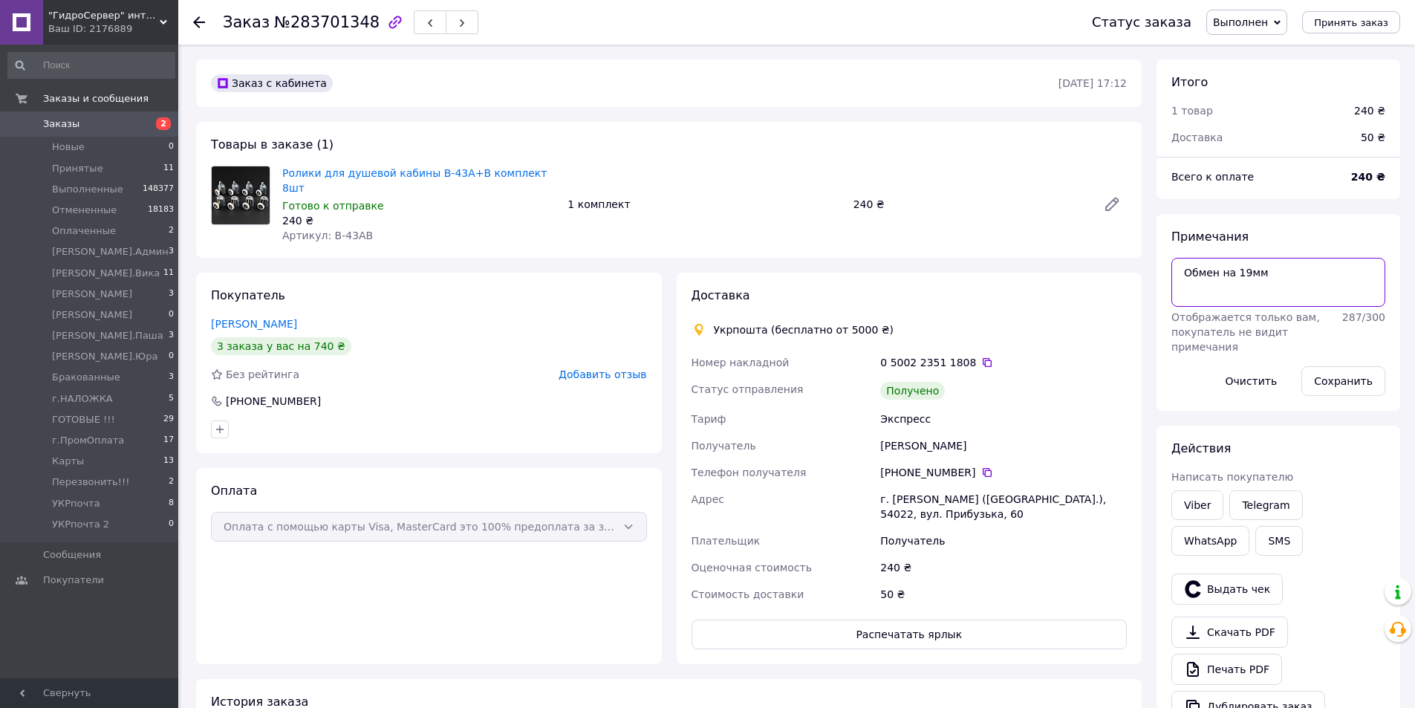
drag, startPoint x: 1232, startPoint y: 273, endPoint x: 1296, endPoint y: 273, distance: 64.6
click at [1296, 273] on textarea "Обмен на 19мм" at bounding box center [1279, 282] width 214 height 49
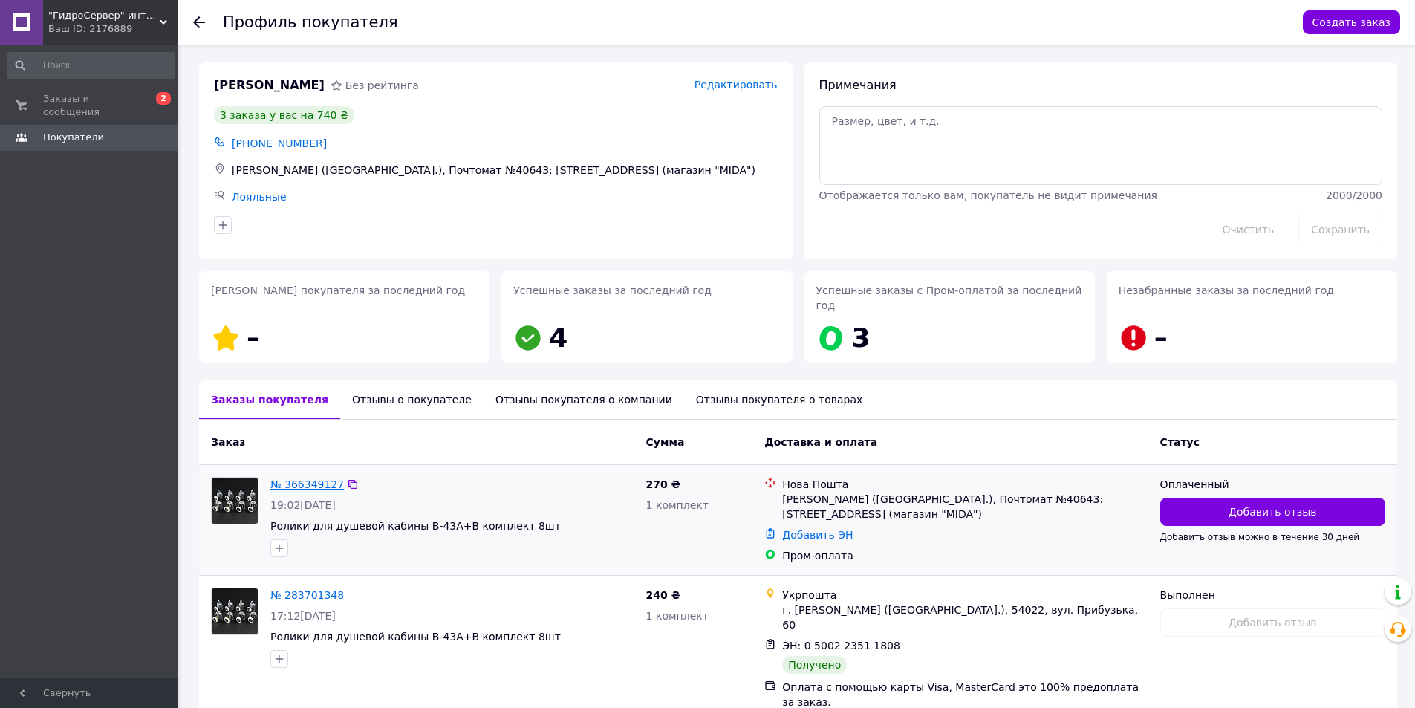
click at [316, 478] on link "№ 366349127" at bounding box center [307, 484] width 74 height 12
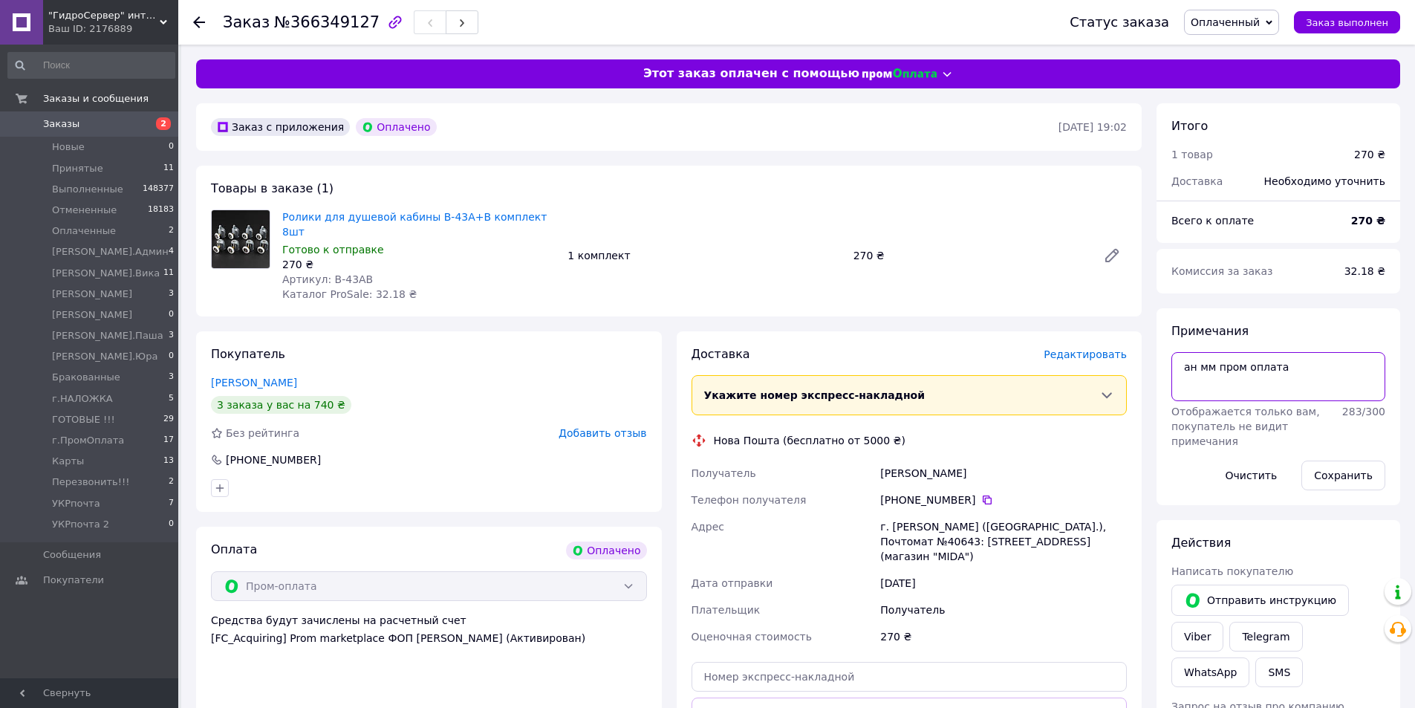
click at [1199, 368] on textarea "ан мм пром оплата" at bounding box center [1279, 376] width 214 height 49
paste textarea "19мм"
click at [1203, 366] on textarea "ан 19мм пром оплата" at bounding box center [1279, 376] width 214 height 49
type textarea "ан 19мм пром оплата"
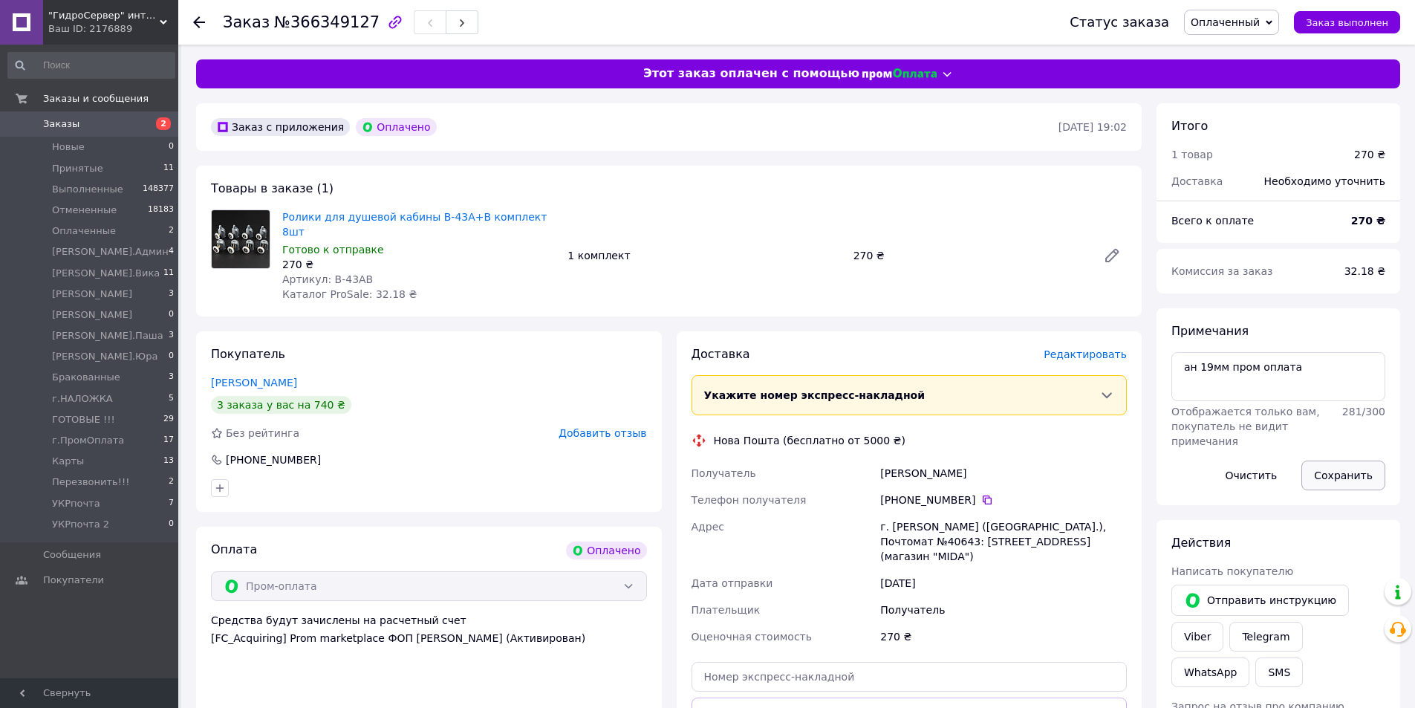
click at [1337, 474] on button "Сохранить" at bounding box center [1344, 476] width 84 height 30
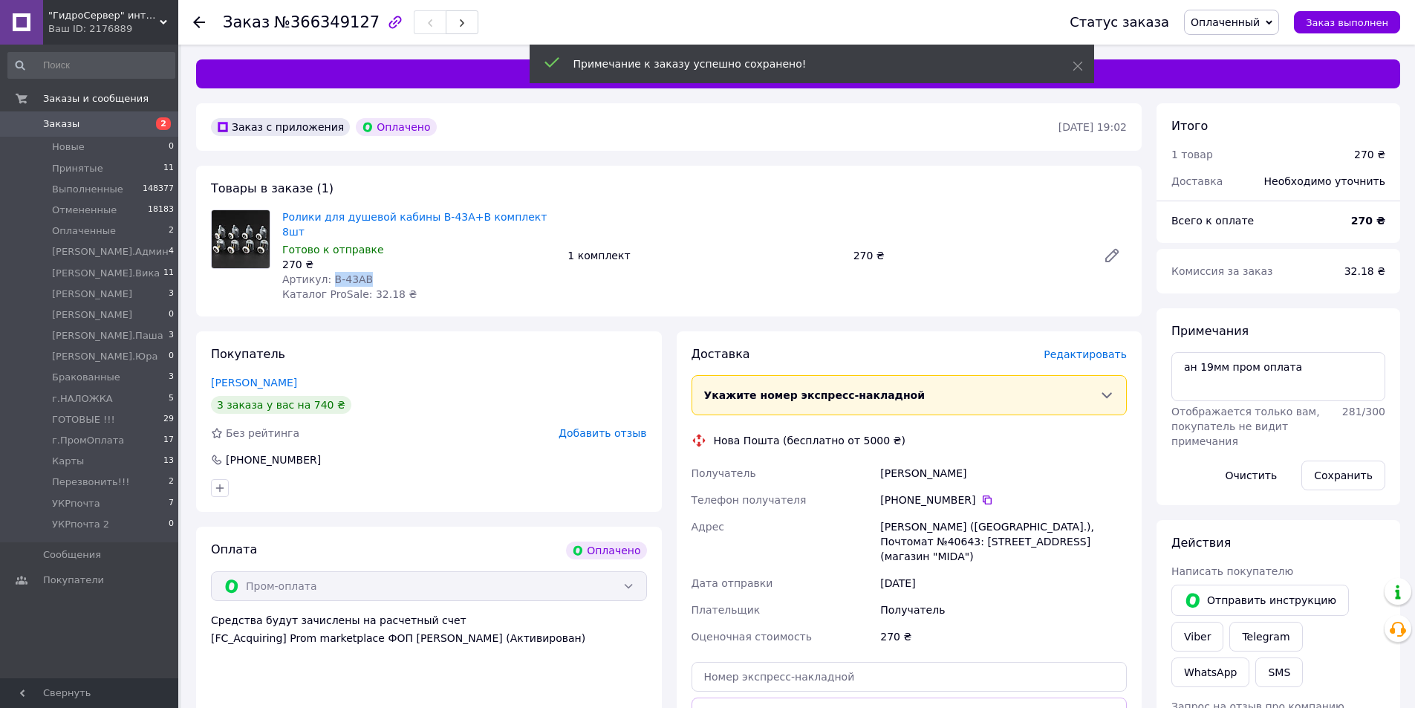
drag, startPoint x: 326, startPoint y: 264, endPoint x: 409, endPoint y: 263, distance: 82.5
click at [409, 272] on div "Артикул: B-43AB" at bounding box center [418, 279] width 273 height 15
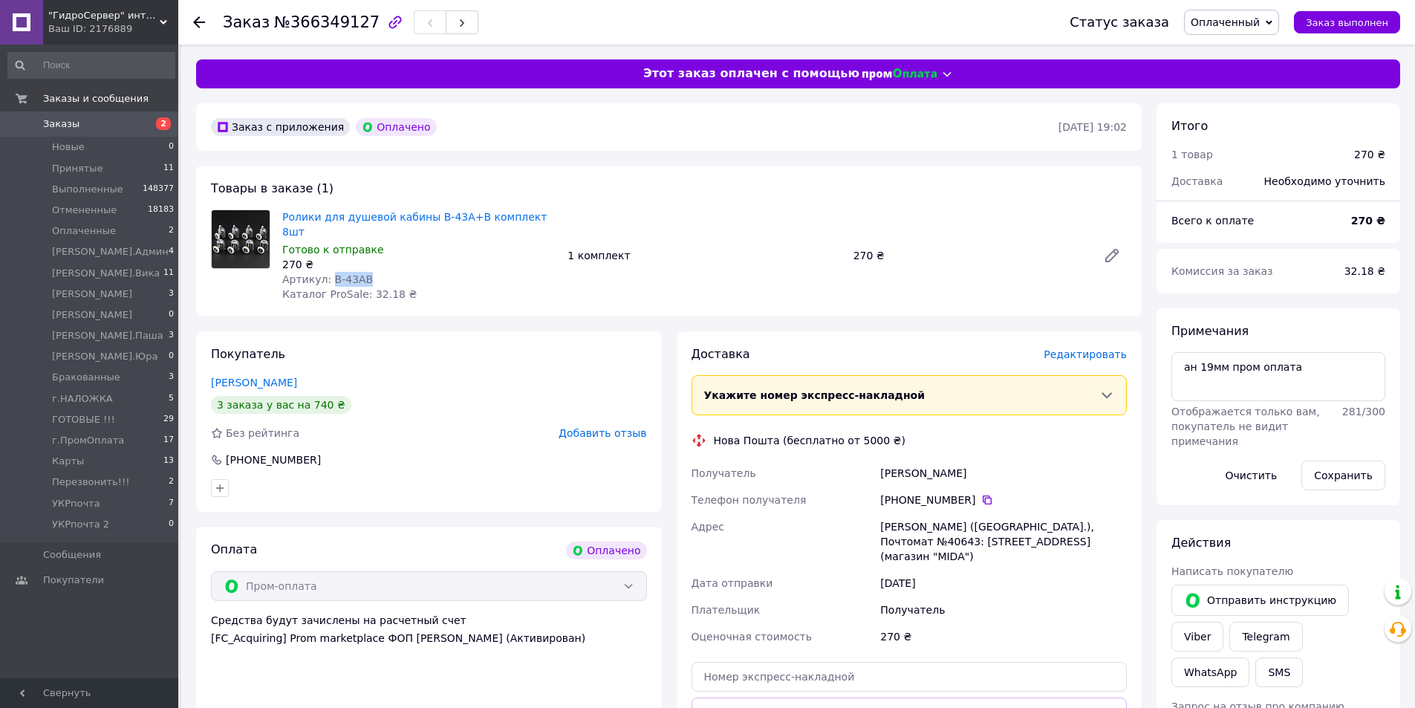
copy span "B-43AB"
click at [1102, 348] on span "Редактировать" at bounding box center [1085, 354] width 83 height 12
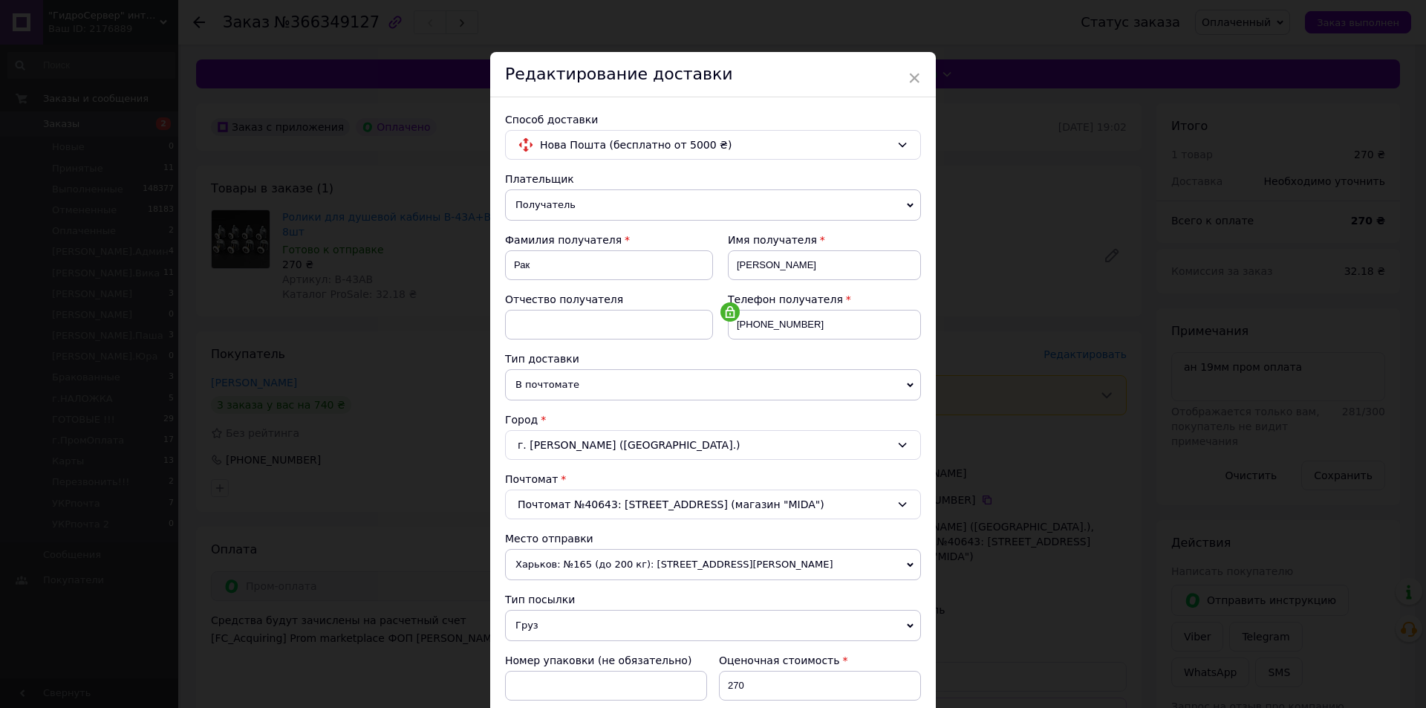
scroll to position [279, 0]
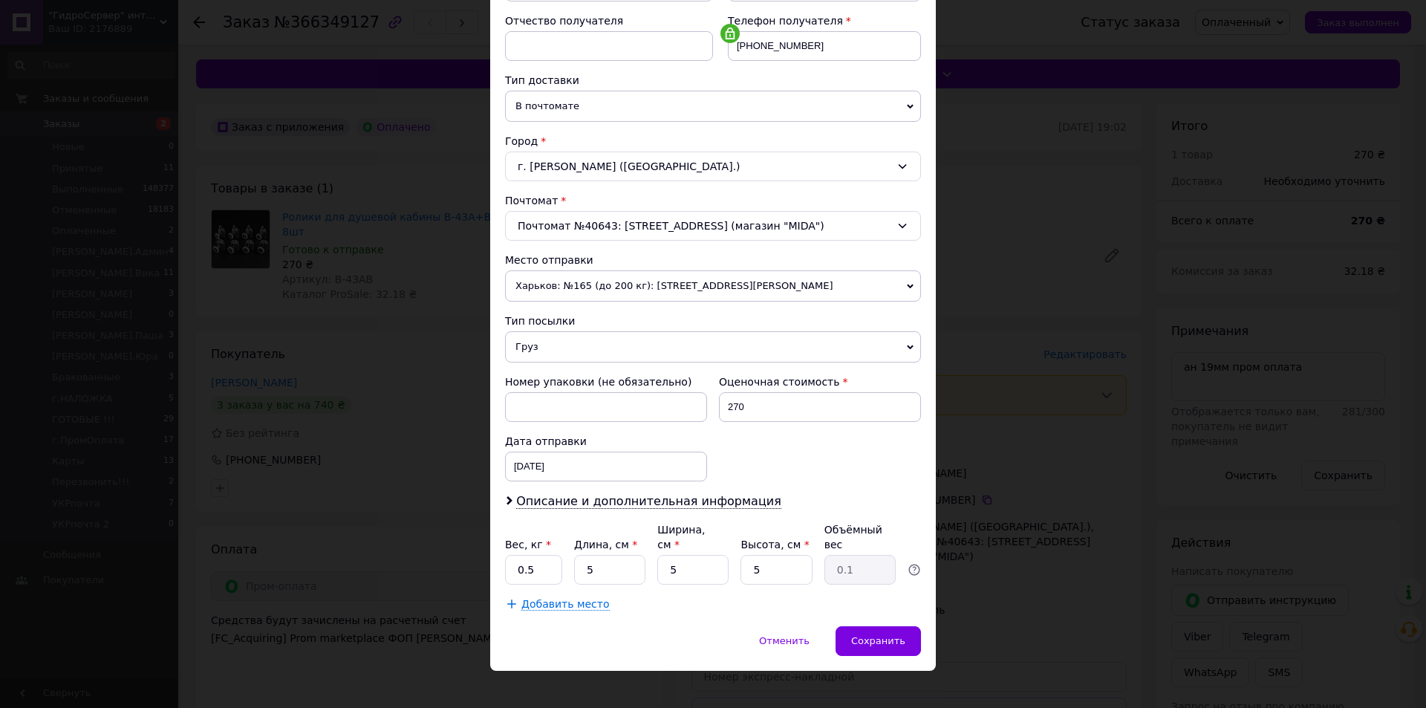
click at [579, 493] on div "Плательщик Получатель Отправитель Фамилия получателя Рак Имя получателя [PERSON…" at bounding box center [713, 252] width 416 height 718
click at [571, 487] on div "Плательщик Получатель Отправитель Фамилия получателя Рак Имя получателя [PERSON…" at bounding box center [713, 252] width 416 height 718
click at [579, 501] on span "Описание и дополнительная информация" at bounding box center [648, 501] width 265 height 15
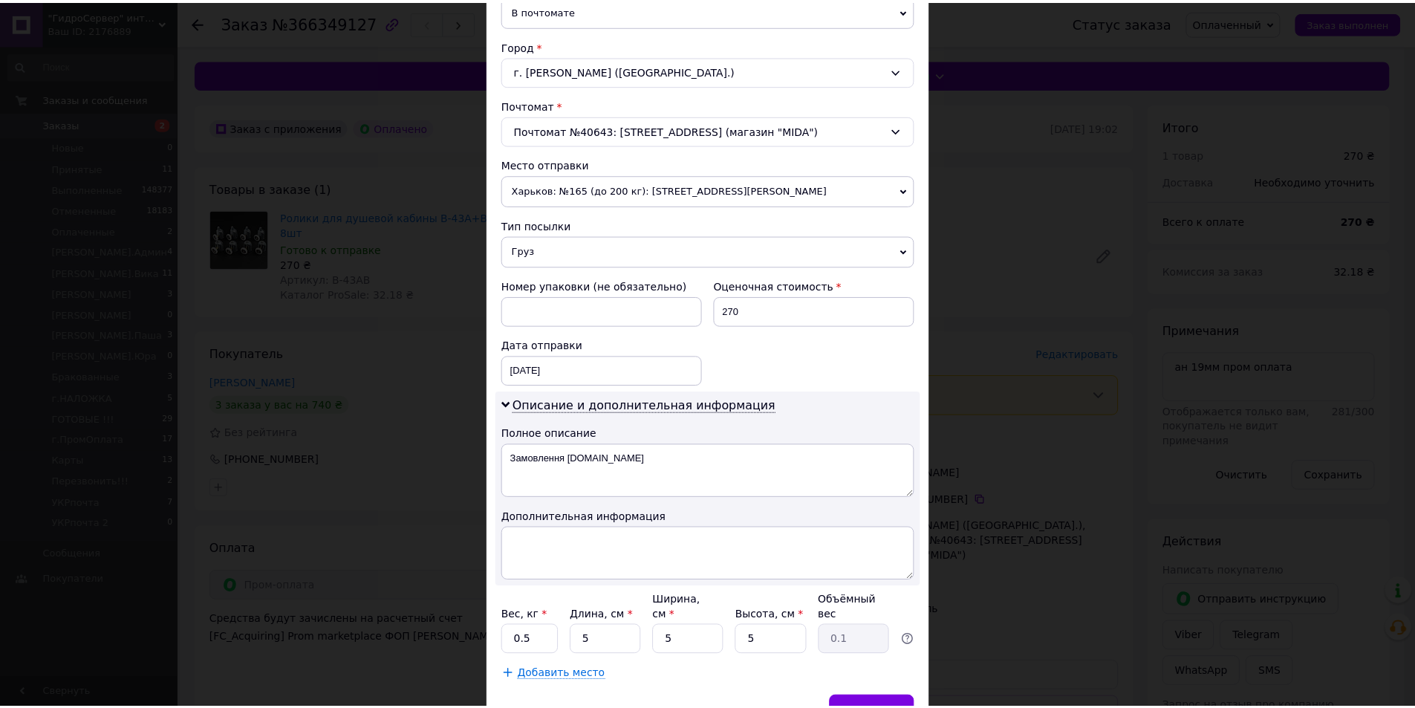
scroll to position [445, 0]
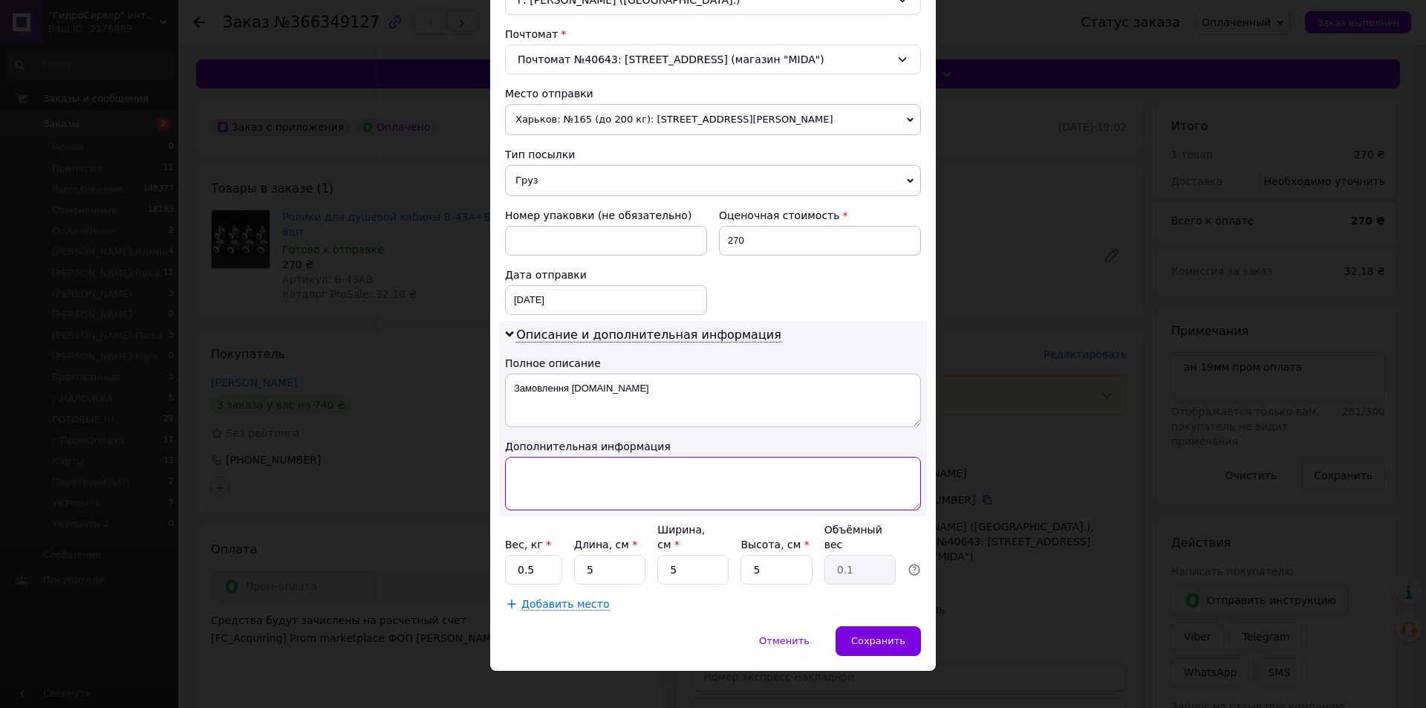
click at [579, 498] on textarea at bounding box center [713, 483] width 416 height 53
paste textarea "## B-43A+B 19мм=4+4"
type textarea "## B-43A+B 19мм=4+4"
click at [875, 626] on div "Сохранить" at bounding box center [878, 641] width 85 height 30
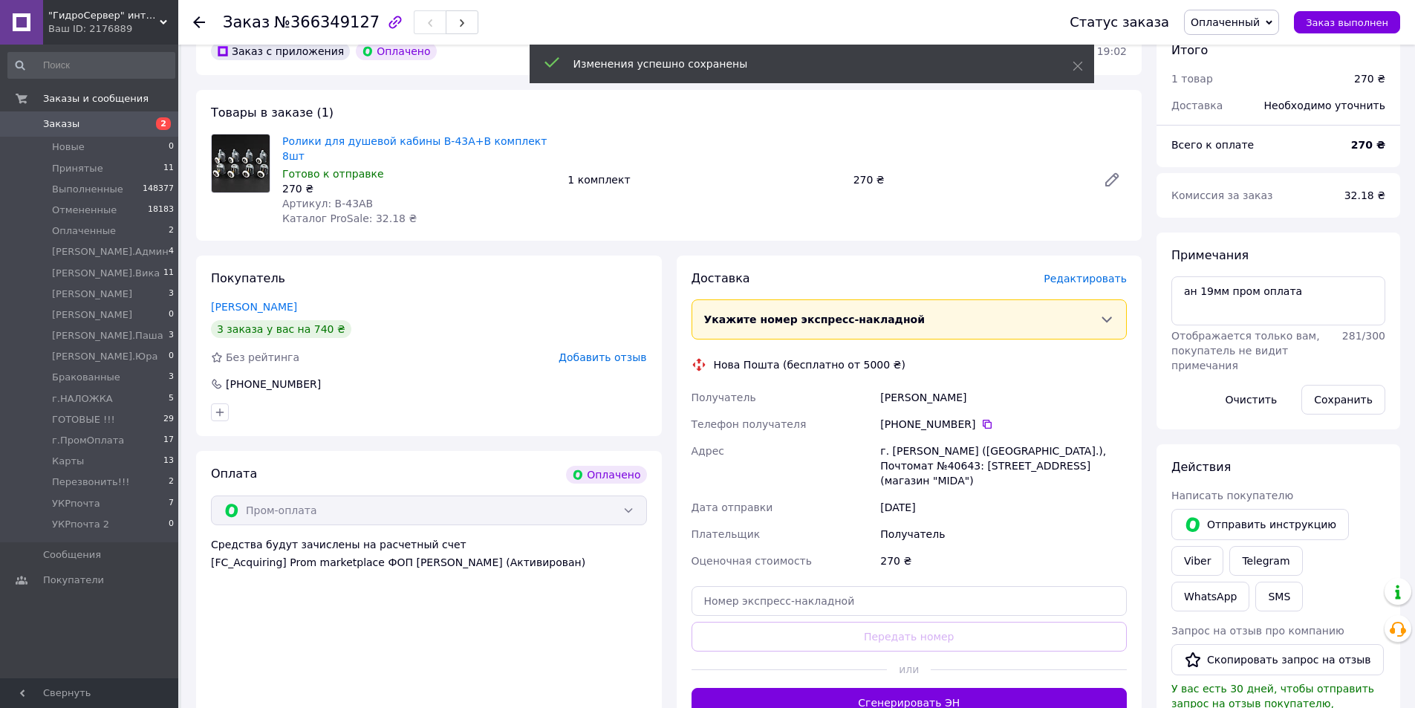
scroll to position [149, 0]
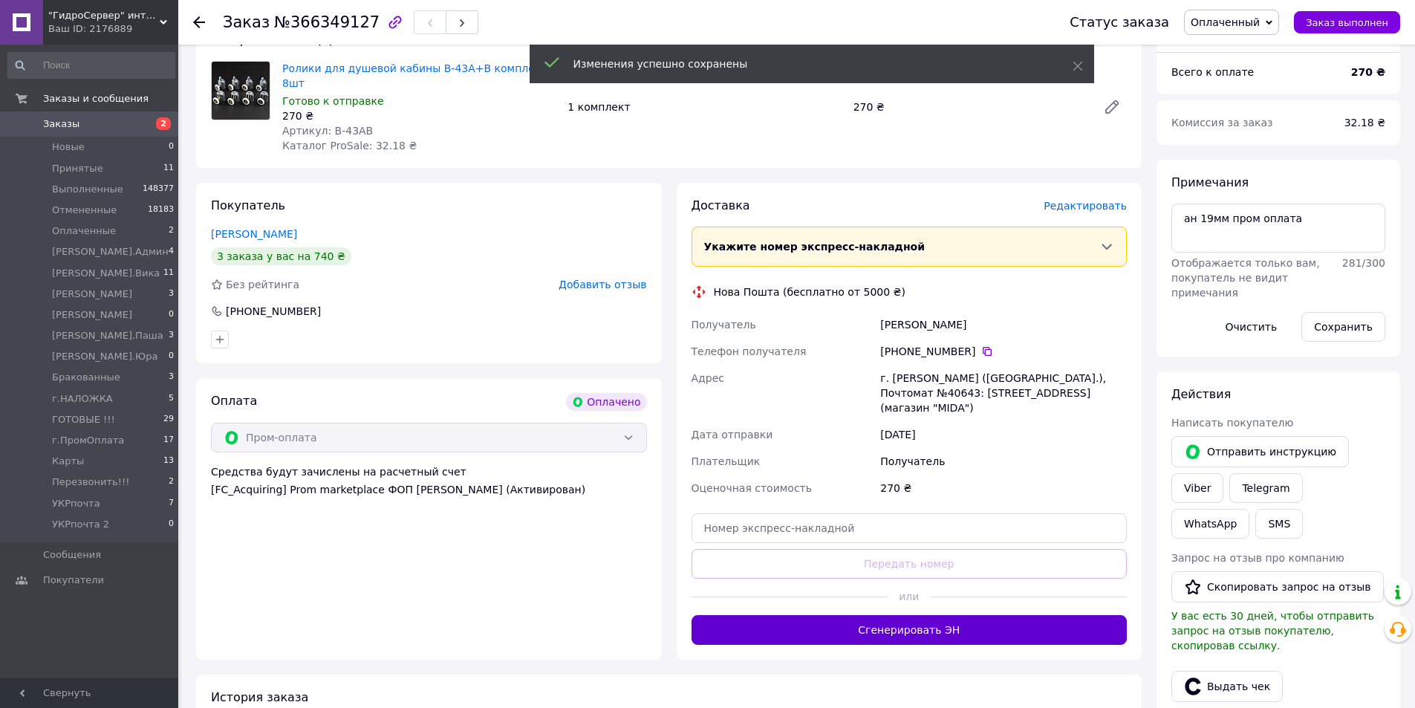
drag, startPoint x: 844, startPoint y: 588, endPoint x: 850, endPoint y: 582, distance: 8.9
click at [844, 615] on button "Сгенерировать ЭН" at bounding box center [910, 630] width 436 height 30
click at [1228, 30] on span "Оплаченный" at bounding box center [1231, 22] width 95 height 25
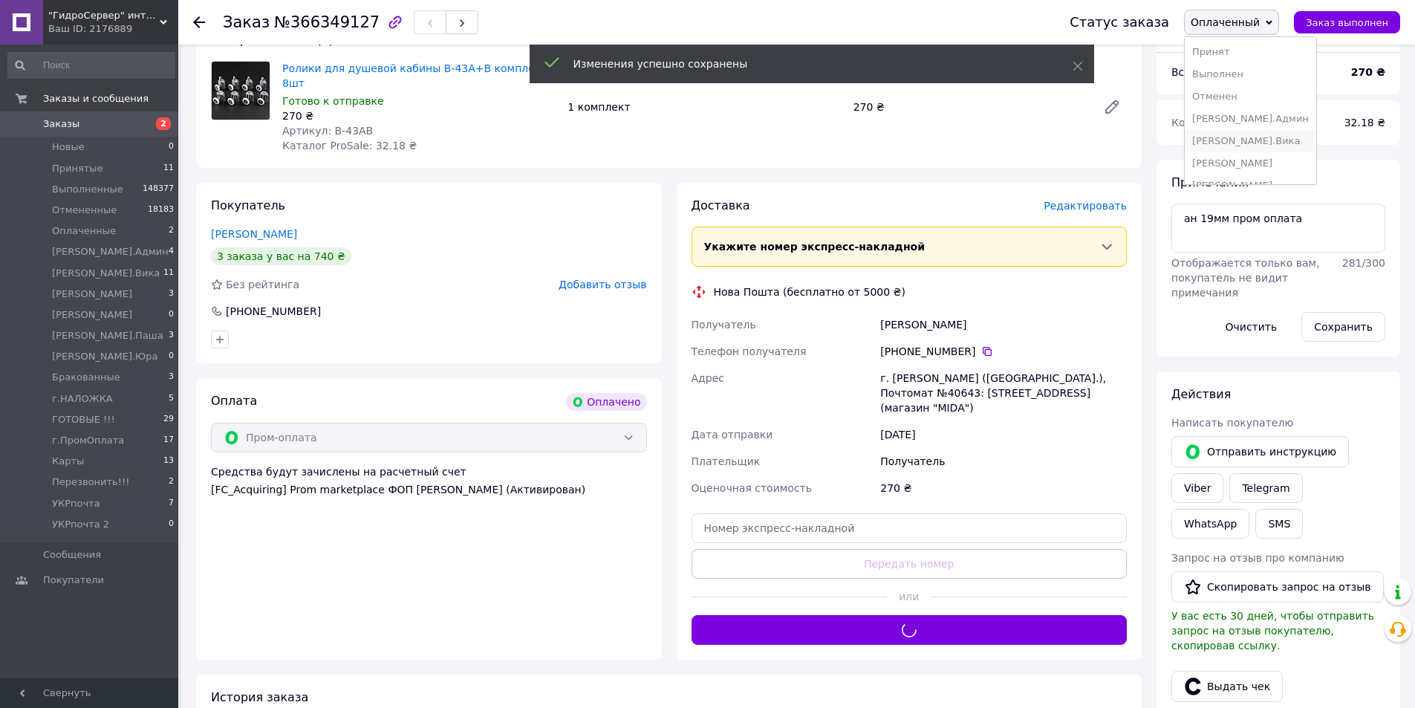
scroll to position [239, 0]
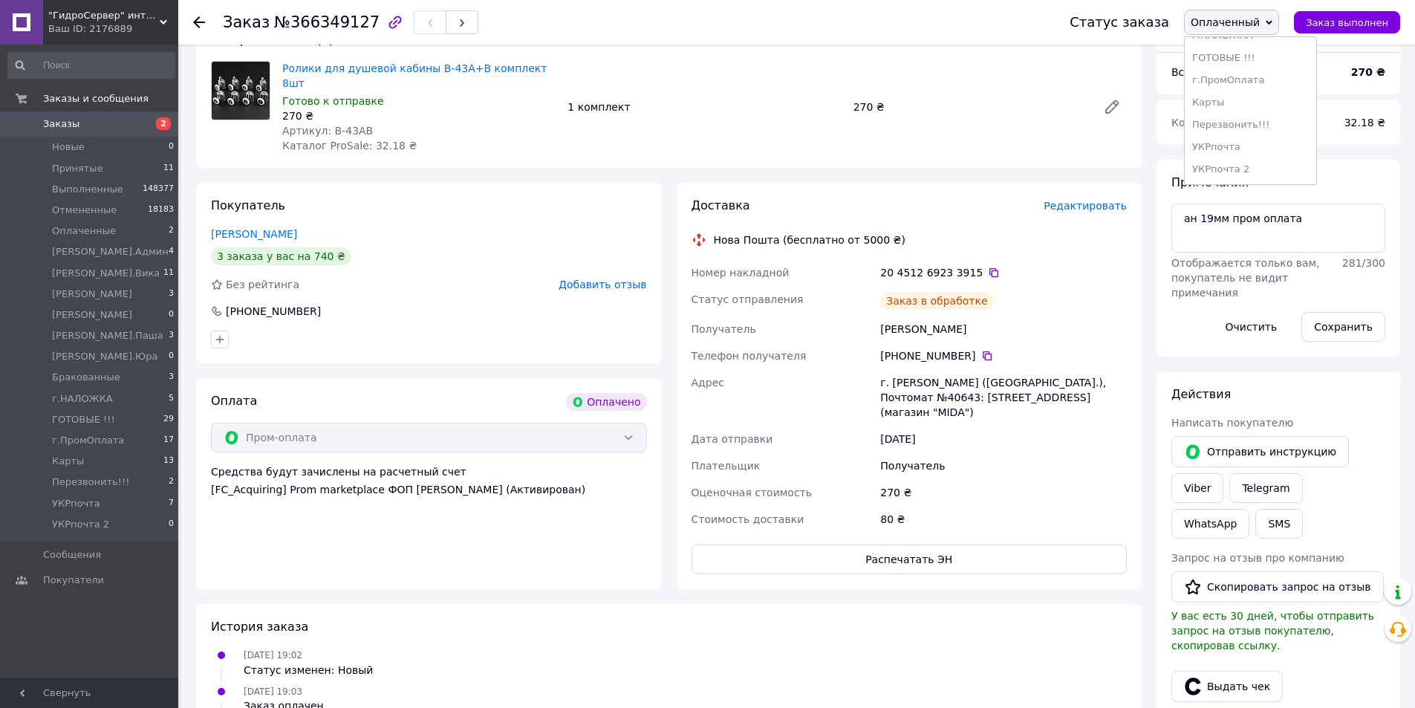
click at [1233, 78] on li "г.ПромОплата" at bounding box center [1250, 80] width 131 height 22
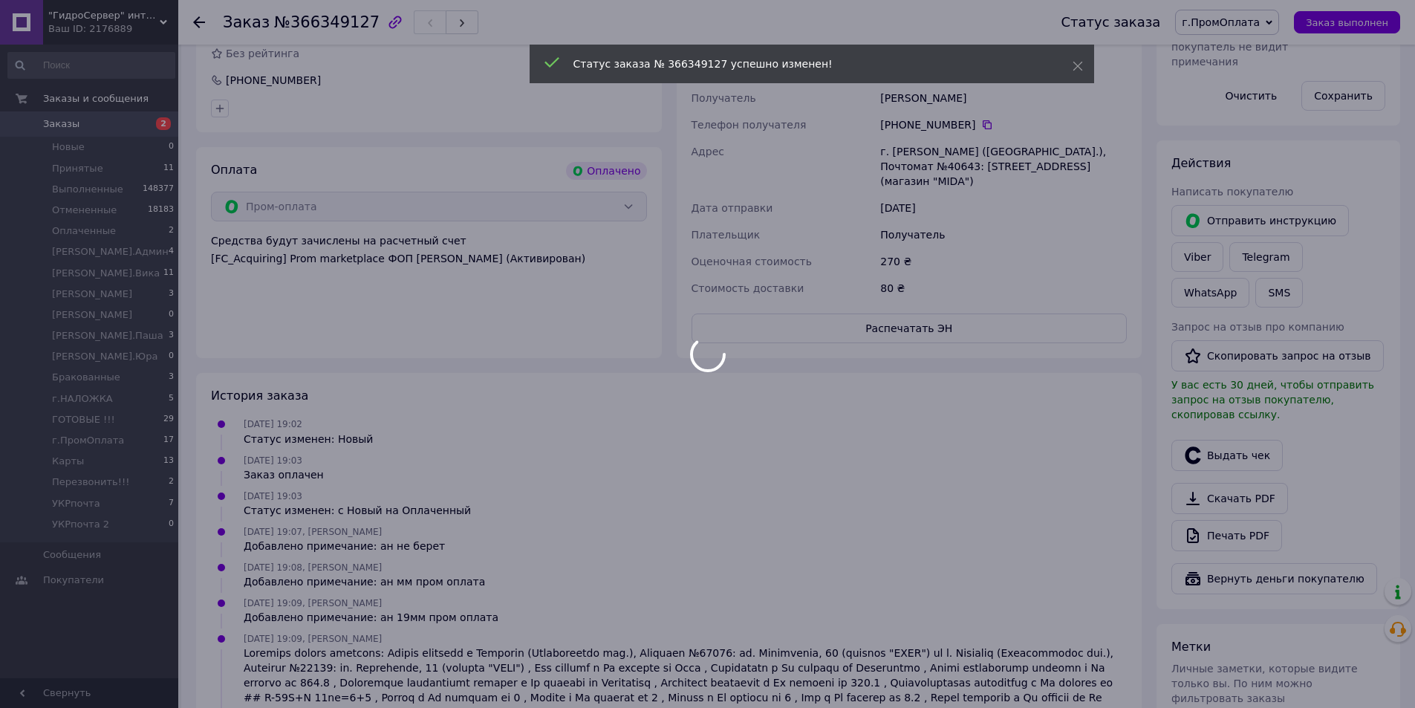
scroll to position [426, 0]
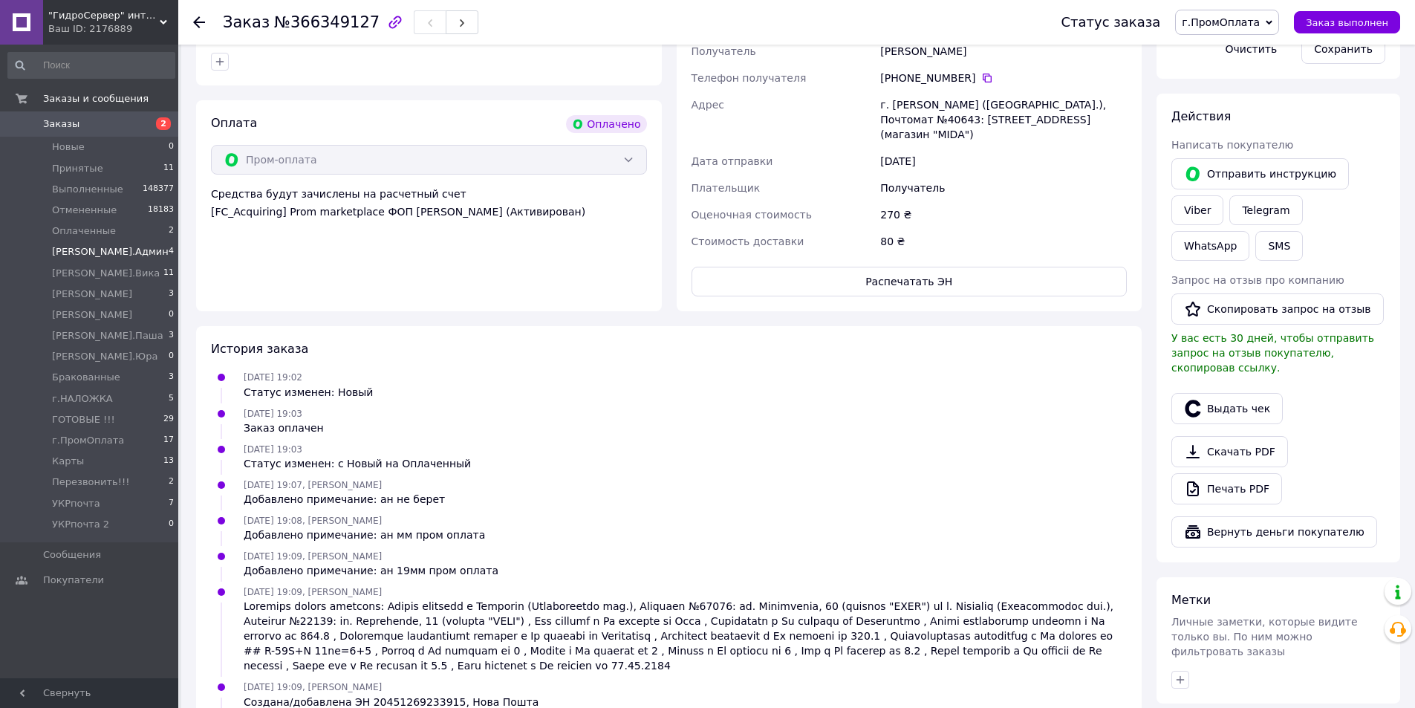
click at [108, 254] on li "[PERSON_NAME].Админ 4" at bounding box center [91, 251] width 183 height 21
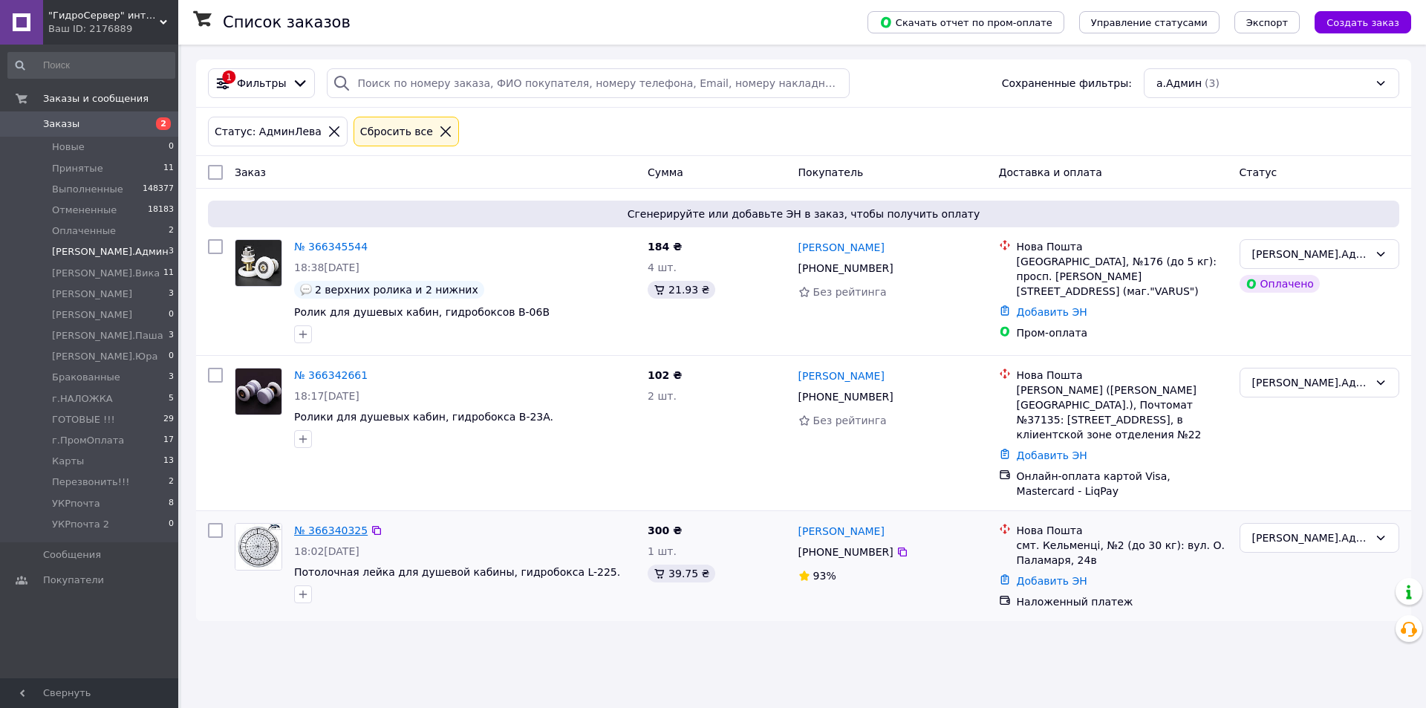
click at [315, 524] on link "№ 366340325" at bounding box center [331, 530] width 74 height 12
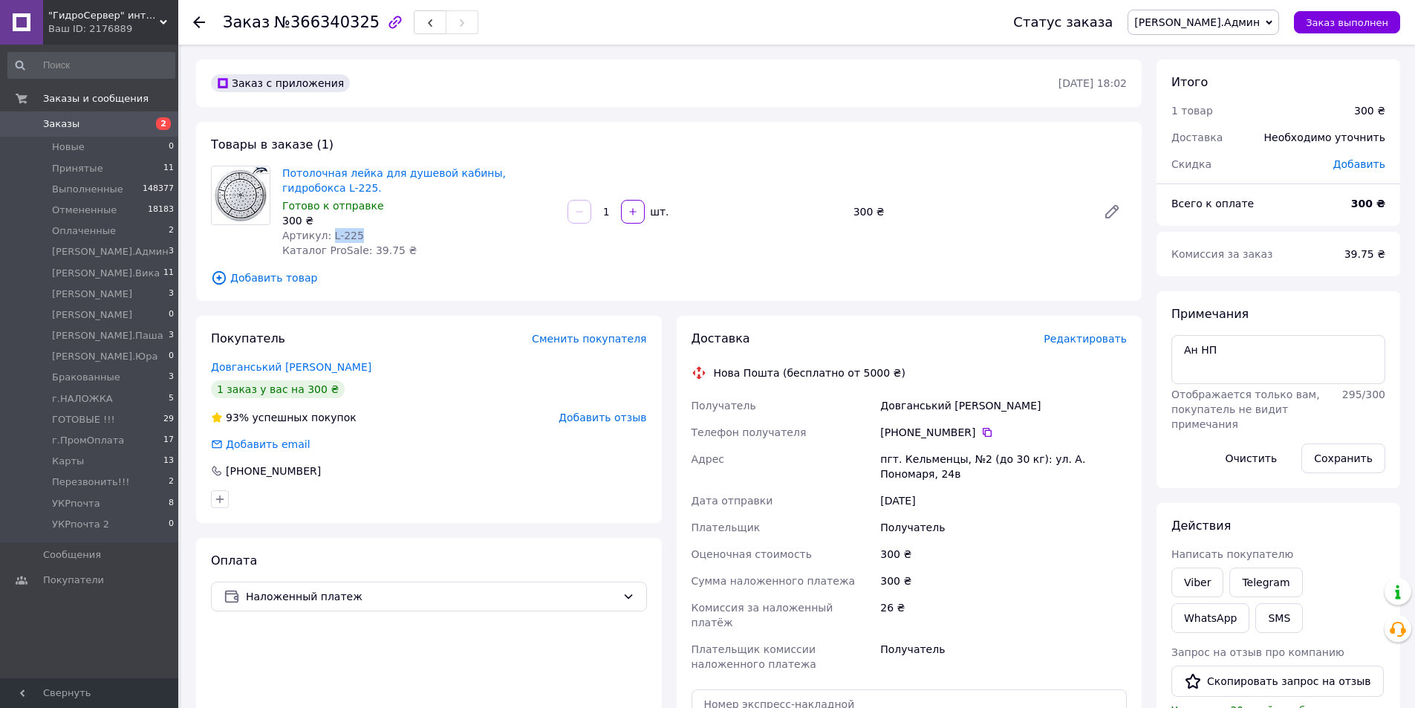
drag, startPoint x: 326, startPoint y: 234, endPoint x: 358, endPoint y: 234, distance: 31.9
click at [375, 234] on div "Артикул: L-225" at bounding box center [418, 235] width 273 height 15
click at [1099, 337] on span "Редактировать" at bounding box center [1085, 339] width 83 height 12
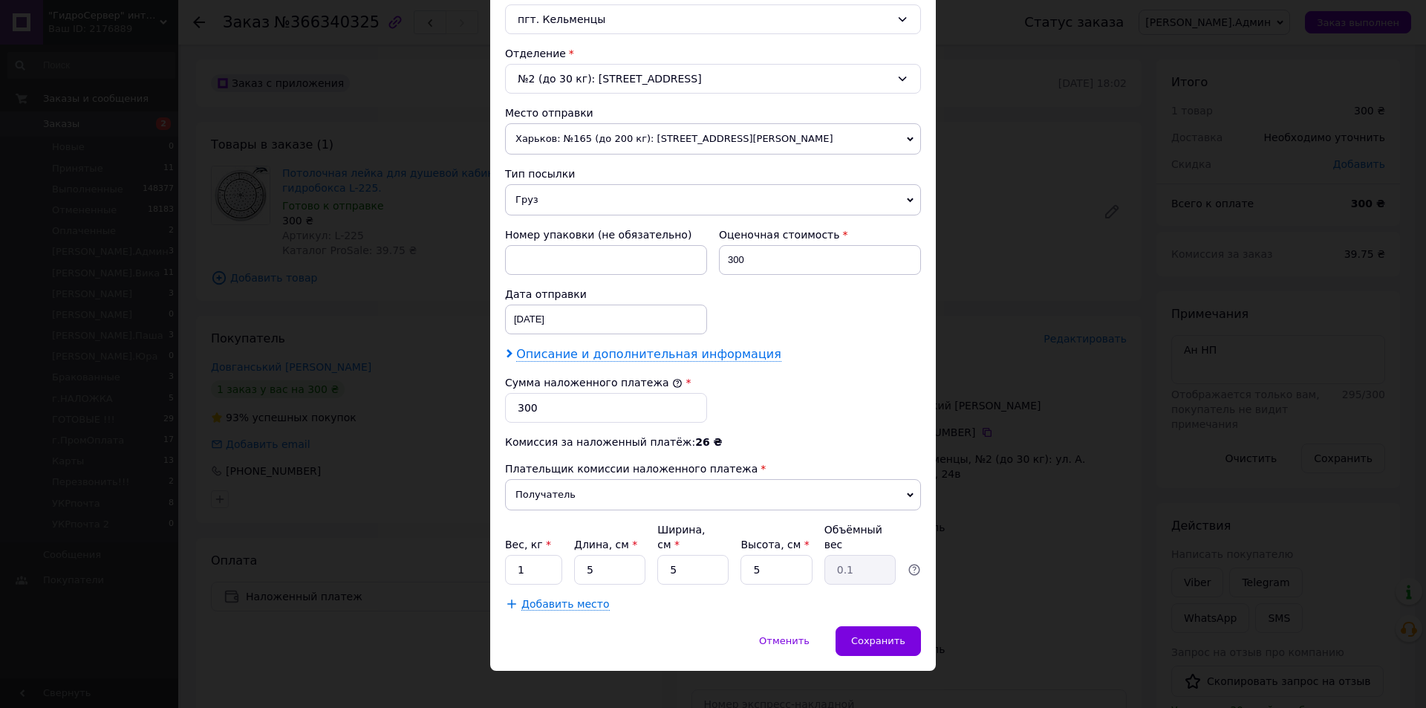
click at [597, 356] on span "Описание и дополнительная информация" at bounding box center [648, 354] width 265 height 15
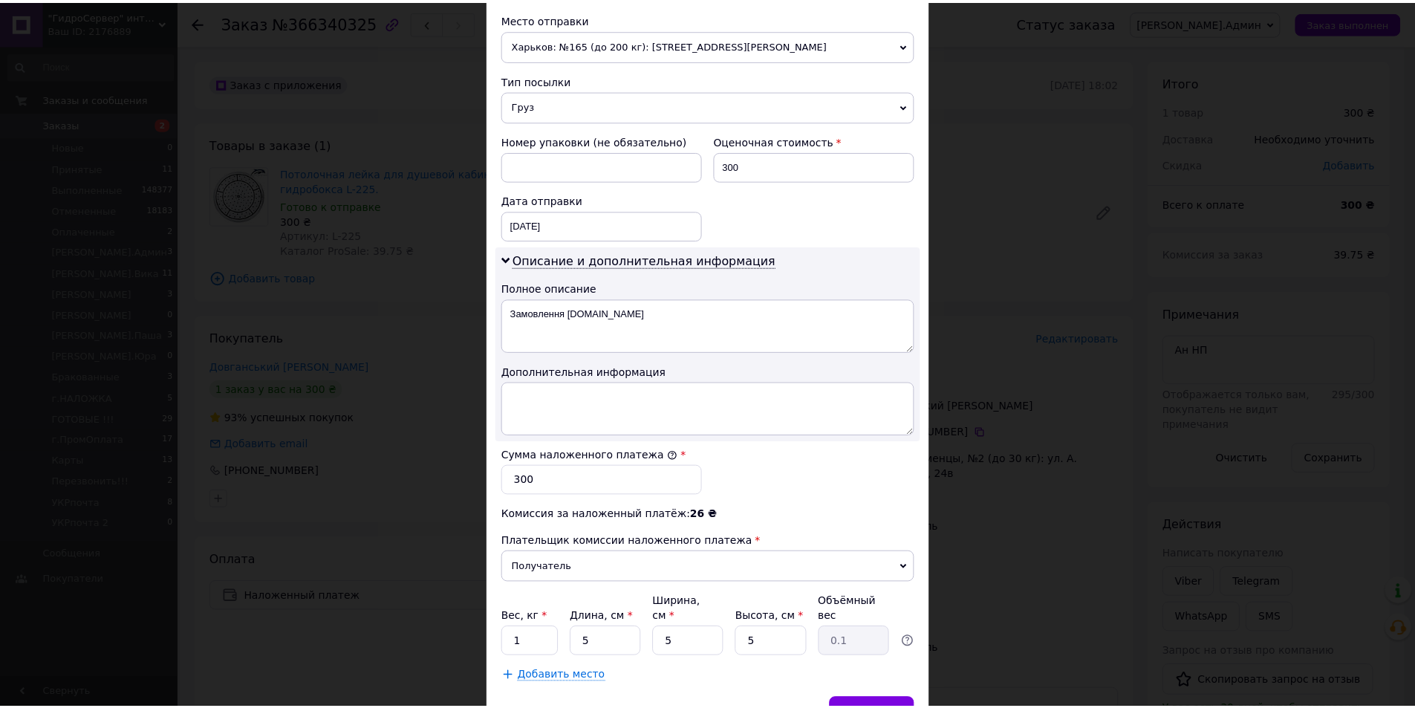
scroll to position [592, 0]
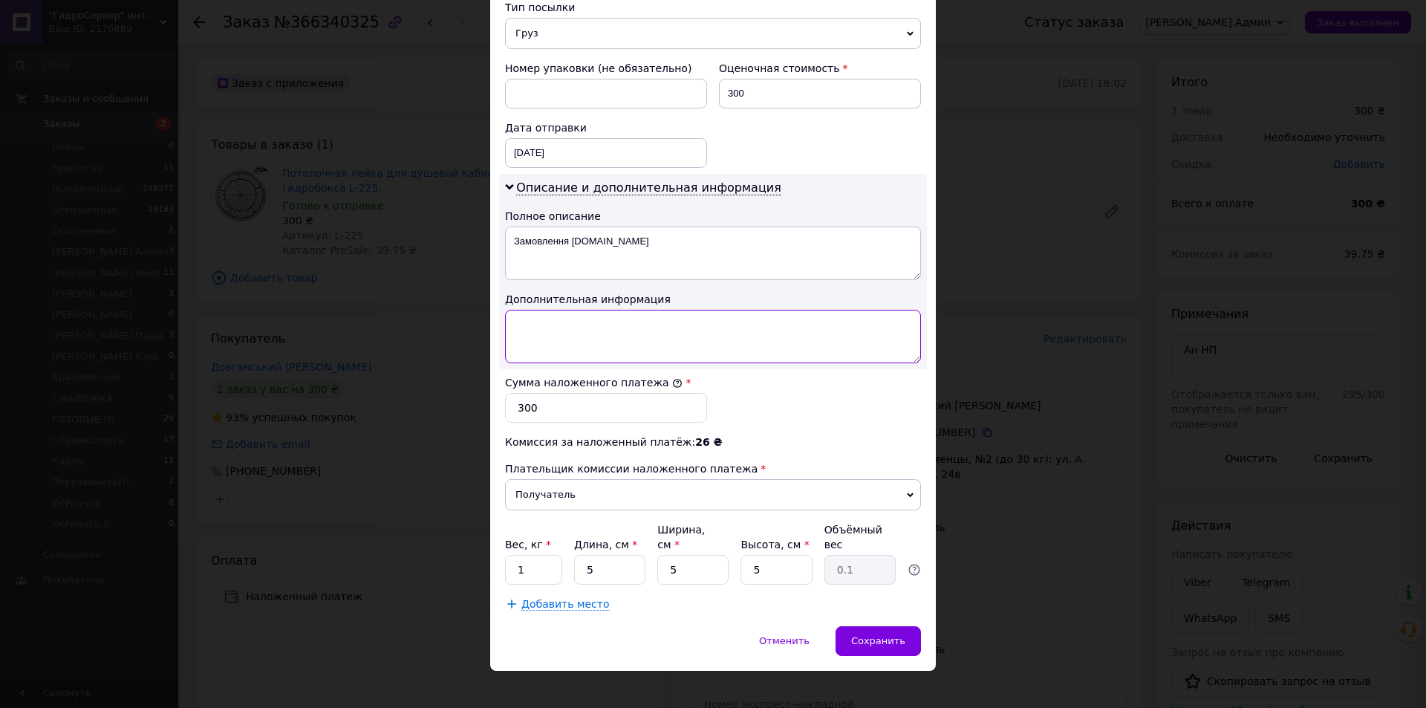
click at [599, 313] on textarea at bounding box center [713, 336] width 416 height 53
paste textarea "## L-225"
type textarea "## L-225"
click at [618, 562] on input "5" at bounding box center [609, 570] width 71 height 30
click at [588, 555] on input "5" at bounding box center [609, 570] width 71 height 30
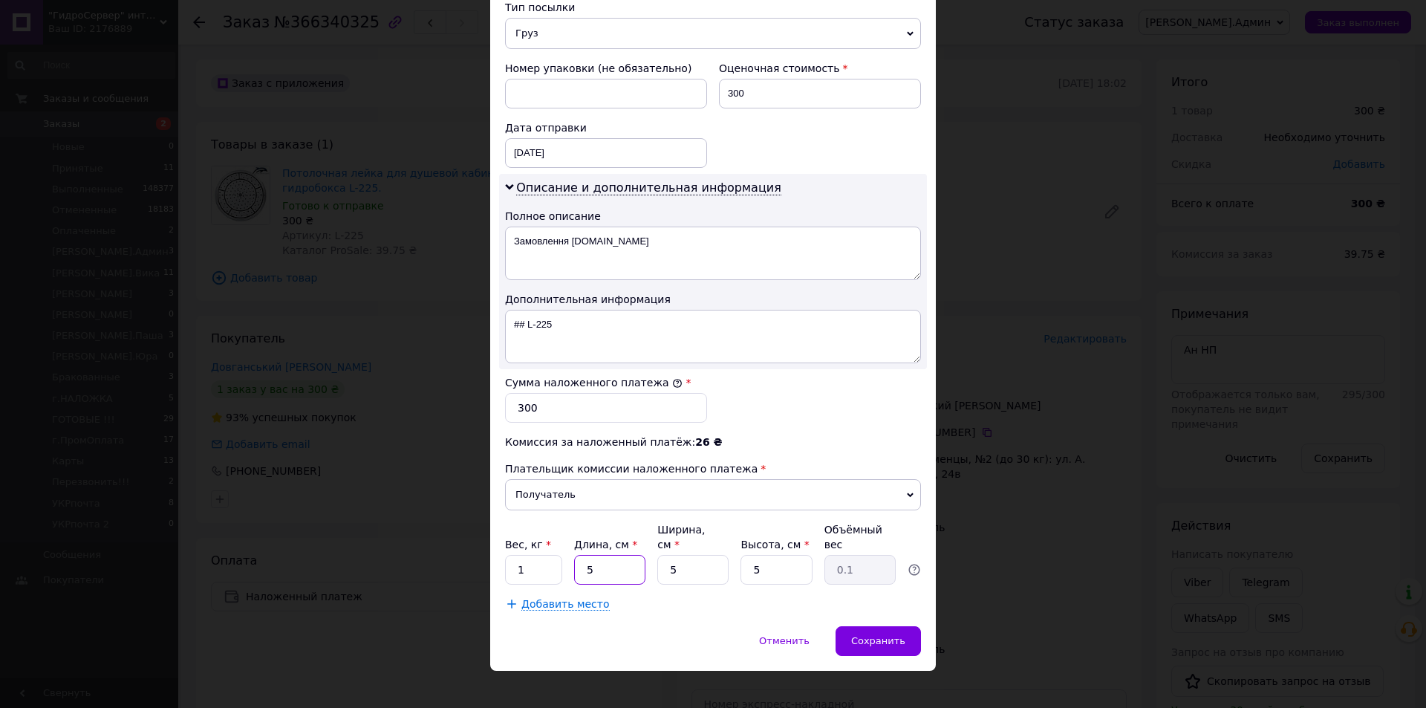
click at [588, 555] on input "5" at bounding box center [609, 570] width 71 height 30
click at [594, 555] on input "2" at bounding box center [609, 570] width 71 height 30
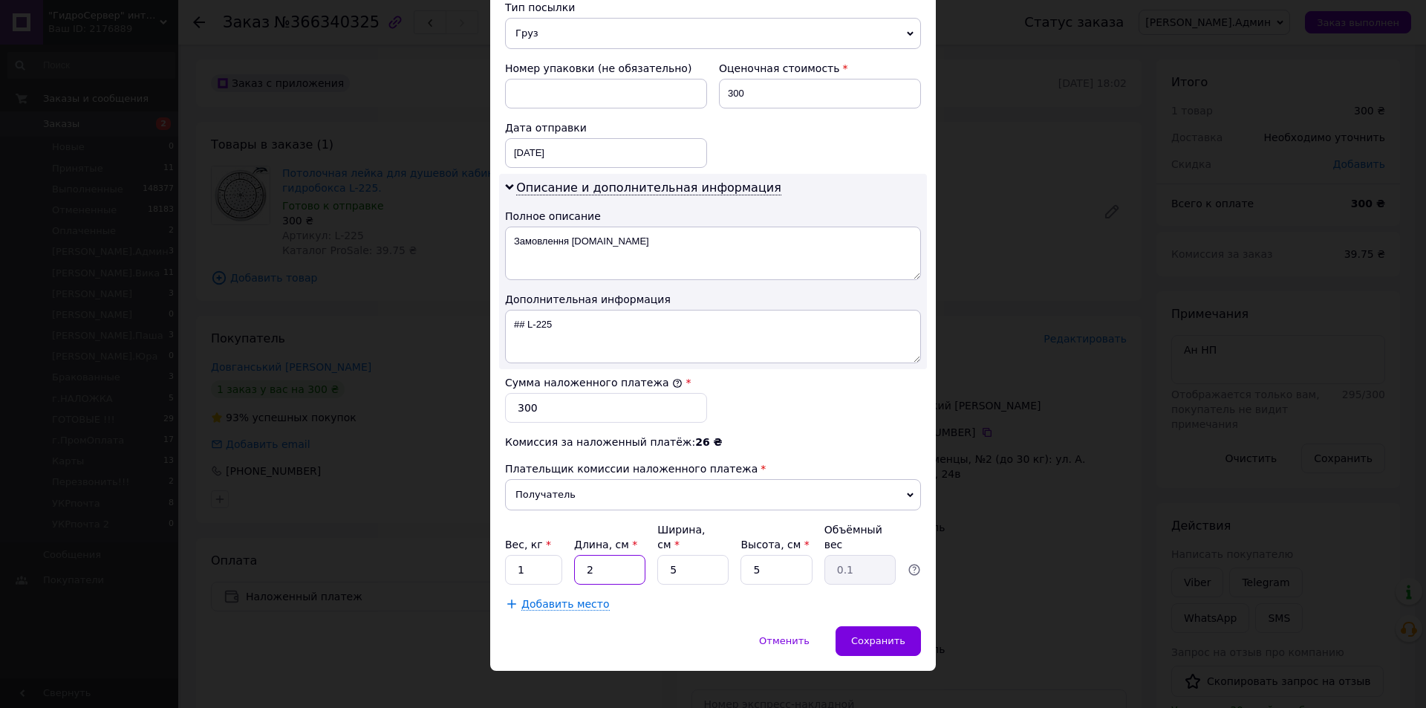
type input "25"
type input "0.16"
type input "25"
click at [665, 555] on input "5" at bounding box center [692, 570] width 71 height 30
type input "25"
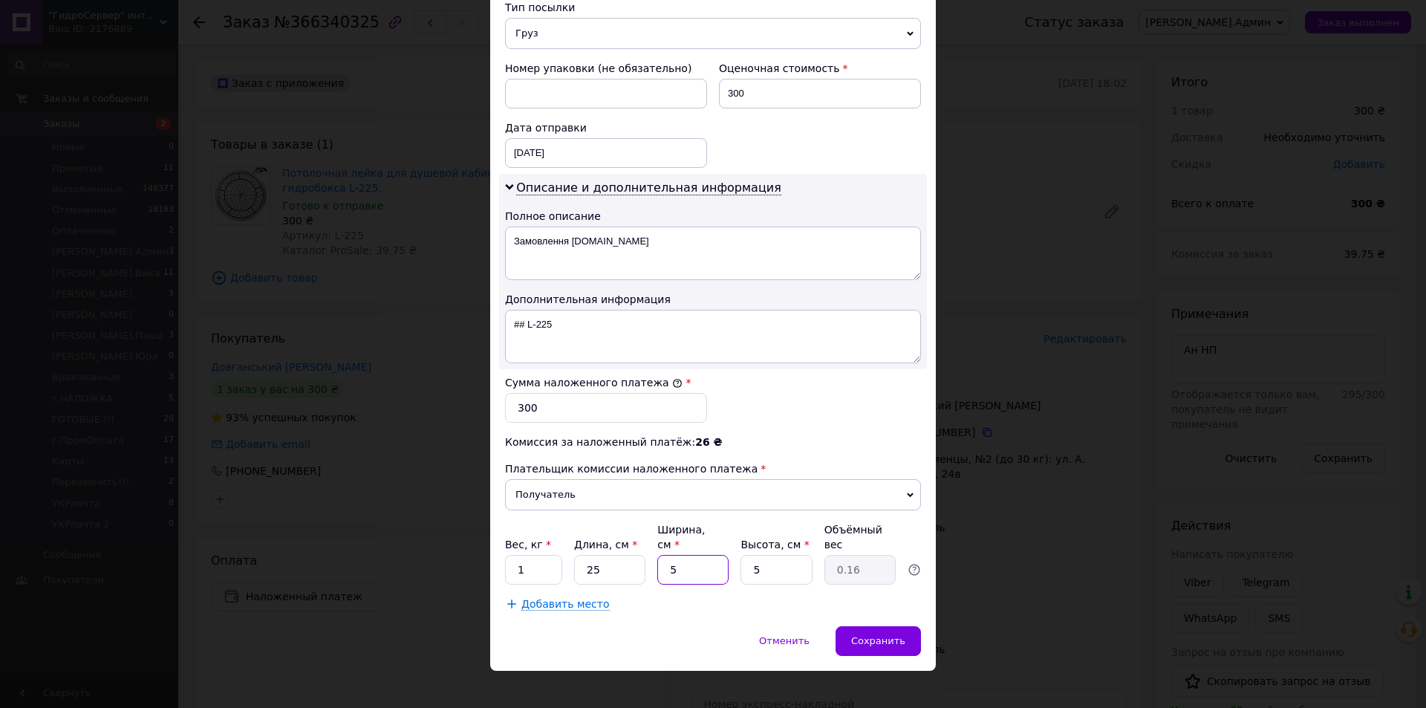
type input "0.78"
type input "25"
click at [780, 559] on input "5" at bounding box center [776, 570] width 71 height 30
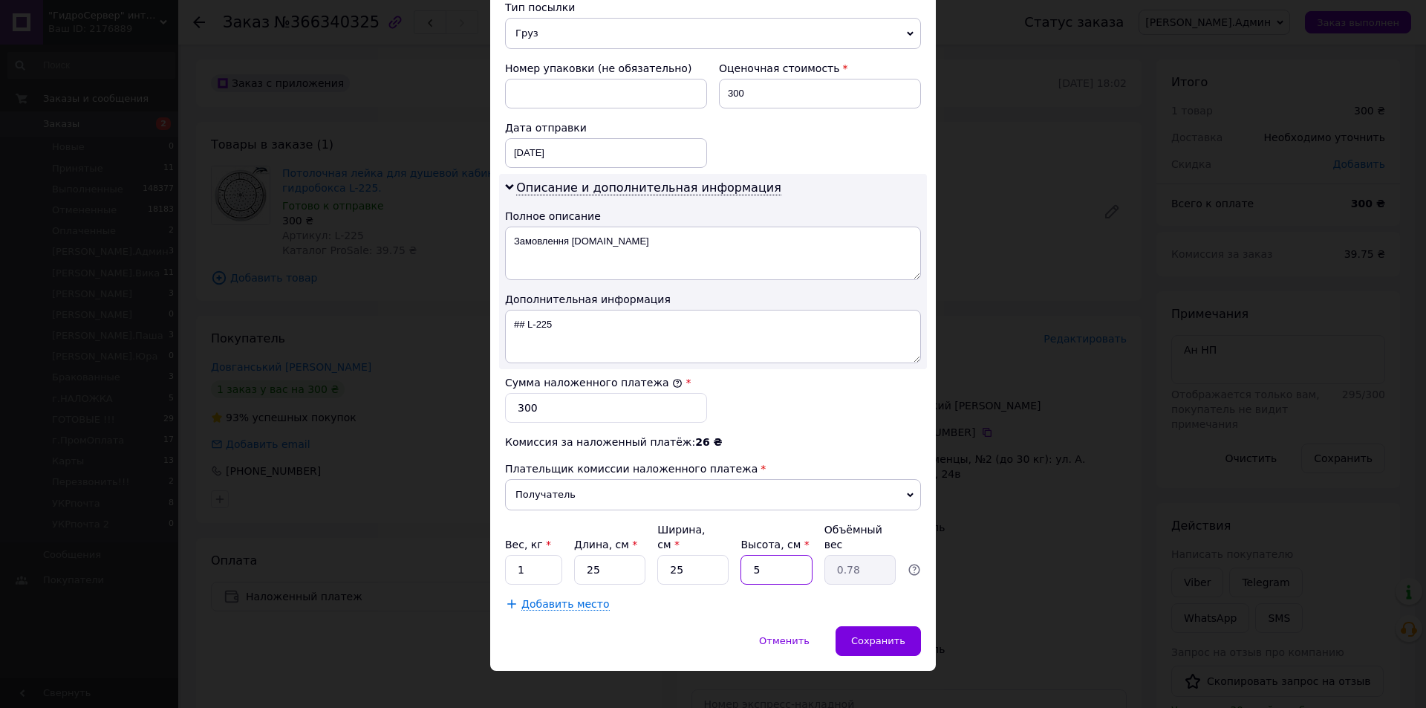
type input "7"
type input "1.09"
type input "7"
type input "1.09"
type input "7"
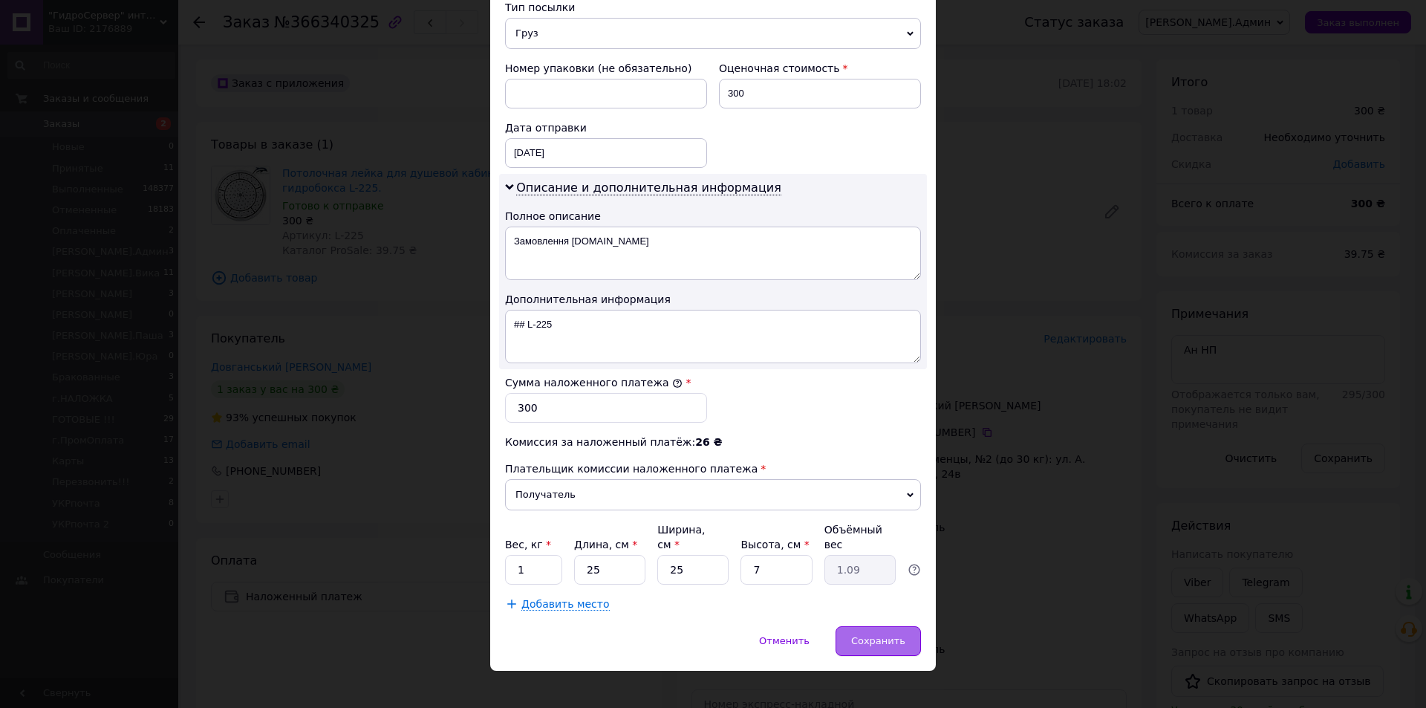
click at [858, 635] on span "Сохранить" at bounding box center [878, 640] width 54 height 11
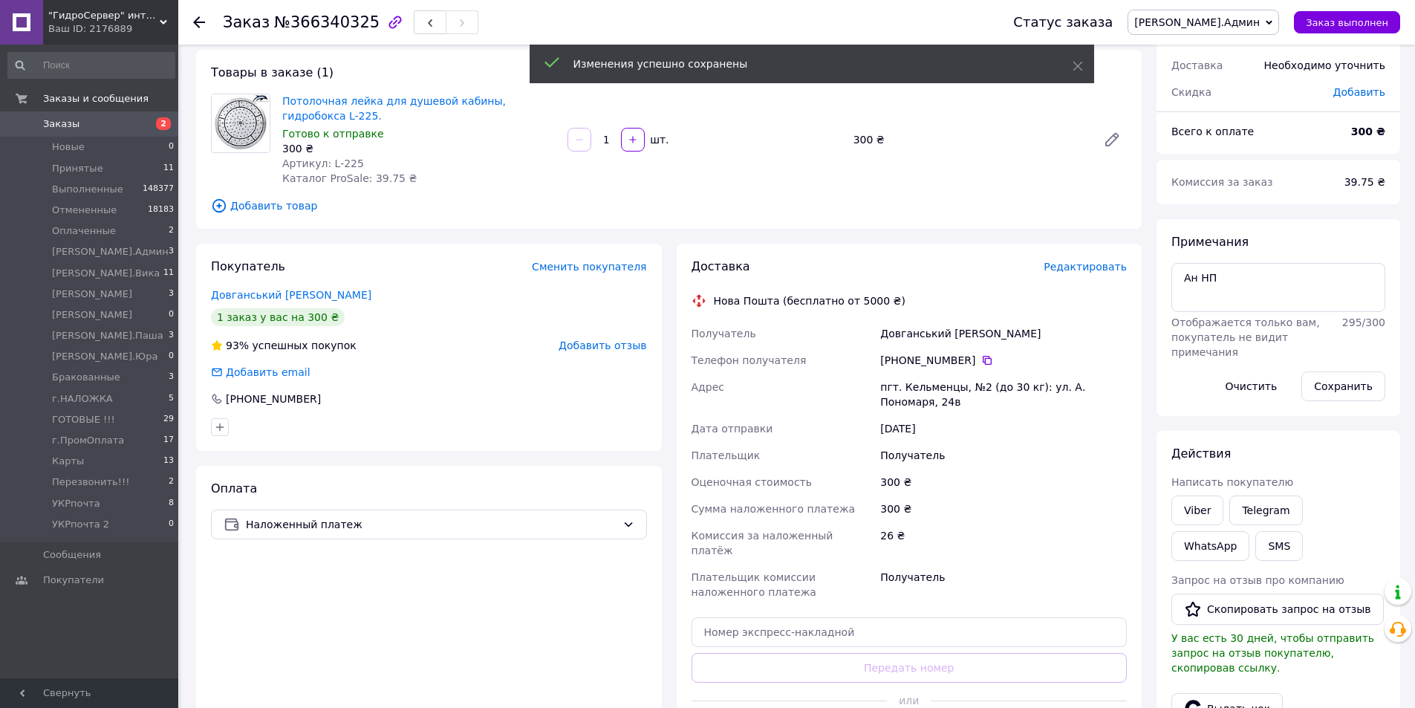
scroll to position [149, 0]
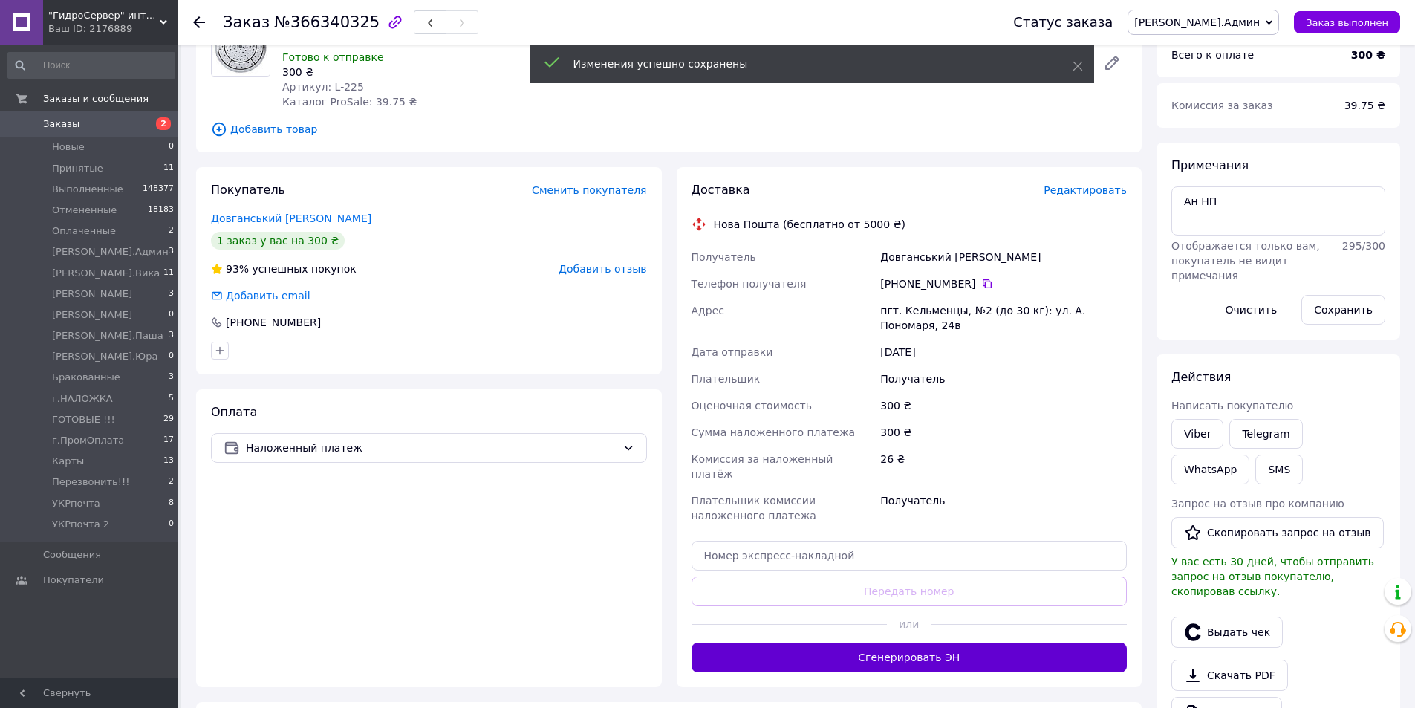
click at [830, 643] on button "Сгенерировать ЭН" at bounding box center [910, 658] width 436 height 30
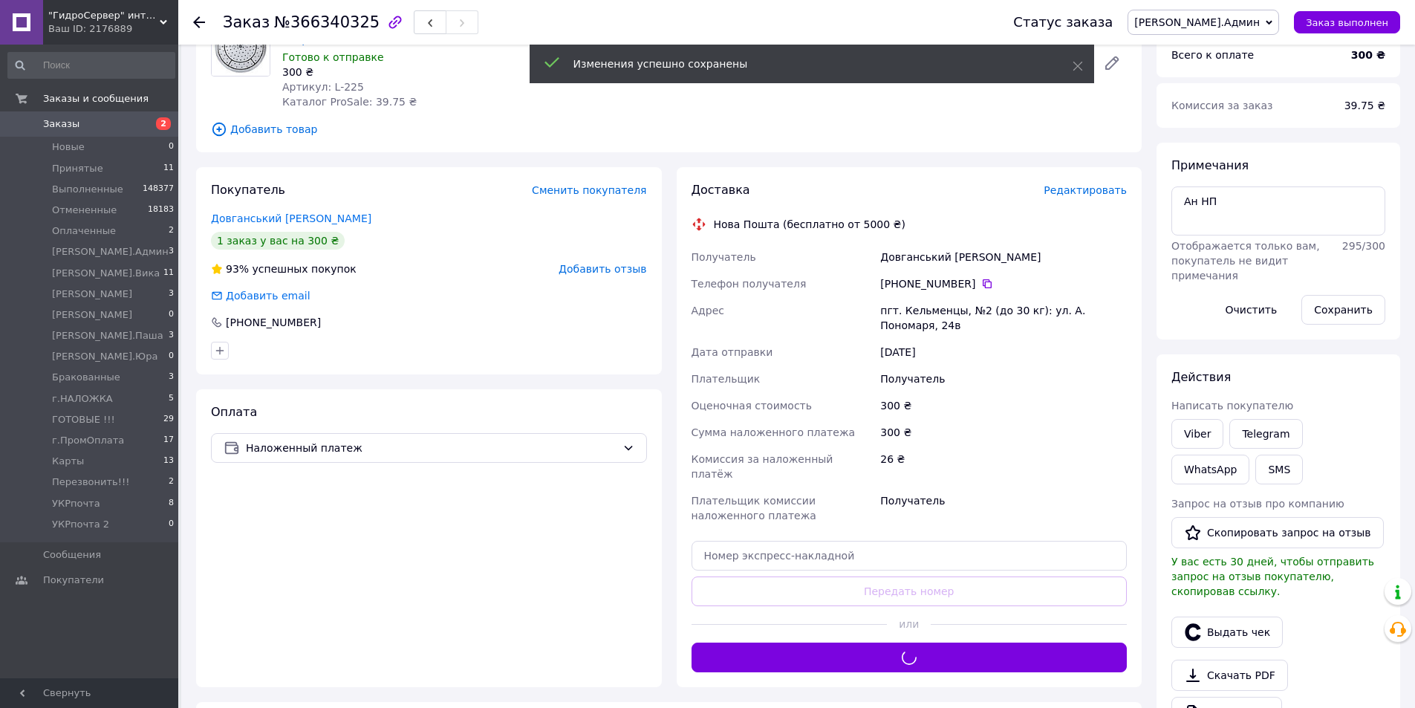
click at [1244, 30] on span "[PERSON_NAME].Админ" at bounding box center [1204, 22] width 152 height 25
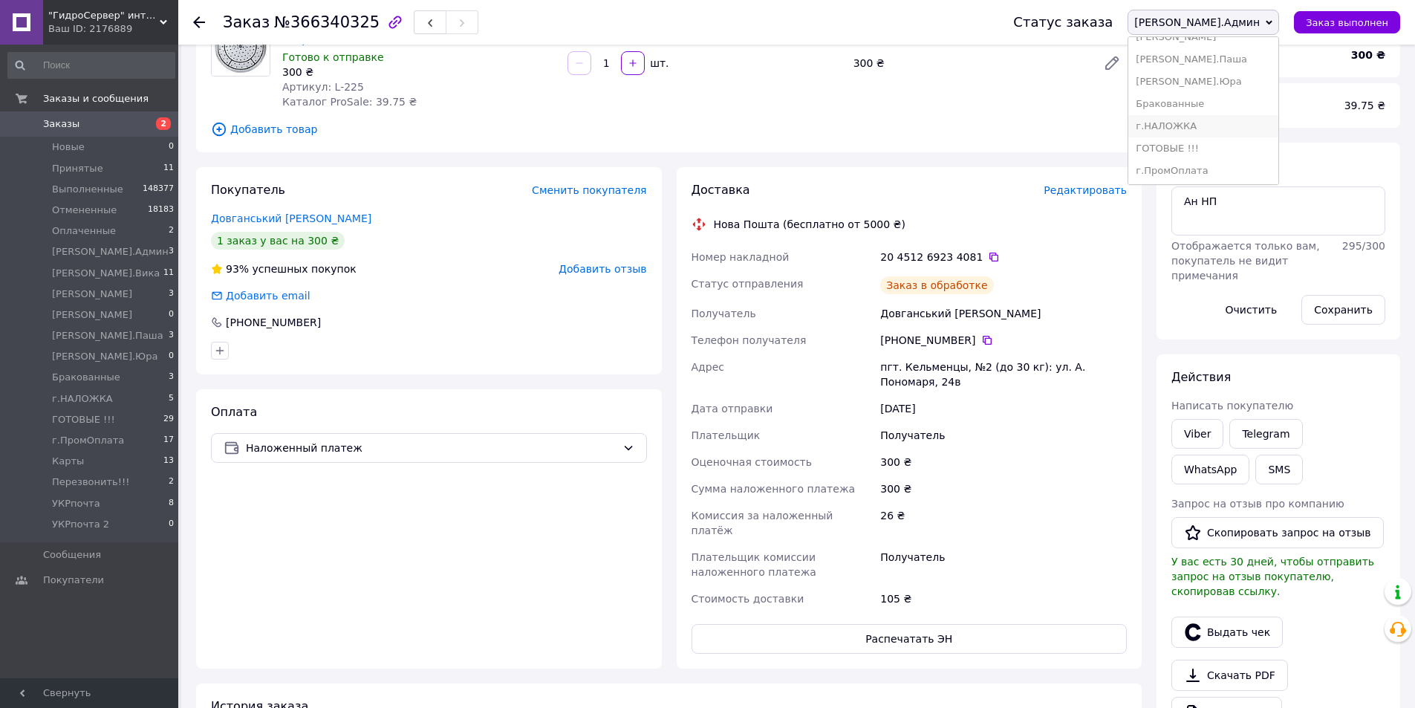
scroll to position [21, 0]
click at [1252, 123] on li "г.НАЛОЖКА" at bounding box center [1203, 126] width 150 height 22
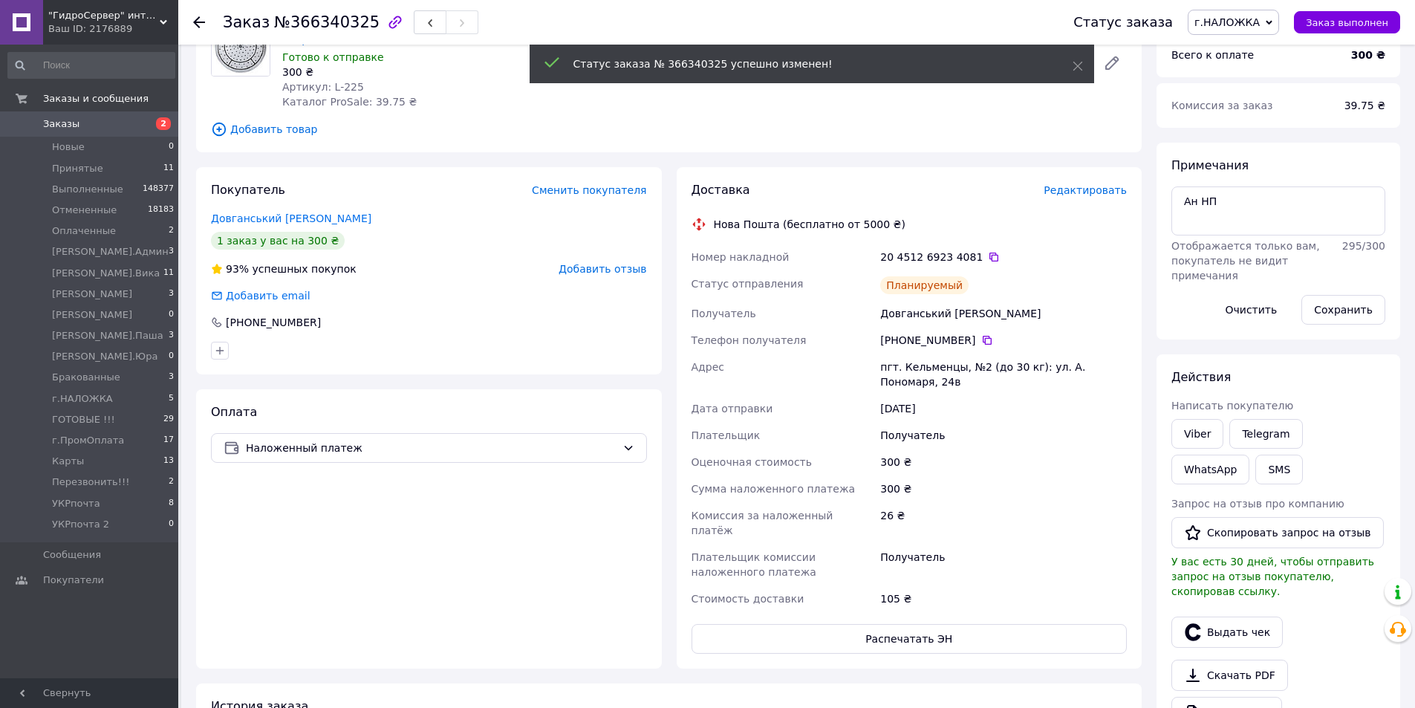
scroll to position [56, 0]
click at [198, 27] on use at bounding box center [199, 22] width 12 height 12
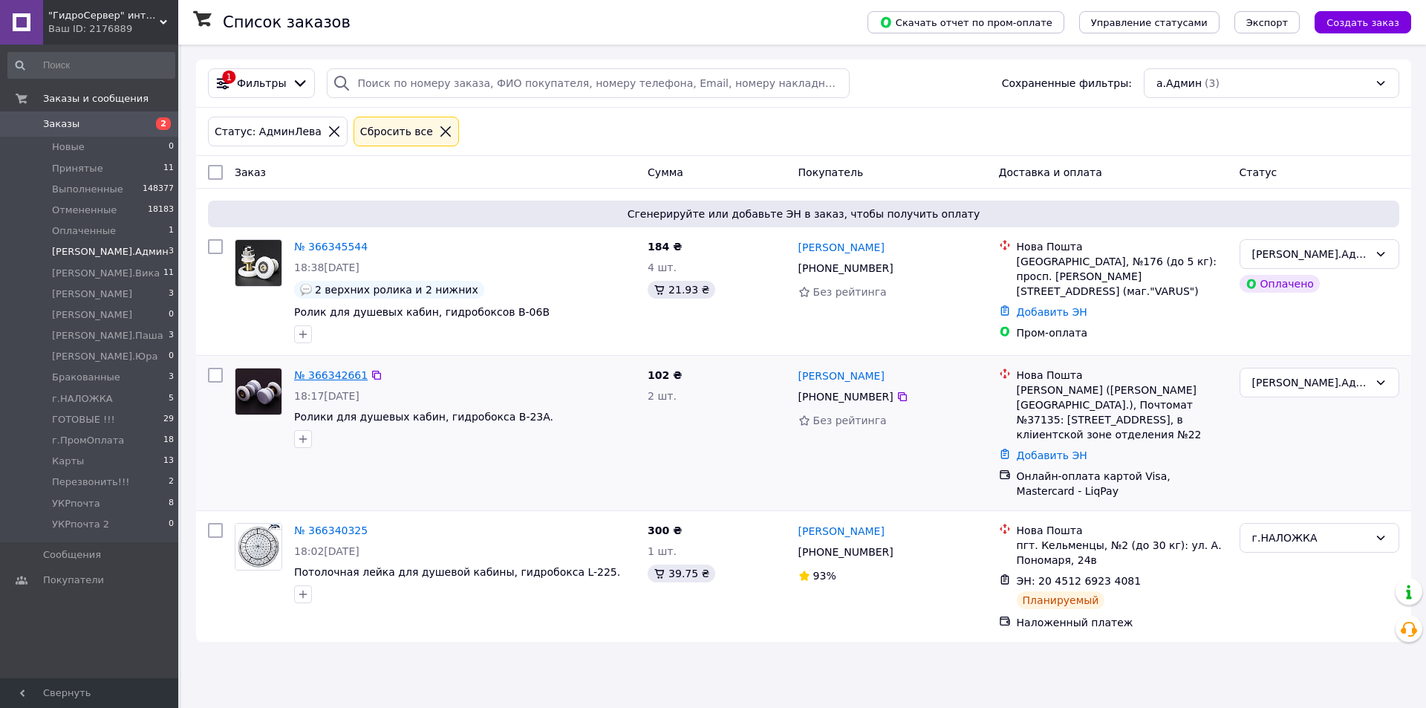
click at [328, 377] on link "№ 366342661" at bounding box center [331, 375] width 74 height 12
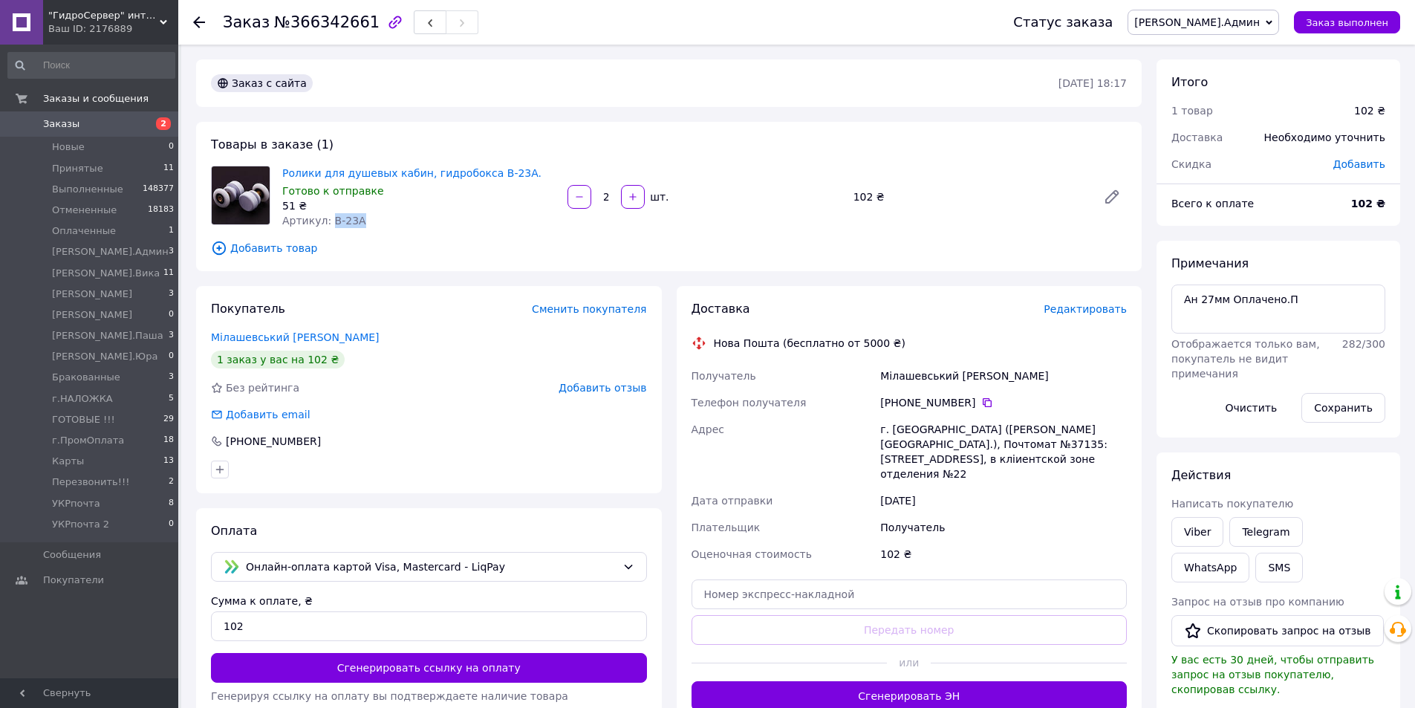
drag, startPoint x: 326, startPoint y: 224, endPoint x: 376, endPoint y: 221, distance: 49.9
click at [407, 224] on div "Артикул: B-23A" at bounding box center [418, 220] width 273 height 15
copy span "B-23A"
click at [1088, 308] on span "Редактировать" at bounding box center [1085, 309] width 83 height 12
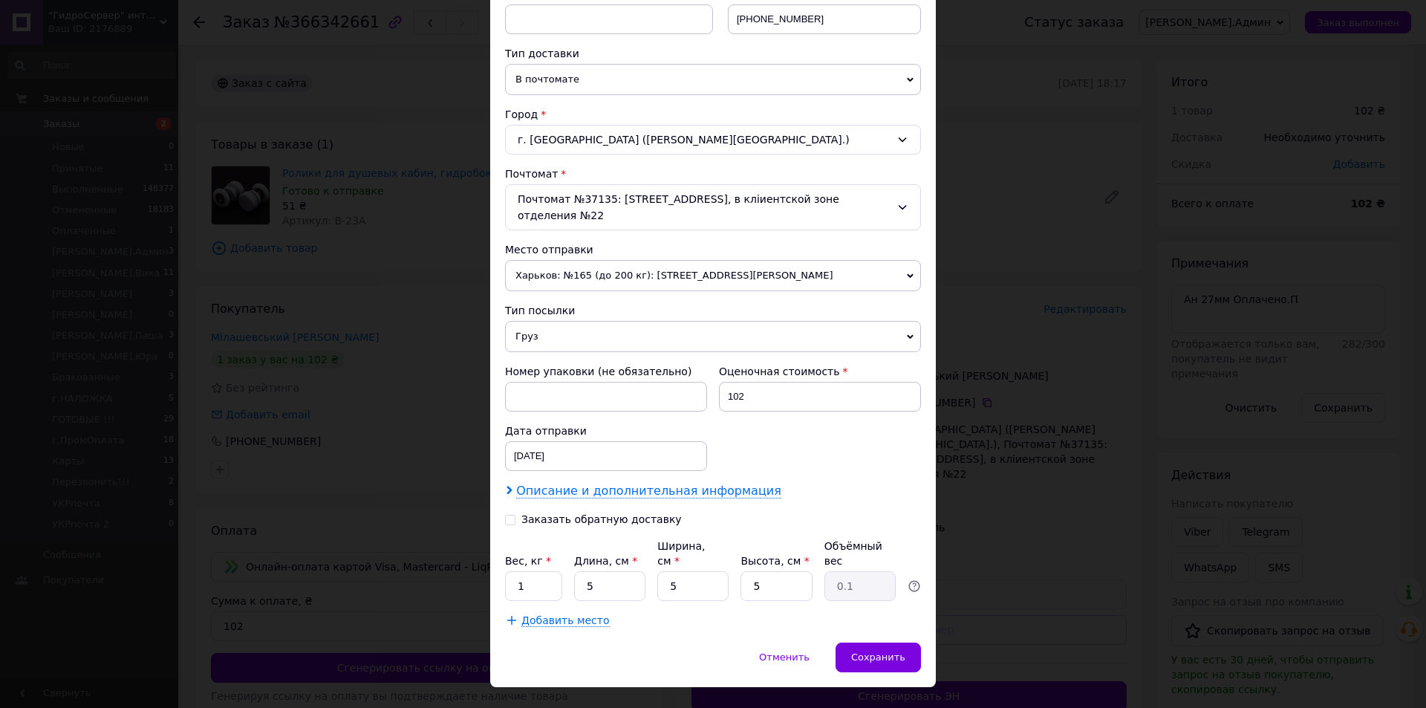
click at [574, 484] on span "Описание и дополнительная информация" at bounding box center [648, 491] width 265 height 15
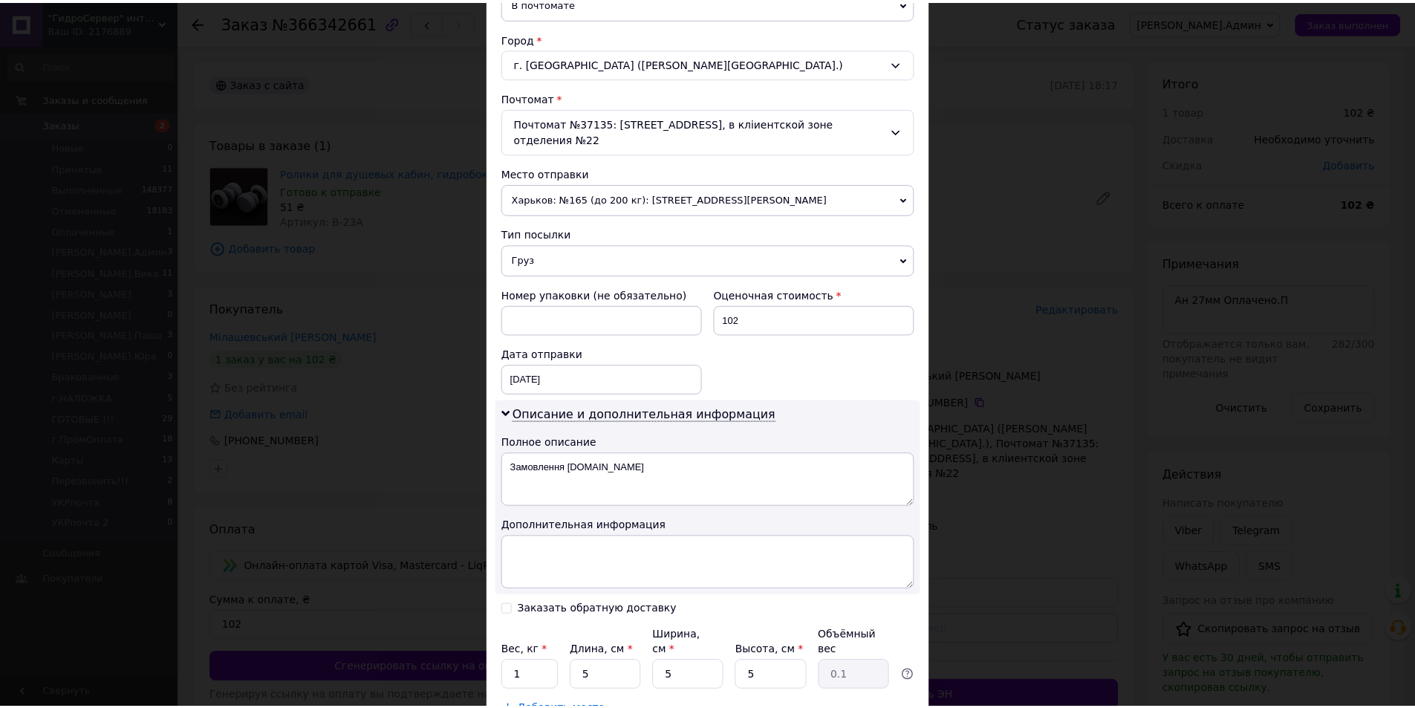
scroll to position [472, 0]
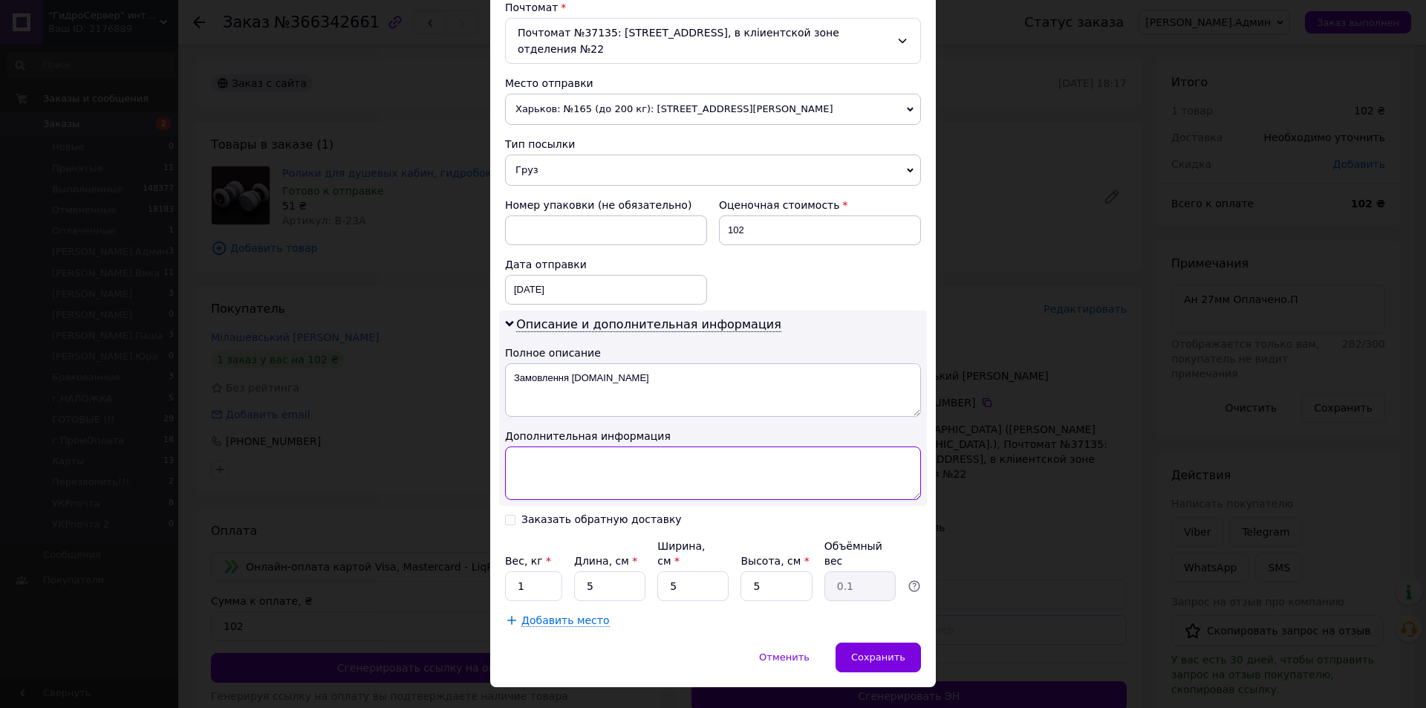
click at [565, 463] on textarea at bounding box center [713, 472] width 416 height 53
paste textarea "## B-23A 27мм=2"
type textarea "## B-23A 27мм=2"
click at [534, 571] on input "1" at bounding box center [533, 586] width 57 height 30
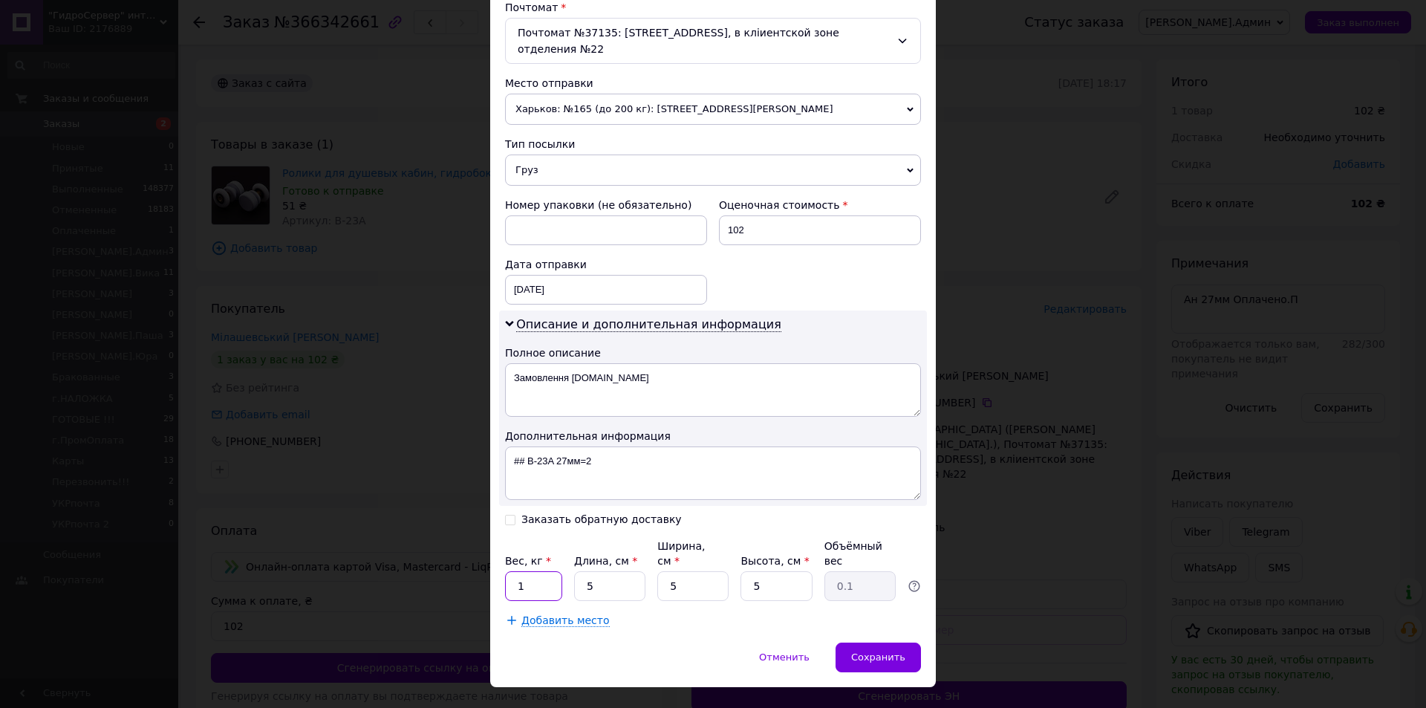
click at [534, 571] on input "1" at bounding box center [533, 586] width 57 height 30
type input "0.5"
click at [873, 643] on div "Сохранить" at bounding box center [878, 658] width 85 height 30
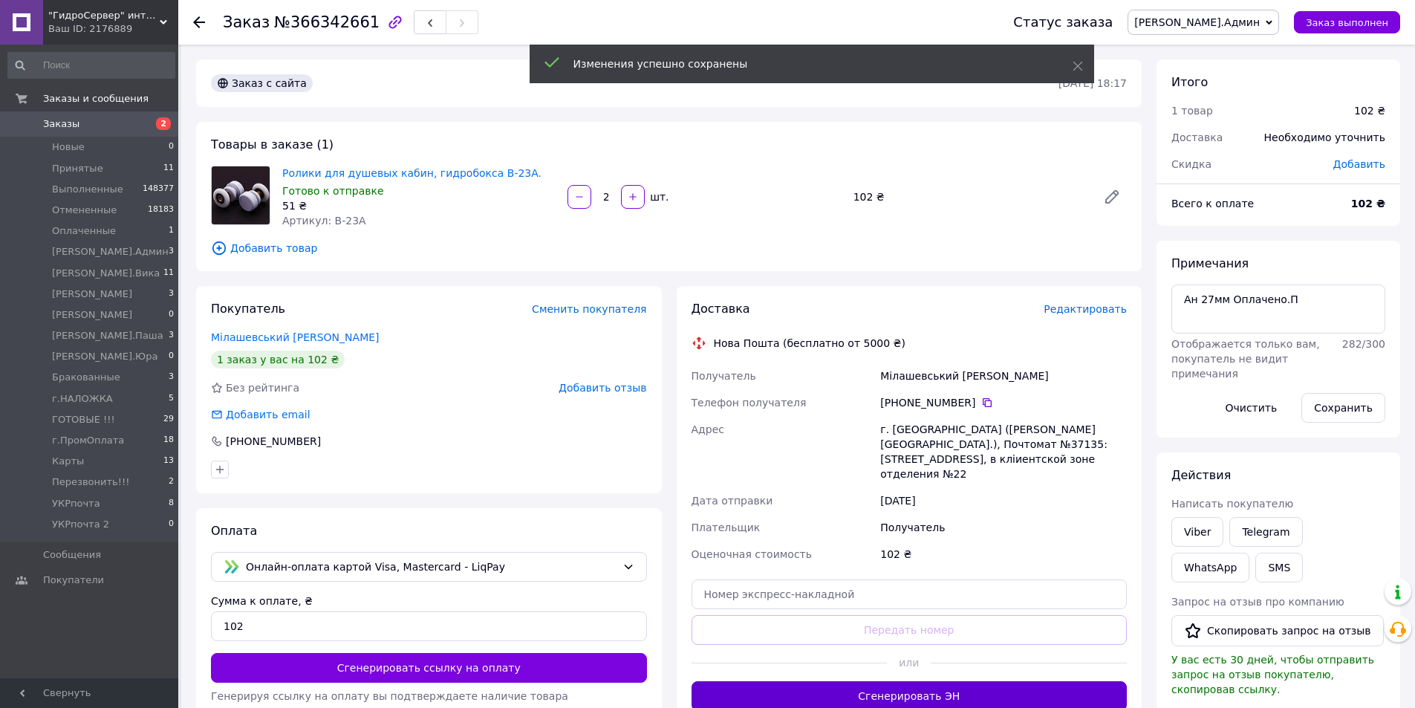
drag, startPoint x: 801, startPoint y: 689, endPoint x: 981, endPoint y: 375, distance: 361.4
click at [802, 689] on button "Сгенерировать ЭН" at bounding box center [910, 696] width 436 height 30
drag, startPoint x: 1234, startPoint y: 25, endPoint x: 1247, endPoint y: 79, distance: 56.6
click at [1236, 27] on span "[PERSON_NAME].Админ" at bounding box center [1197, 22] width 126 height 12
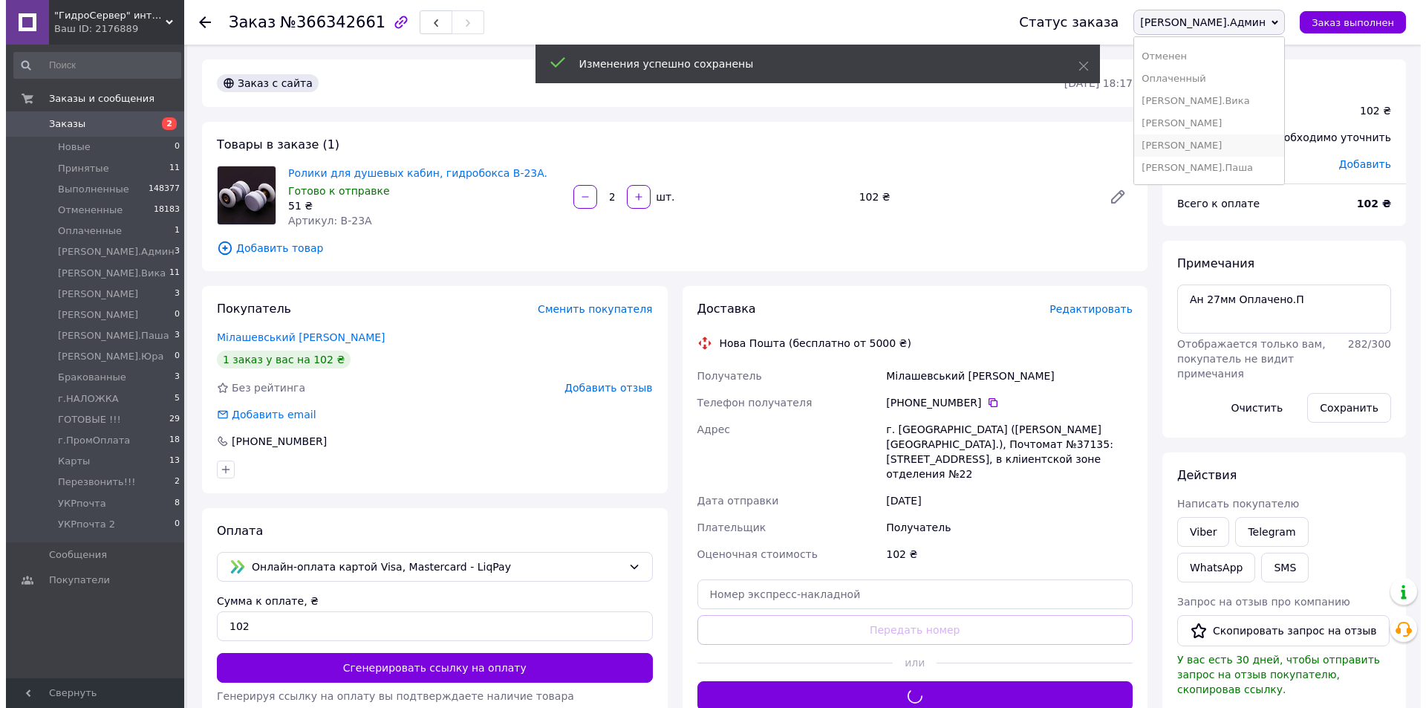
scroll to position [74, 0]
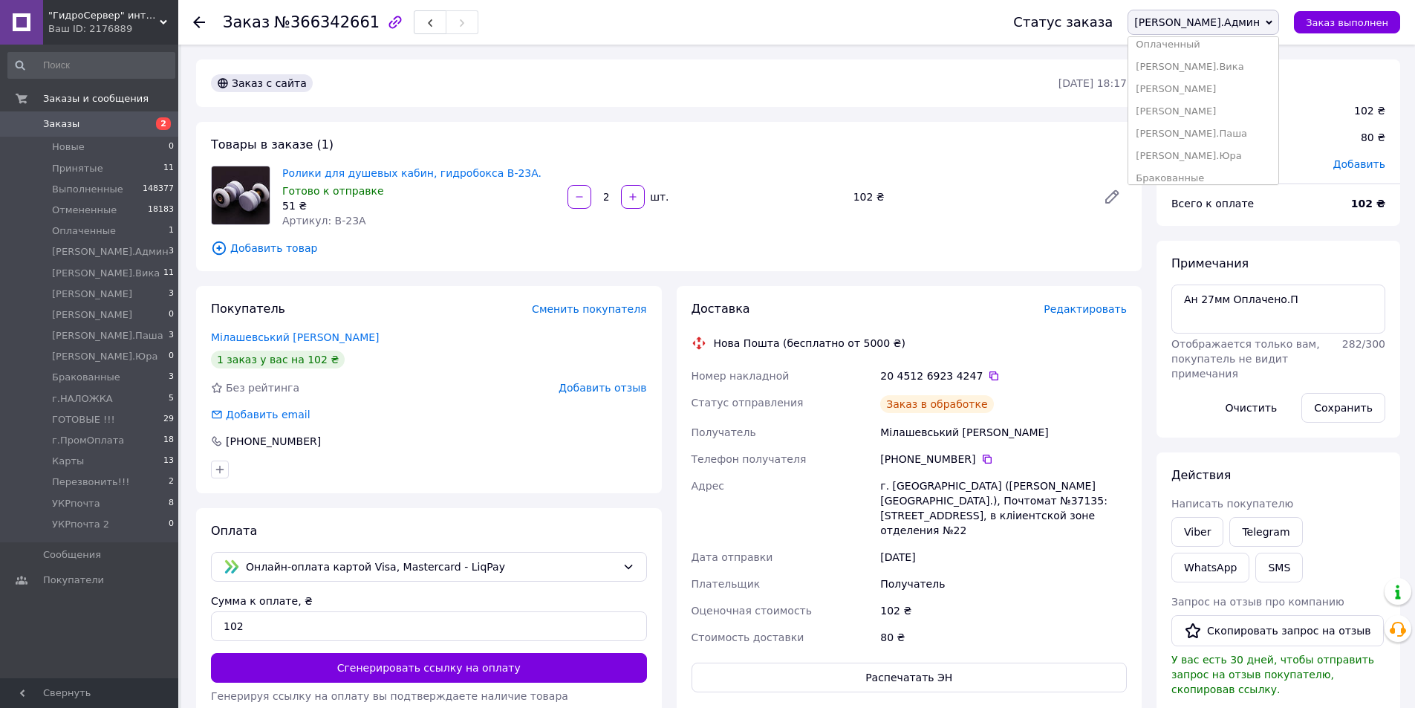
click at [1253, 133] on li "[PERSON_NAME].Паша" at bounding box center [1203, 134] width 150 height 22
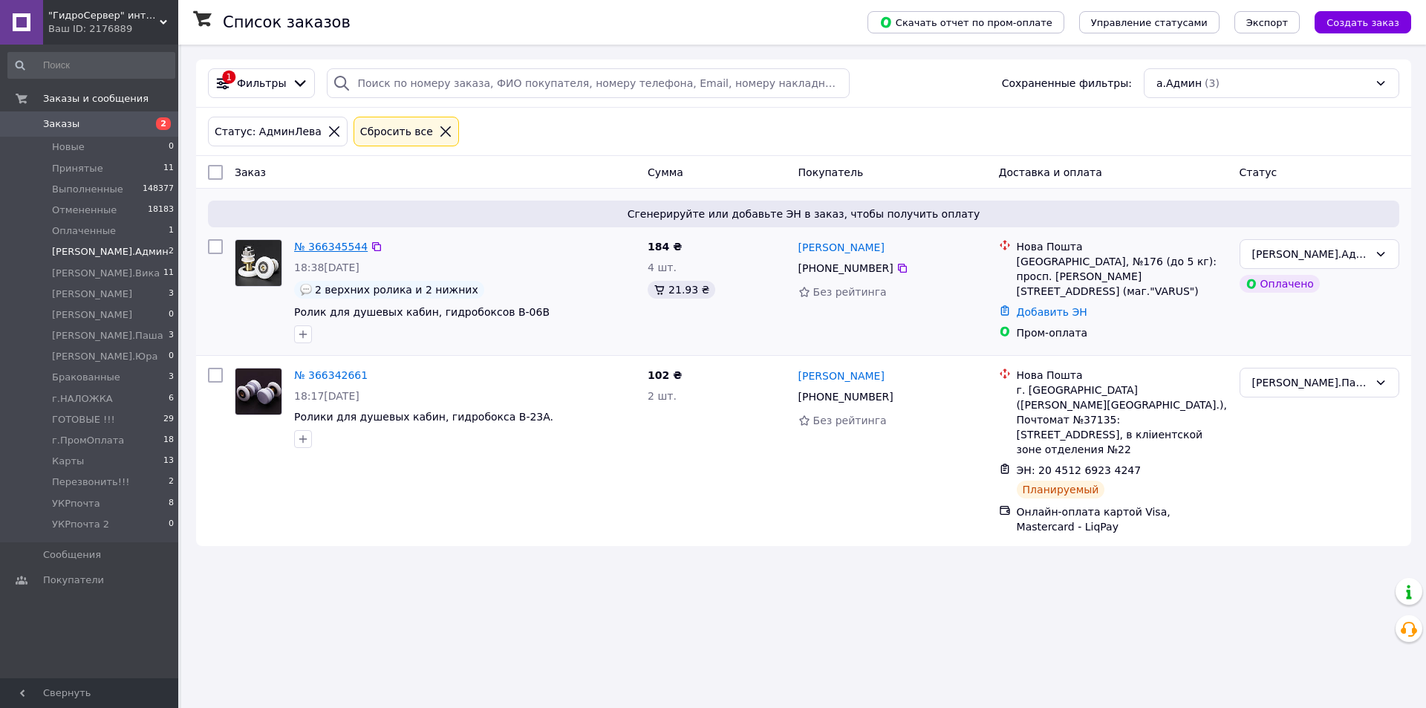
click at [316, 241] on link "№ 366345544" at bounding box center [331, 247] width 74 height 12
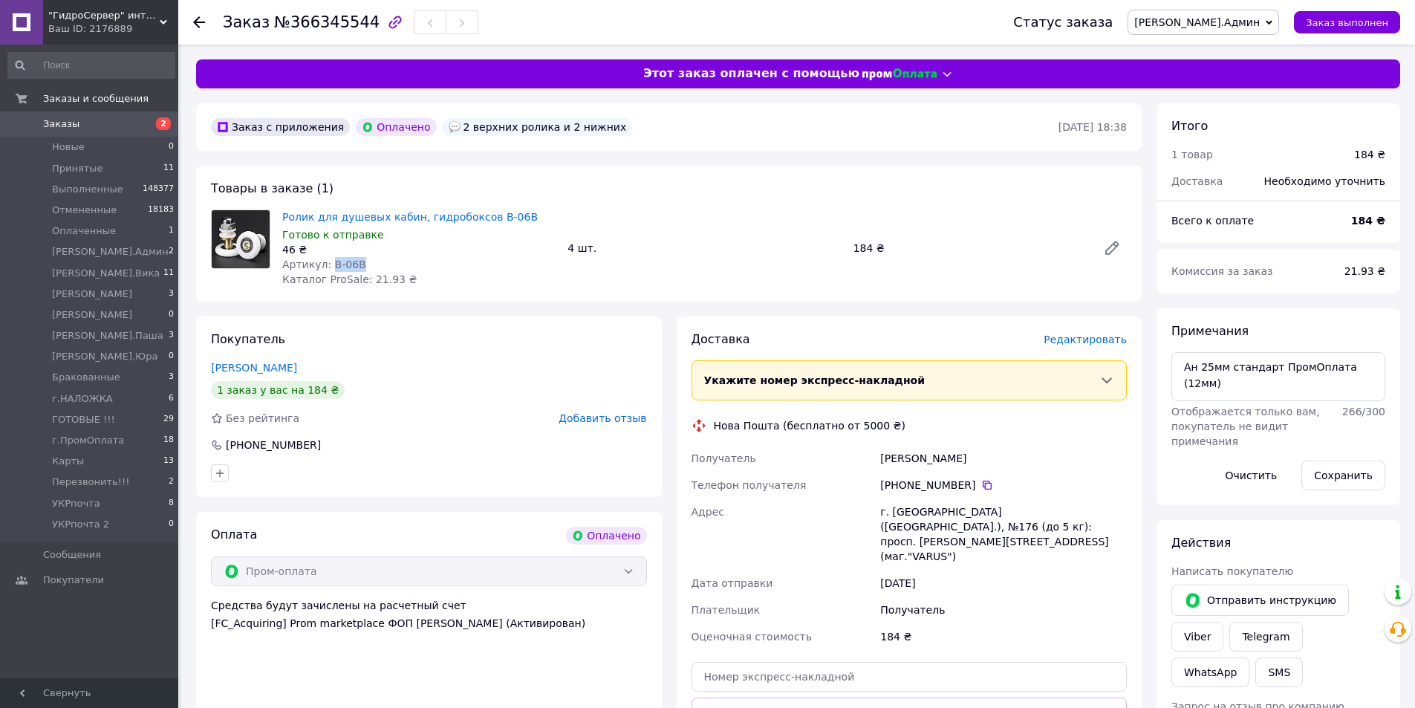
drag, startPoint x: 326, startPoint y: 259, endPoint x: 398, endPoint y: 261, distance: 72.1
click at [398, 261] on div "Артикул: B-06B" at bounding box center [418, 264] width 273 height 15
copy span "B-06B"
drag, startPoint x: 1180, startPoint y: 384, endPoint x: 1212, endPoint y: 385, distance: 31.2
click at [1267, 386] on textarea "Ан 25мм стандарт ПромОплата (12мм)" at bounding box center [1279, 376] width 214 height 49
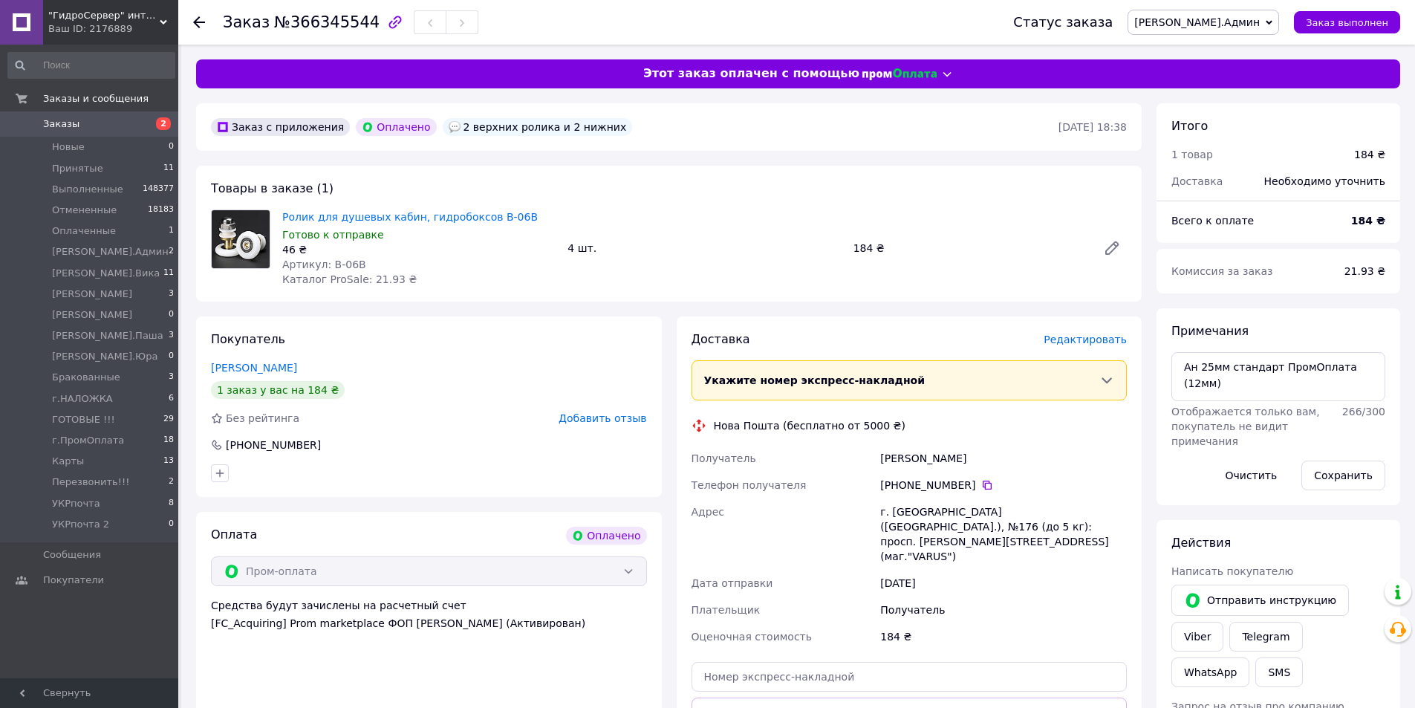
click at [1072, 343] on span "Редактировать" at bounding box center [1085, 340] width 83 height 12
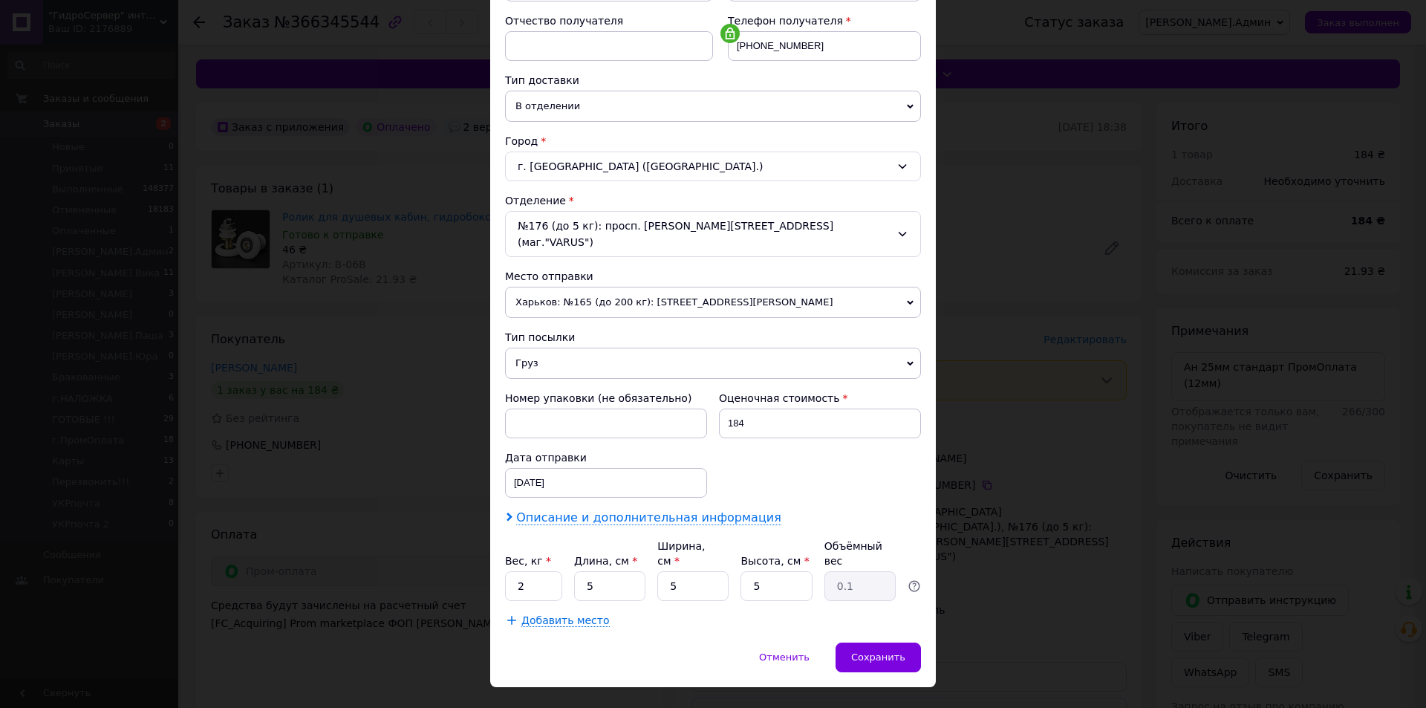
click at [597, 510] on span "Описание и дополнительная информация" at bounding box center [648, 517] width 265 height 15
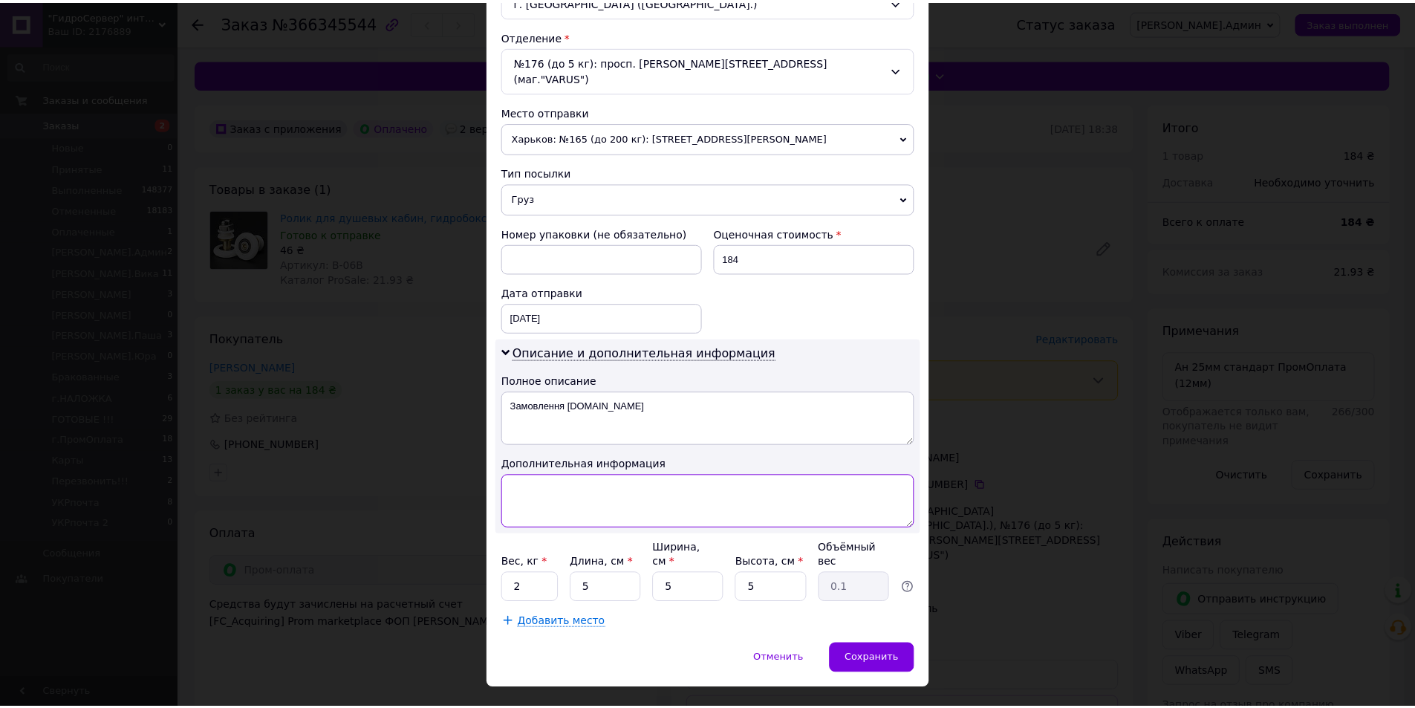
scroll to position [445, 0]
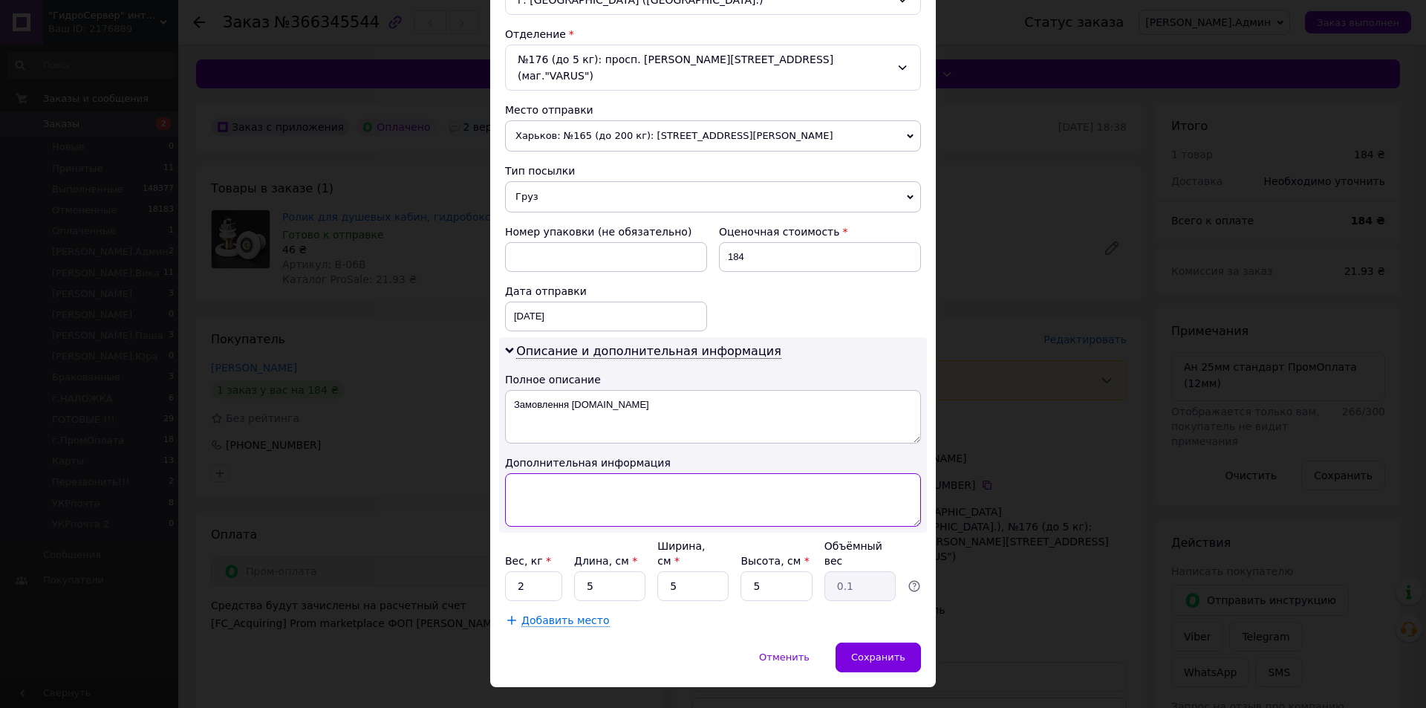
click at [597, 490] on textarea at bounding box center [713, 499] width 416 height 53
paste textarea "## B-06B 25мм=4 (12мм)"
type textarea "## B-06B 25мм=4 (12мм)"
click at [540, 571] on input "2" at bounding box center [533, 586] width 57 height 30
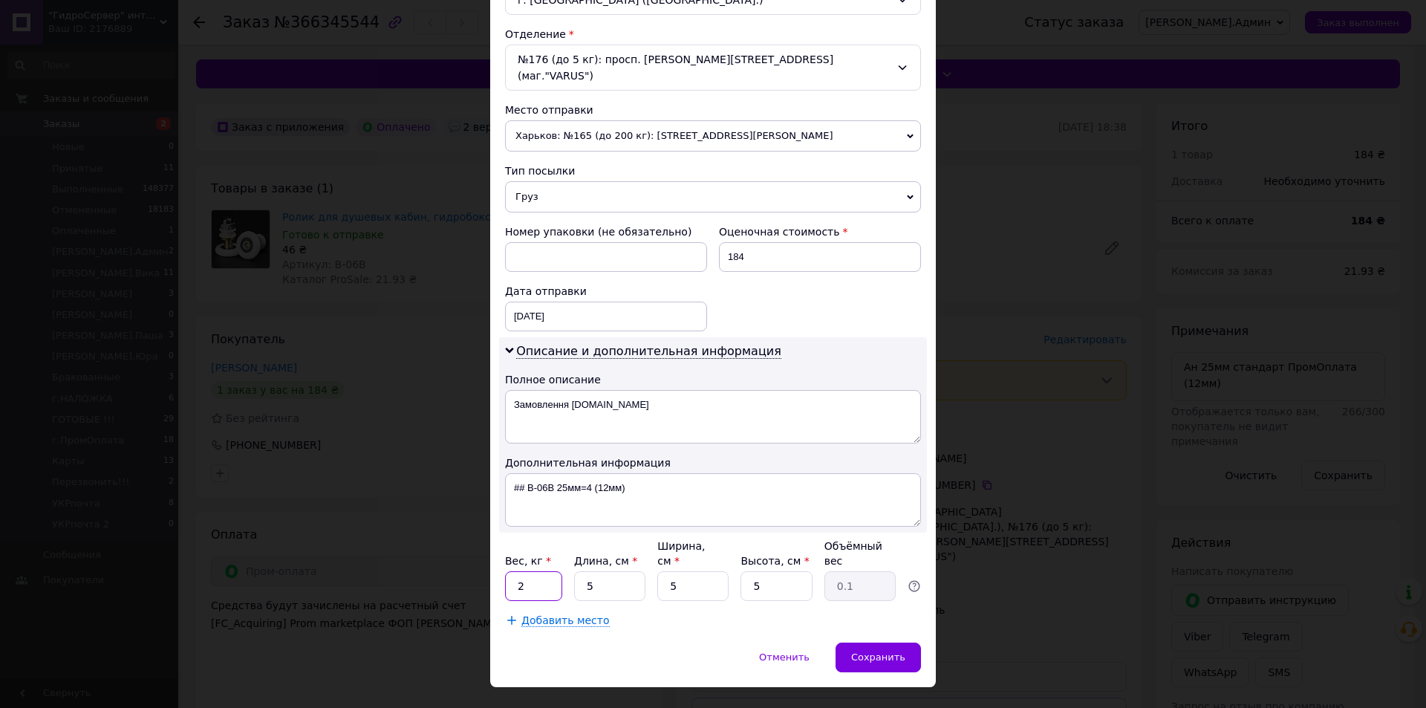
click at [540, 571] on input "2" at bounding box center [533, 586] width 57 height 30
type input "0.5"
click at [871, 651] on span "Сохранить" at bounding box center [878, 656] width 54 height 11
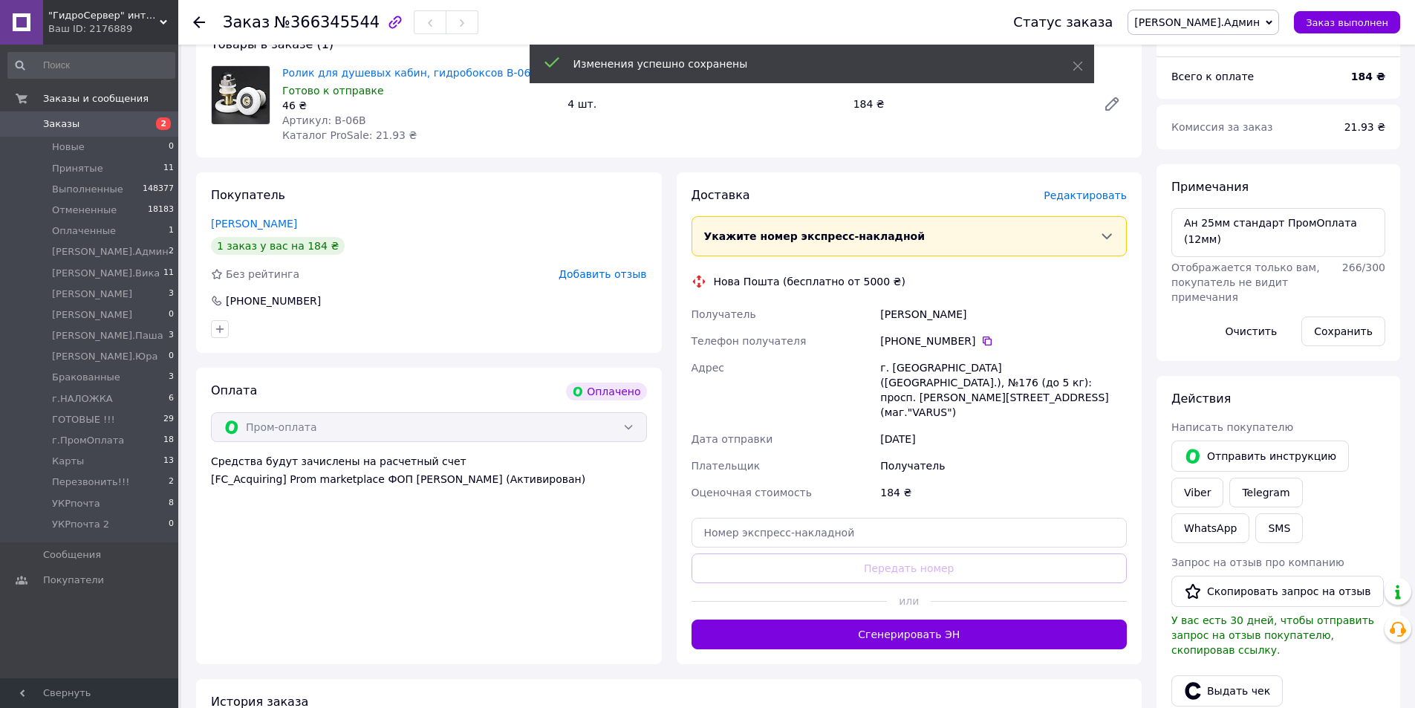
scroll to position [149, 0]
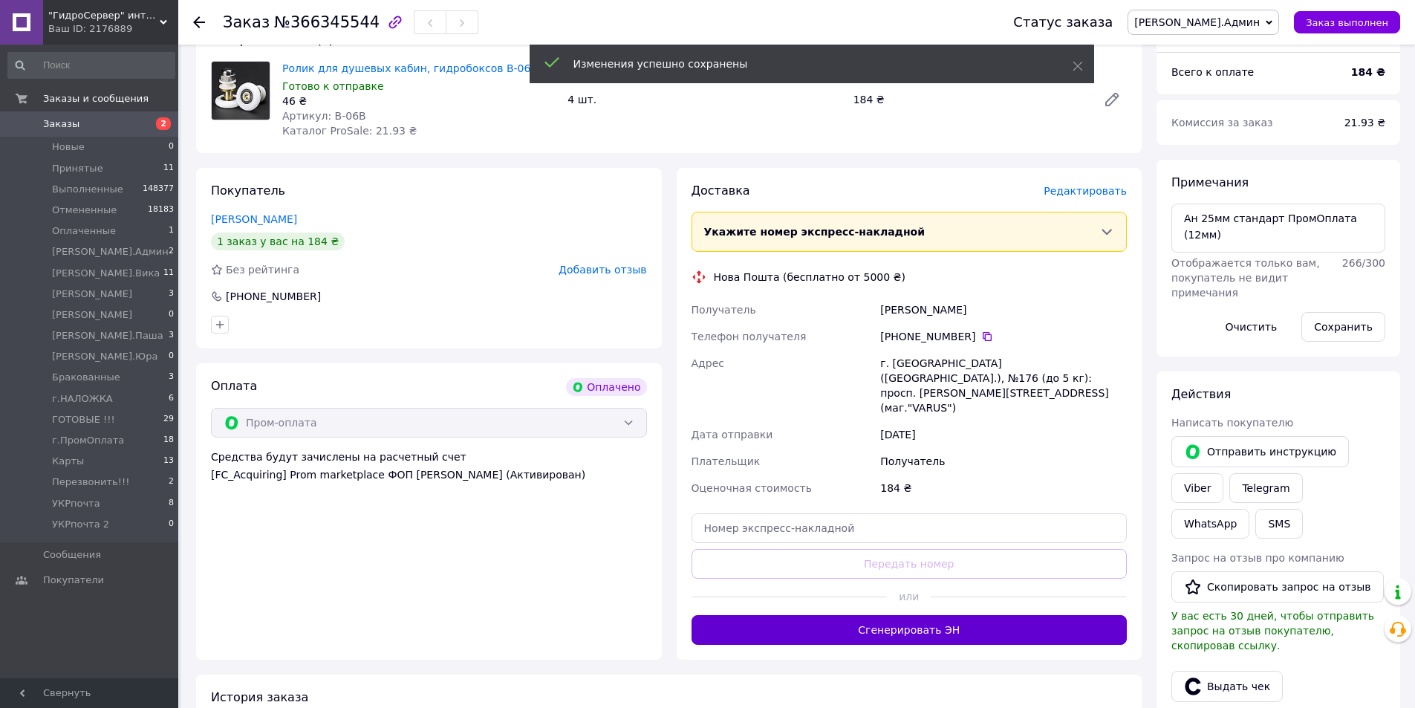
drag, startPoint x: 793, startPoint y: 591, endPoint x: 1129, endPoint y: 235, distance: 489.2
click at [793, 615] on button "Сгенерировать ЭН" at bounding box center [910, 630] width 436 height 30
click at [1254, 35] on div "Статус заказа [PERSON_NAME].Админ Принят Выполнен Отменен Оплаченный а.Вика [PE…" at bounding box center [1192, 22] width 417 height 45
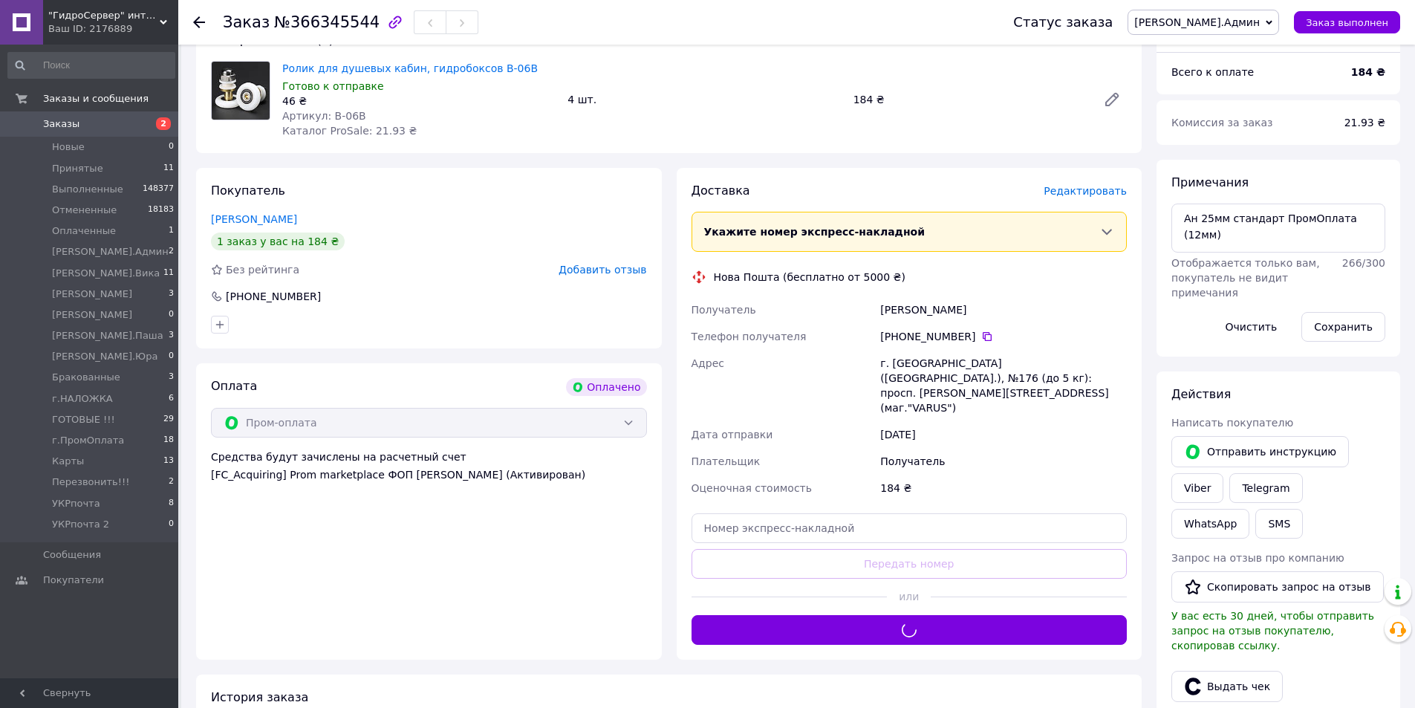
click at [1249, 28] on span "[PERSON_NAME].Админ" at bounding box center [1197, 22] width 126 height 12
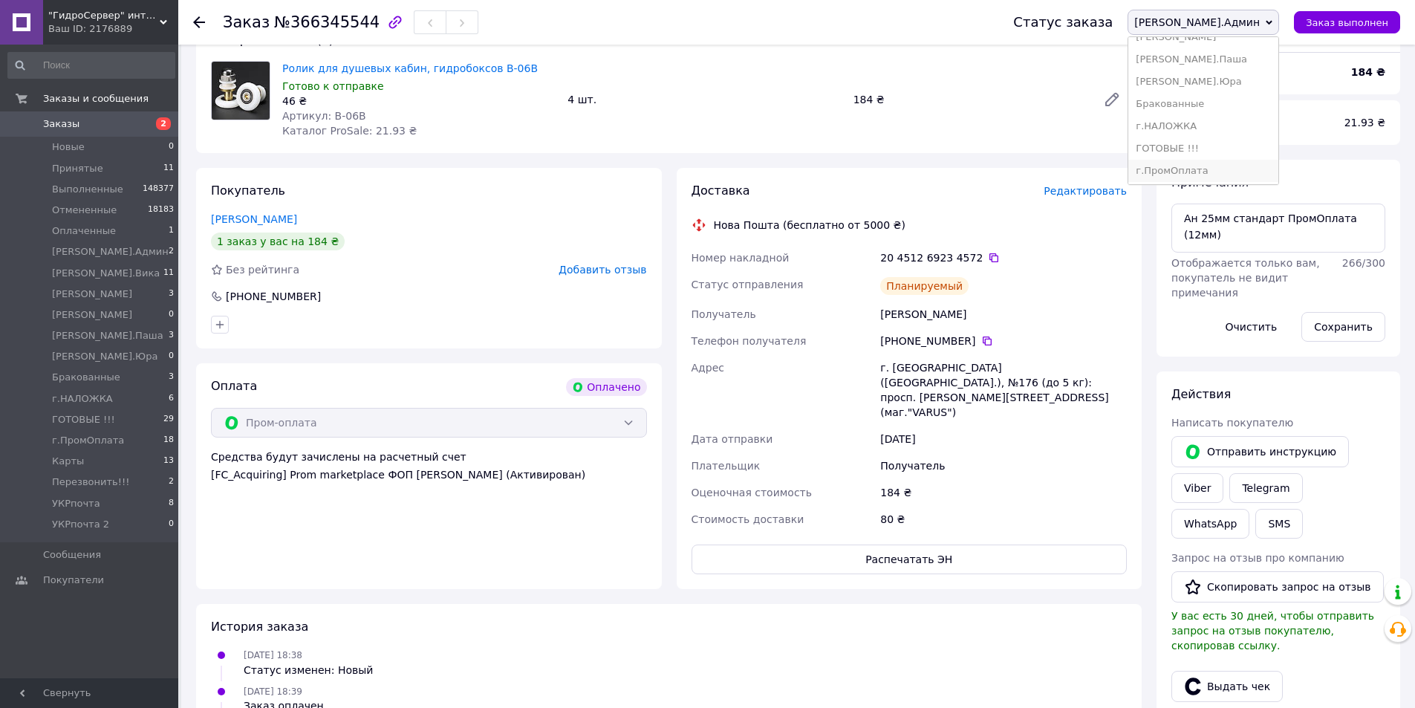
click at [1253, 166] on li "г.ПромОплата" at bounding box center [1203, 171] width 150 height 22
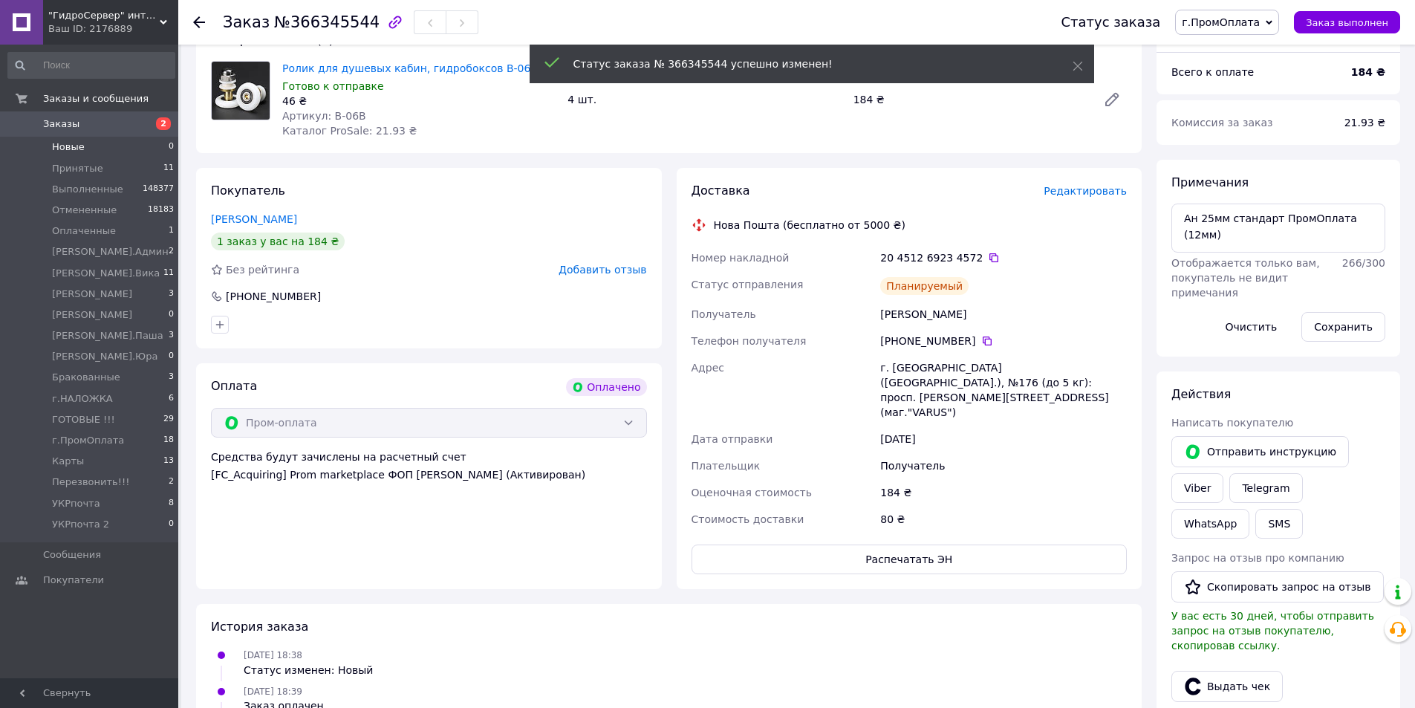
click at [146, 153] on li "Новые 0" at bounding box center [91, 147] width 183 height 21
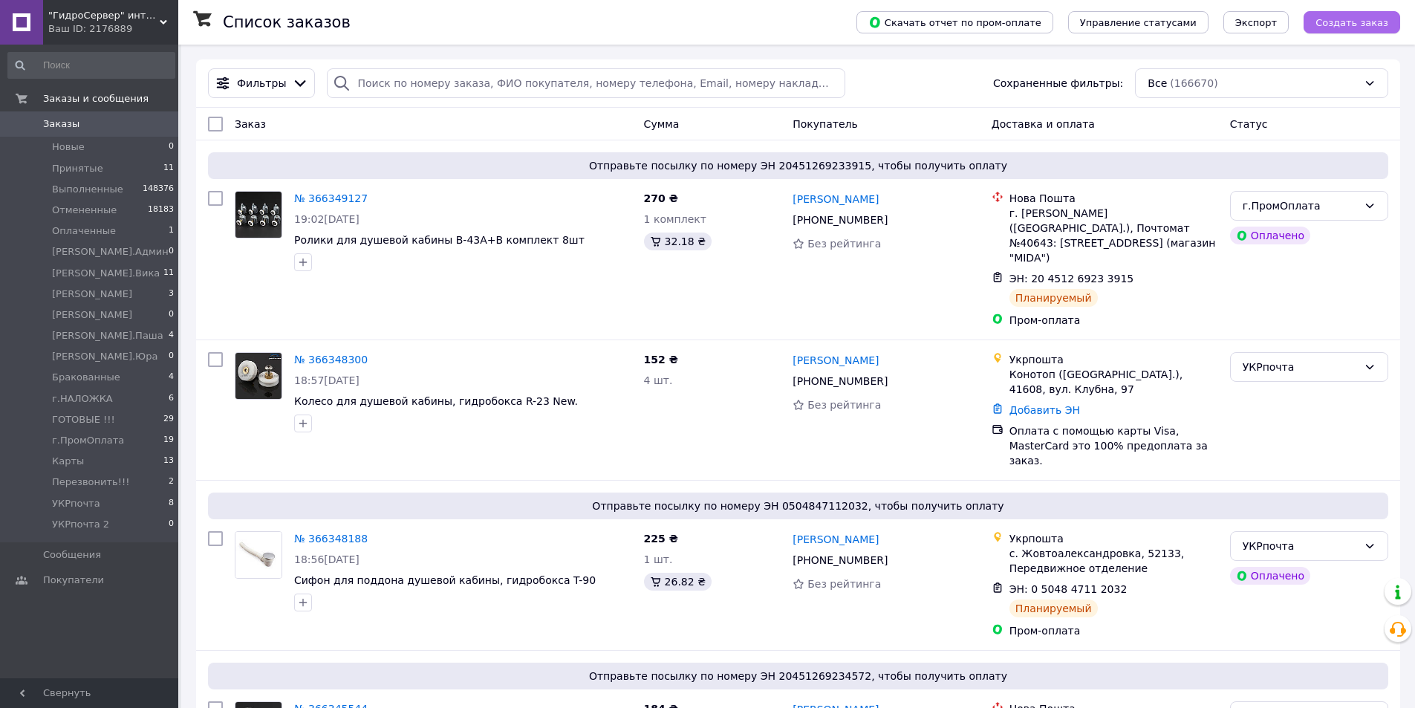
click at [1338, 19] on span "Создать заказ" at bounding box center [1352, 22] width 73 height 11
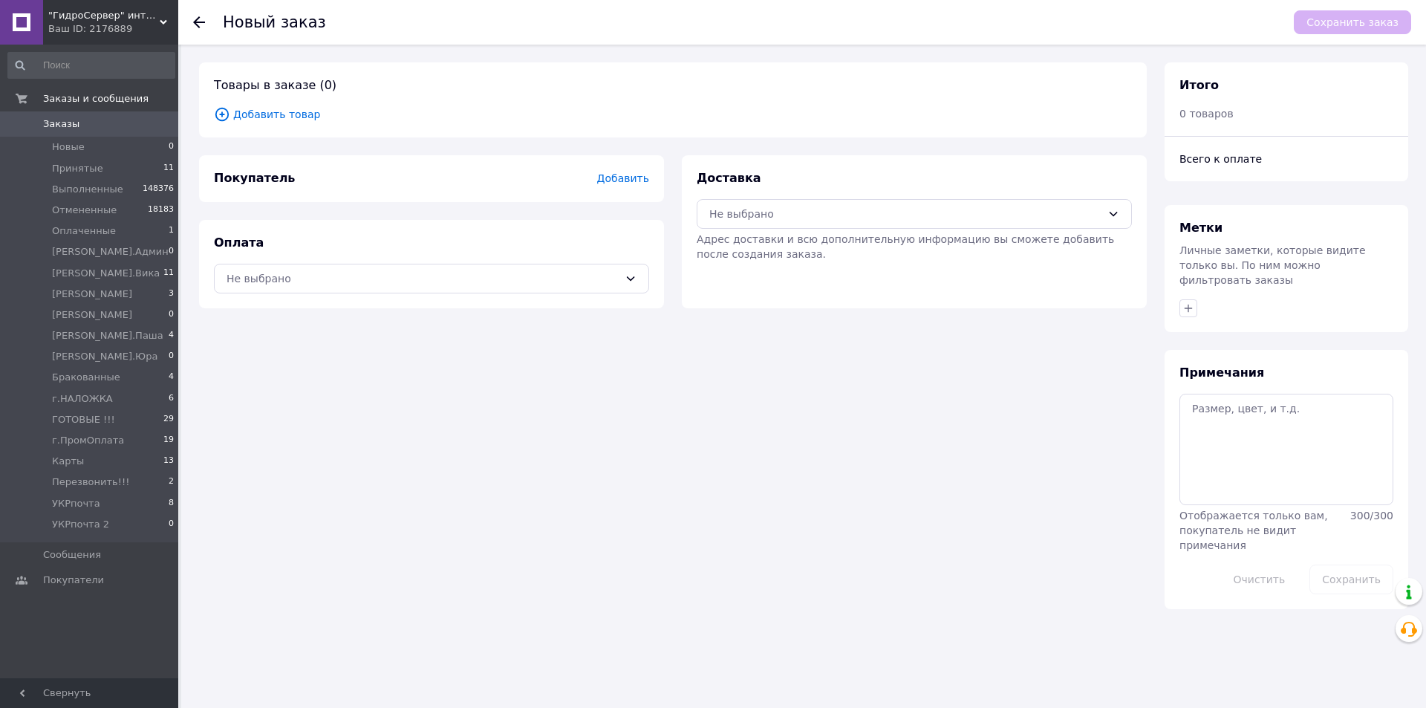
click at [464, 110] on span "Добавить товар" at bounding box center [673, 114] width 918 height 16
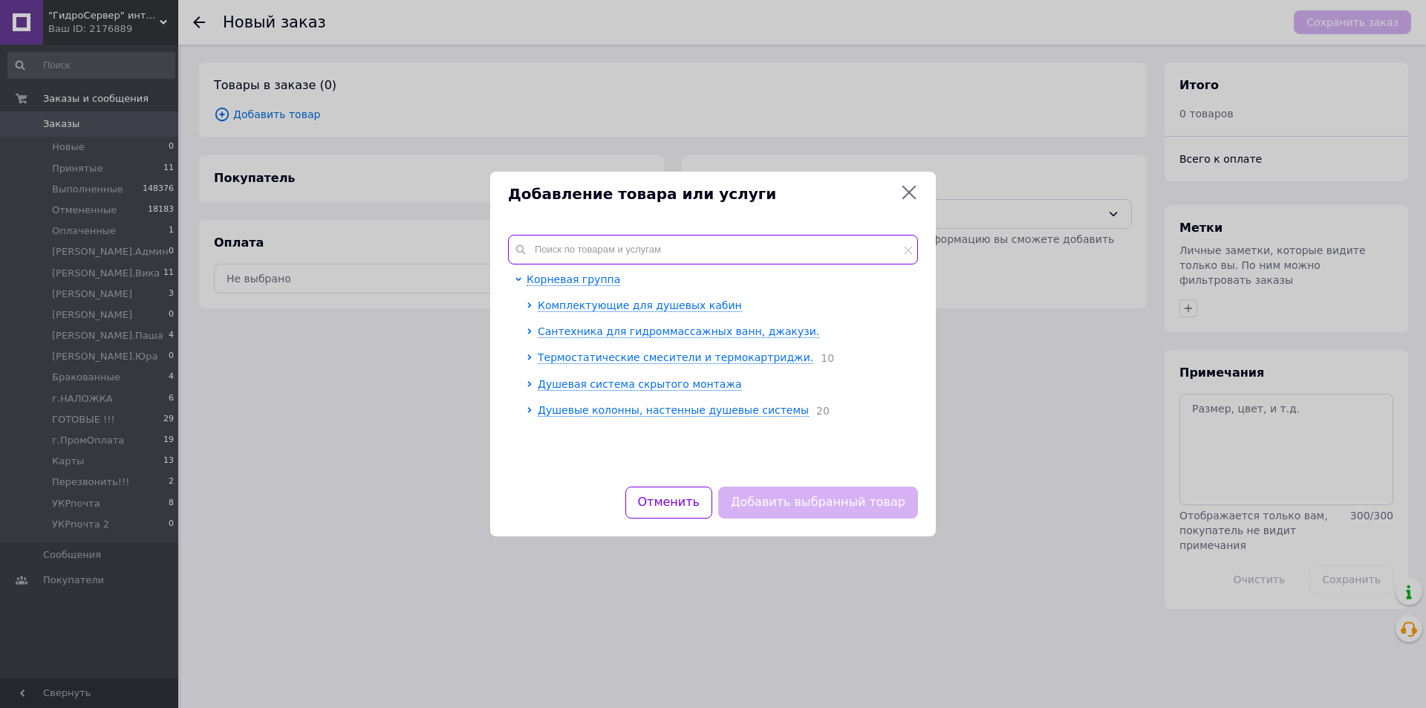
click at [571, 245] on input "text" at bounding box center [713, 250] width 410 height 30
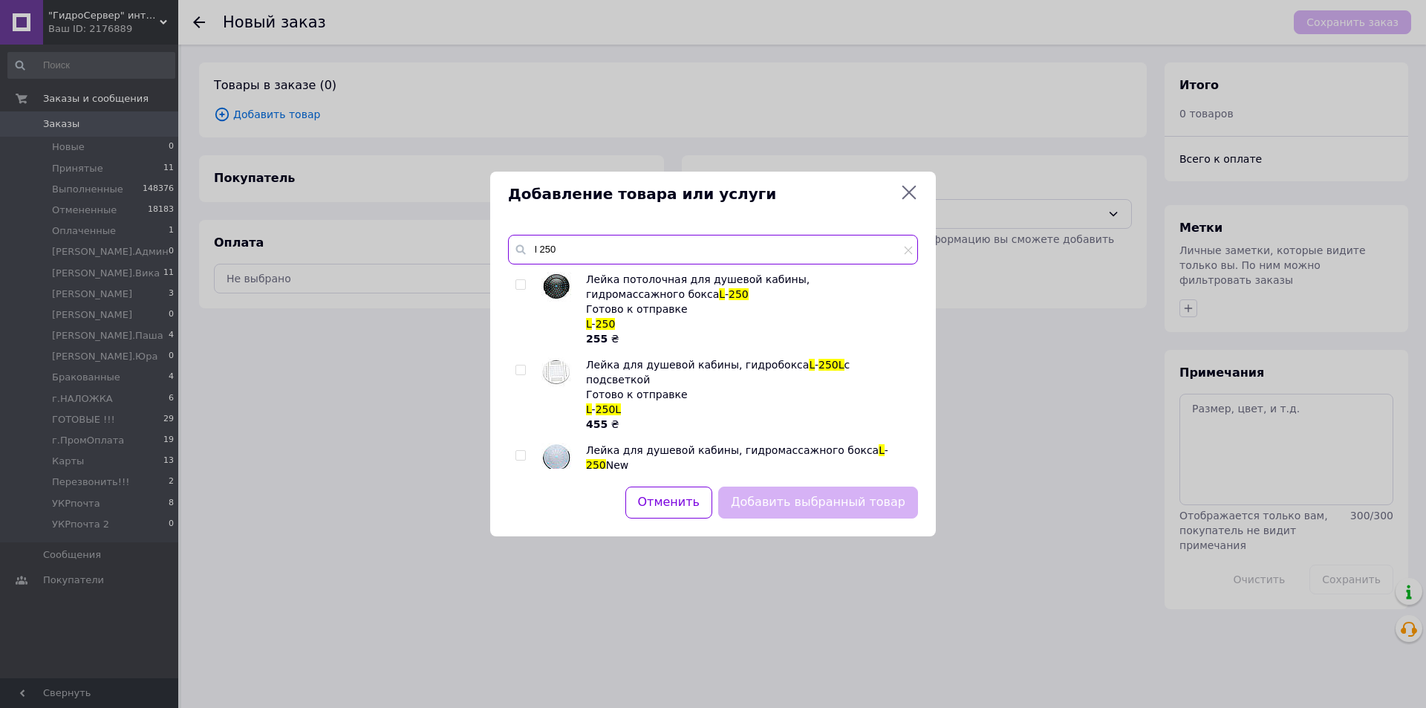
type input "l 250"
click at [560, 290] on img at bounding box center [557, 287] width 30 height 30
checkbox input "true"
click at [745, 493] on button "Добавить выбранный товар" at bounding box center [818, 503] width 200 height 32
